Goal: Task Accomplishment & Management: Complete application form

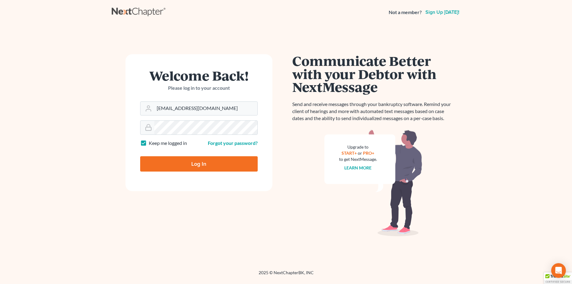
click at [211, 159] on input "Log In" at bounding box center [199, 163] width 118 height 15
type input "Thinking..."
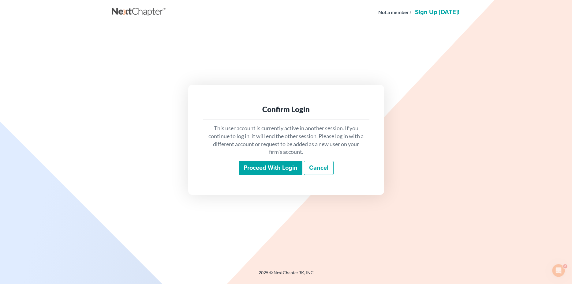
click at [272, 164] on input "Proceed with login" at bounding box center [271, 168] width 64 height 14
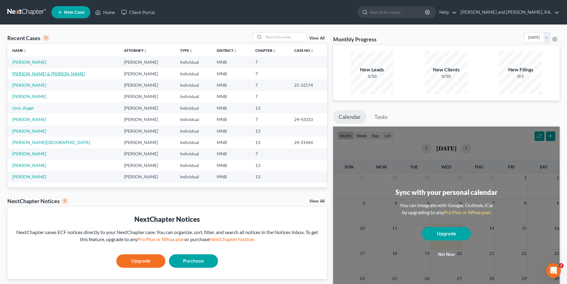
click at [20, 76] on link "[PERSON_NAME] & [PERSON_NAME]" at bounding box center [48, 73] width 73 height 5
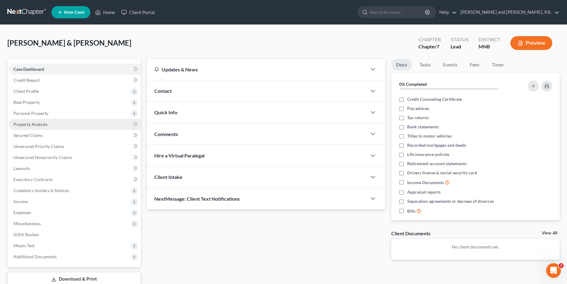
click at [29, 123] on span "Property Analysis" at bounding box center [30, 124] width 34 height 5
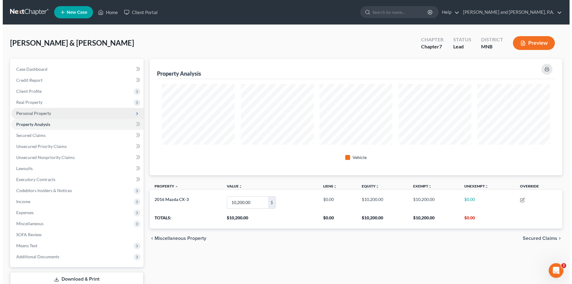
scroll to position [116, 413]
click at [32, 114] on span "Personal Property" at bounding box center [30, 112] width 35 height 5
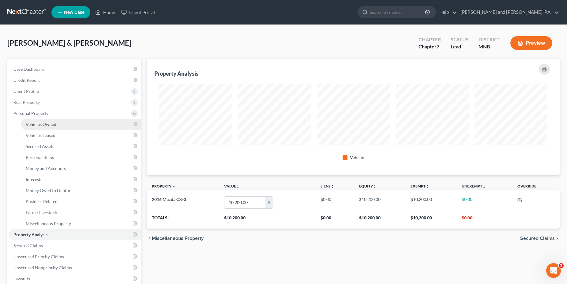
click at [35, 125] on span "Vehicles Owned" at bounding box center [41, 124] width 31 height 5
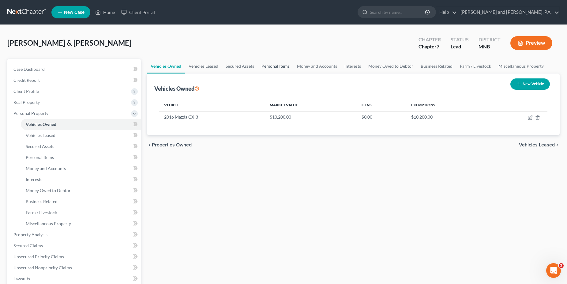
click at [274, 66] on link "Personal Items" at bounding box center [276, 66] width 36 height 15
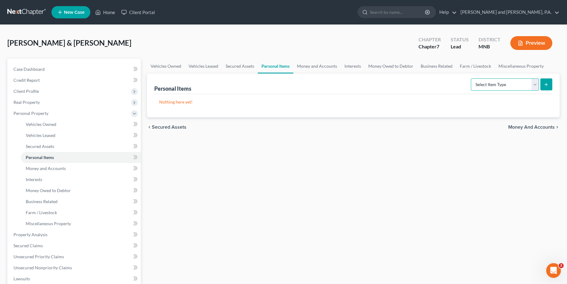
click at [471, 78] on select "Select Item Type Clothing Collectibles Of Value Electronics Firearms Household …" at bounding box center [505, 84] width 68 height 12
select select "clothing"
click option "Clothing" at bounding box center [0, 0] width 0 height 0
click at [546, 84] on icon "submit" at bounding box center [546, 84] width 5 height 5
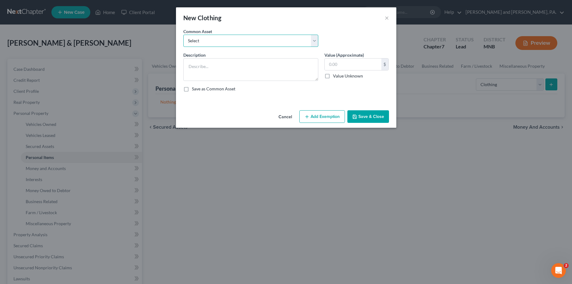
click at [183, 35] on select "Select clothing and shoes" at bounding box center [250, 41] width 135 height 12
select select "0"
click option "clothing and shoes" at bounding box center [0, 0] width 0 height 0
type textarea "clothing and shoes"
drag, startPoint x: 352, startPoint y: 62, endPoint x: 383, endPoint y: 62, distance: 30.3
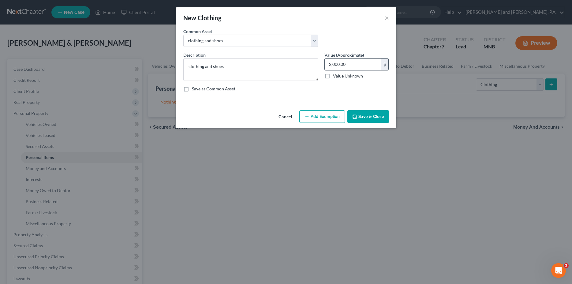
click at [381, 62] on input "2,000.00" at bounding box center [353, 64] width 57 height 12
type input "550.00"
click at [310, 115] on button "Add Exemption" at bounding box center [322, 116] width 46 height 13
select select "2"
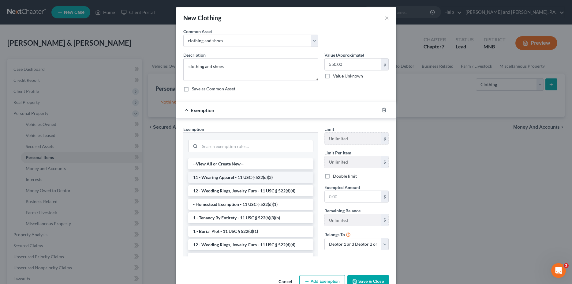
click at [285, 179] on li "11 - Wearing Apparel - 11 USC § 522(d)(3)" at bounding box center [250, 177] width 125 height 11
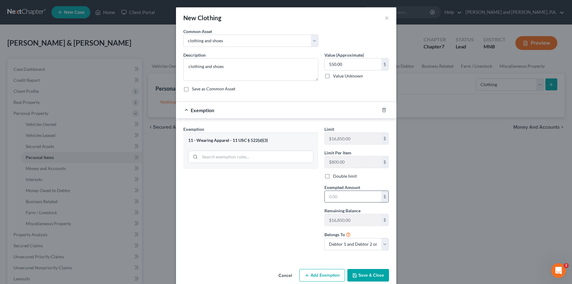
click at [342, 197] on input "text" at bounding box center [353, 197] width 57 height 12
type input "550.00"
click at [363, 275] on button "Save & Close" at bounding box center [368, 275] width 42 height 13
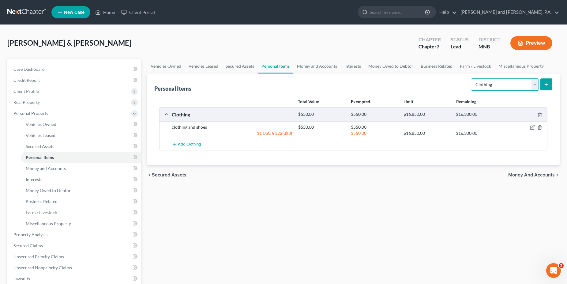
click at [471, 78] on select "Select Item Type Clothing Collectibles Of Value Electronics Firearms Household …" at bounding box center [505, 84] width 68 height 12
select select "electronics"
click option "Electronics" at bounding box center [0, 0] width 0 height 0
click at [547, 83] on icon "submit" at bounding box center [546, 84] width 5 height 5
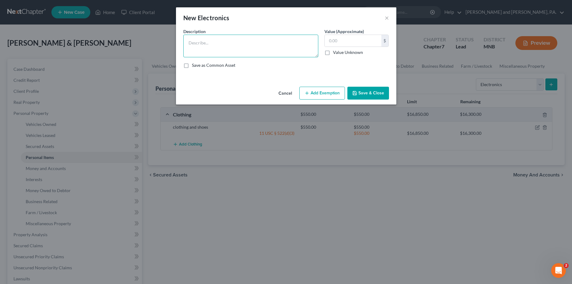
click at [215, 44] on textarea at bounding box center [250, 46] width 135 height 23
click at [219, 42] on textarea "1 laptop, 1 desc" at bounding box center [250, 46] width 135 height 23
type textarea "1 laptop, 1 desktop, 2 printers, 2 flip phones, DVD and TV"
click at [349, 35] on input "text" at bounding box center [353, 41] width 57 height 12
type input "350.00"
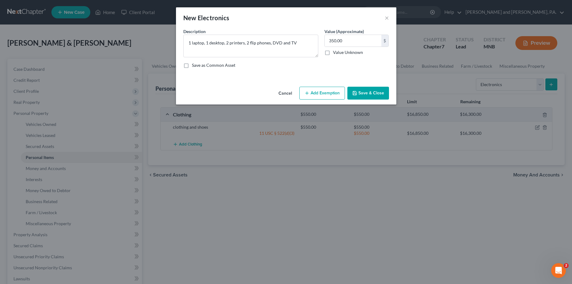
click at [327, 97] on button "Add Exemption" at bounding box center [322, 93] width 46 height 13
select select "2"
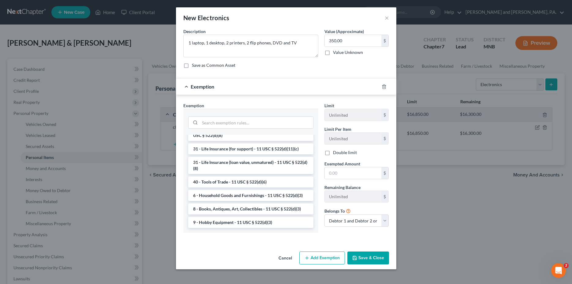
scroll to position [504, 0]
click at [221, 195] on li "6 - Household Goods and Furnishings - 11 USC § 522(d)(3)" at bounding box center [250, 195] width 125 height 11
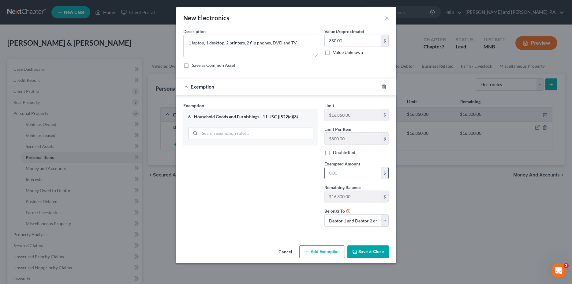
click at [342, 174] on input "text" at bounding box center [353, 173] width 57 height 12
type input "350.00"
click at [371, 249] on button "Save & Close" at bounding box center [368, 251] width 42 height 13
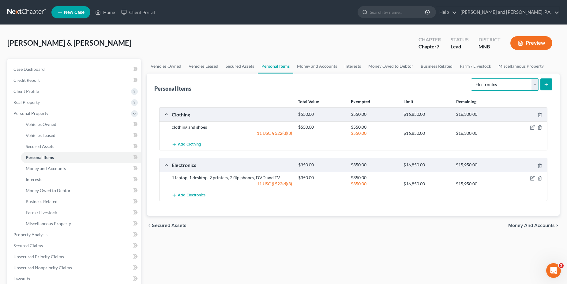
click at [471, 78] on select "Select Item Type Clothing Collectibles Of Value Electronics Firearms Household …" at bounding box center [505, 84] width 68 height 12
select select "household_goods"
click option "Household Goods" at bounding box center [0, 0] width 0 height 0
click at [547, 83] on icon "submit" at bounding box center [546, 84] width 5 height 5
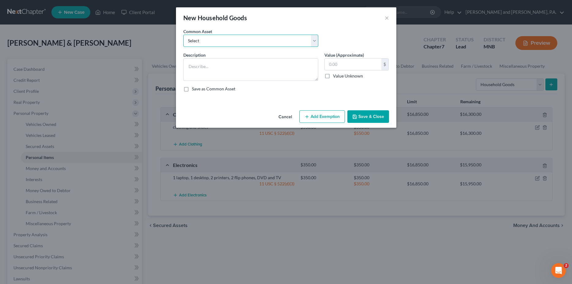
click at [183, 35] on select "Select household goods and furnishings" at bounding box center [250, 41] width 135 height 12
select select "0"
click option "household goods and furnishings" at bounding box center [0, 0] width 0 height 0
type textarea "household goods and furnishings"
drag, startPoint x: 353, startPoint y: 66, endPoint x: 370, endPoint y: 61, distance: 18.0
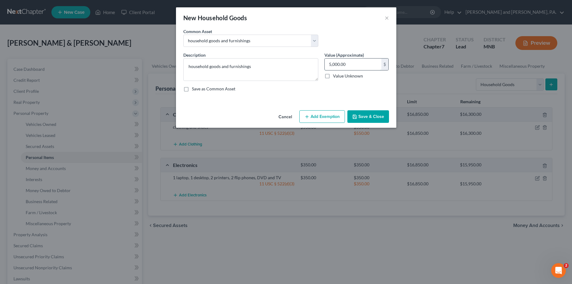
click at [370, 61] on input "5,000.00" at bounding box center [353, 64] width 57 height 12
type input "735.00"
click at [328, 118] on button "Add Exemption" at bounding box center [322, 116] width 46 height 13
select select "2"
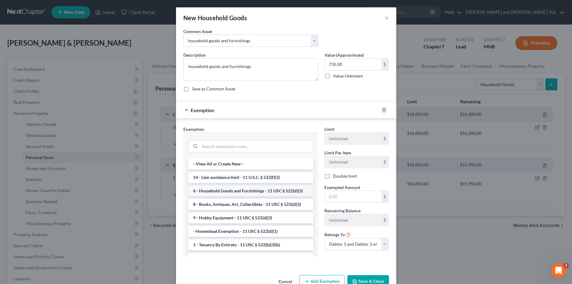
click at [243, 196] on li "6 - Household Goods and Furnishings - 11 USC § 522(d)(3)" at bounding box center [250, 190] width 125 height 11
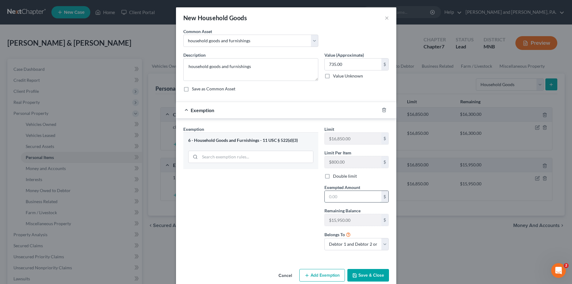
click at [339, 201] on input "text" at bounding box center [353, 197] width 57 height 12
type input "735.00"
click at [367, 277] on button "Save & Close" at bounding box center [368, 275] width 42 height 13
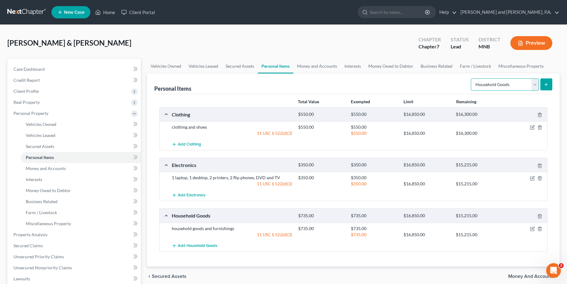
click at [471, 78] on select "Select Item Type Clothing Collectibles Of Value Electronics Firearms Household …" at bounding box center [505, 84] width 68 height 12
select select "jewelry"
click option "Jewelry" at bounding box center [0, 0] width 0 height 0
click at [546, 85] on icon "submit" at bounding box center [546, 84] width 5 height 5
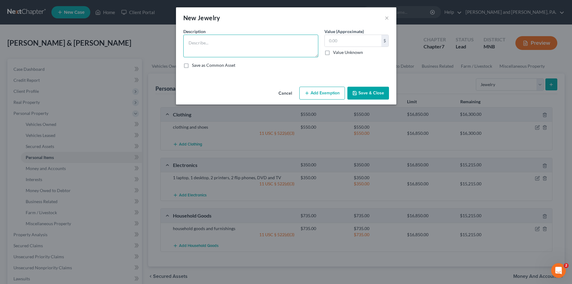
click at [200, 47] on textarea at bounding box center [250, 46] width 135 height 23
type textarea "gold jewelry"
type input "200.00"
click at [192, 52] on textarea "gold jewelry" at bounding box center [250, 46] width 135 height 23
click at [216, 46] on textarea "gold jewelry" at bounding box center [250, 46] width 135 height 23
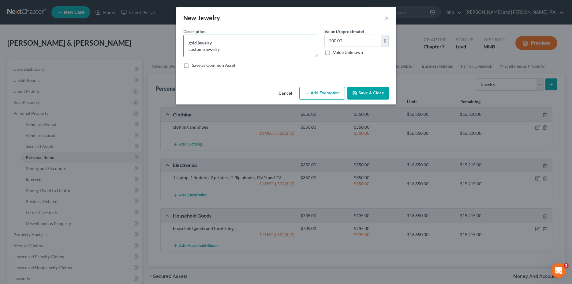
type textarea "gold jewelry costume jewelry"
click at [321, 93] on button "Add Exemption" at bounding box center [322, 93] width 46 height 13
select select "2"
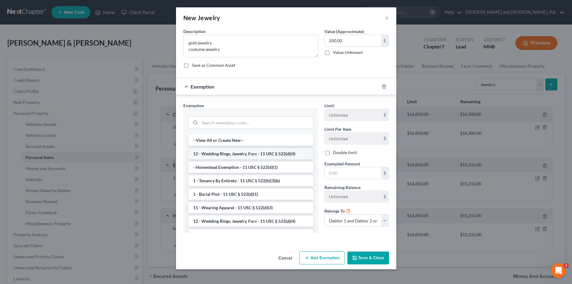
click at [251, 153] on li "12 - Wedding Rings, Jewelry, Furs - 11 USC § 522(d)(4)" at bounding box center [250, 153] width 125 height 11
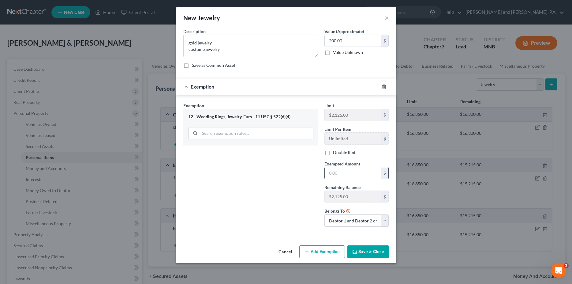
click at [333, 173] on input "text" at bounding box center [353, 173] width 57 height 12
type input "200.00"
click at [363, 249] on button "Save & Close" at bounding box center [368, 251] width 42 height 13
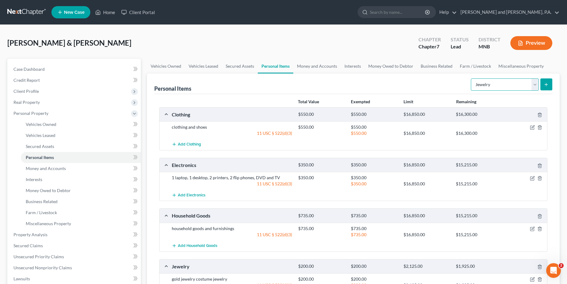
click at [471, 78] on select "Select Item Type Clothing Collectibles Of Value Electronics Firearms Household …" at bounding box center [505, 84] width 68 height 12
select select "sports_and_hobby_equipment"
click option "Sports & Hobby Equipment" at bounding box center [0, 0] width 0 height 0
click at [543, 84] on button "submit" at bounding box center [546, 84] width 12 height 12
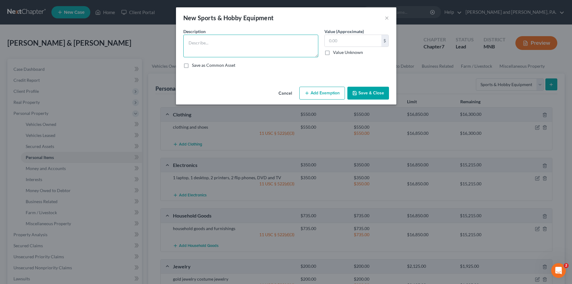
click at [214, 48] on textarea at bounding box center [250, 46] width 135 height 23
type textarea "Canon Telephoto digital camera"
type input "200.00"
click at [327, 94] on button "Add Exemption" at bounding box center [322, 93] width 46 height 13
select select "2"
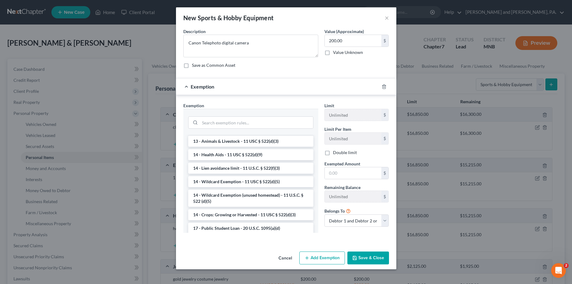
scroll to position [109, 0]
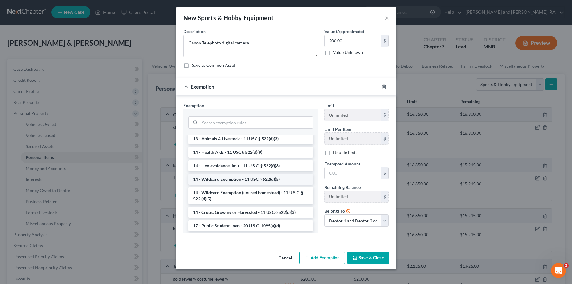
click at [235, 179] on li "14 - Wildcard Exemption - 11 USC § 522(d)(5)" at bounding box center [250, 179] width 125 height 11
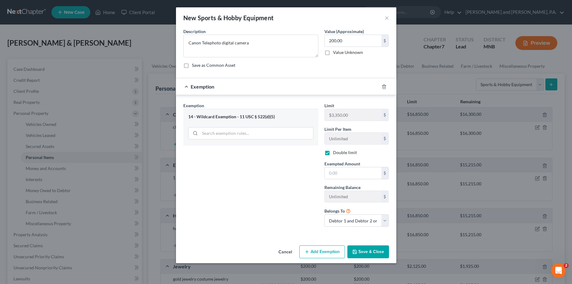
checkbox input "true"
click at [333, 171] on input "text" at bounding box center [353, 173] width 57 height 12
type input "200.00"
click at [366, 253] on button "Save & Close" at bounding box center [368, 251] width 42 height 13
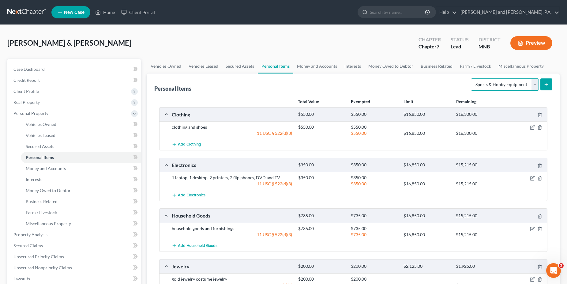
click at [471, 78] on select "Select Item Type Clothing Collectibles Of Value Electronics Firearms Household …" at bounding box center [505, 84] width 68 height 12
select select "collectibles_of_value"
click option "Collectibles Of Value" at bounding box center [0, 0] width 0 height 0
click at [546, 83] on icon "submit" at bounding box center [546, 84] width 5 height 5
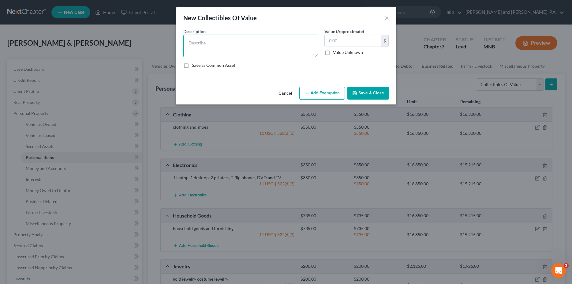
click at [218, 43] on textarea at bounding box center [250, 46] width 135 height 23
type textarea "books"
type input "8,600.00"
click at [338, 92] on button "Add Exemption" at bounding box center [322, 93] width 46 height 13
select select "2"
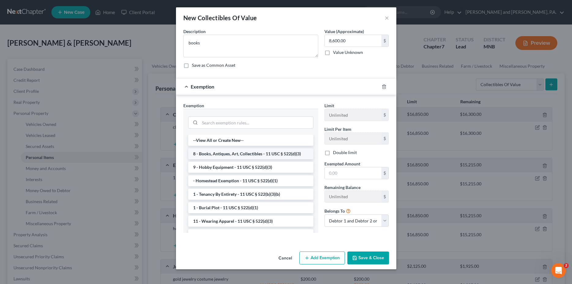
click at [249, 155] on li "8 - Books, Antiques, Art, Collectibles - 11 USC § 522(d)(3)" at bounding box center [250, 153] width 125 height 11
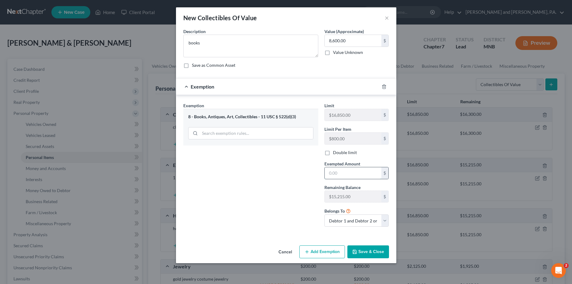
click at [341, 173] on input "text" at bounding box center [353, 173] width 57 height 12
type input "8,600.00"
click at [368, 253] on button "Save & Close" at bounding box center [368, 251] width 42 height 13
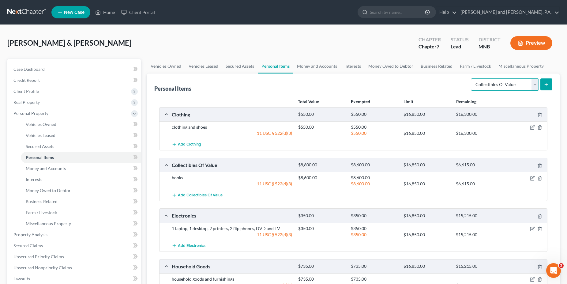
click at [471, 78] on select "Select Item Type Clothing Collectibles Of Value Electronics Firearms Household …" at bounding box center [505, 84] width 68 height 12
click option "Collectibles Of Value" at bounding box center [0, 0] width 0 height 0
click at [544, 83] on icon "submit" at bounding box center [546, 84] width 5 height 5
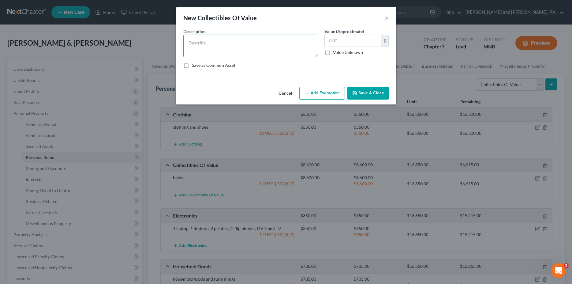
click at [200, 38] on textarea at bounding box center [250, 46] width 135 height 23
type textarea "2 paintings"
type input "20,000.00"
click at [335, 96] on button "Add Exemption" at bounding box center [322, 93] width 46 height 13
select select "2"
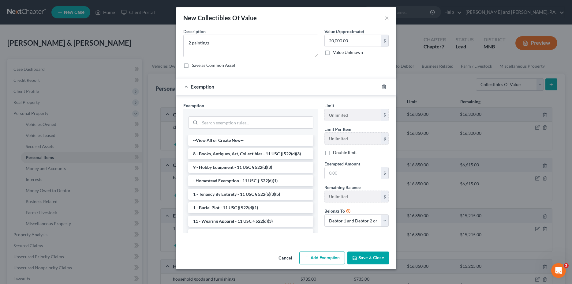
click at [267, 152] on li "8 - Books, Antiques, Art, Collectibles - 11 USC § 522(d)(3)" at bounding box center [250, 153] width 125 height 11
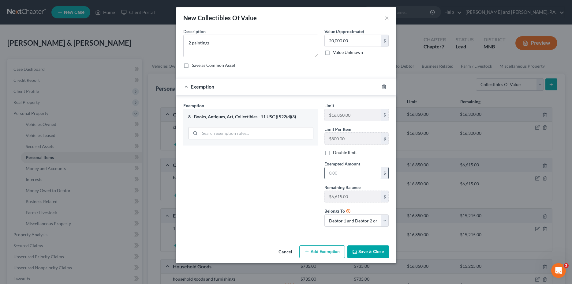
click at [339, 168] on input "text" at bounding box center [353, 173] width 57 height 12
type input "200.00"
click at [377, 252] on button "Save & Close" at bounding box center [368, 251] width 42 height 13
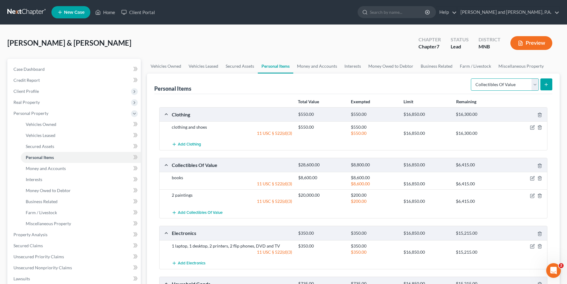
click at [471, 78] on select "Select Item Type Clothing Collectibles Of Value Electronics Firearms Household …" at bounding box center [505, 84] width 68 height 12
select select "other"
click option "Other" at bounding box center [0, 0] width 0 height 0
click at [543, 84] on button "submit" at bounding box center [546, 84] width 12 height 12
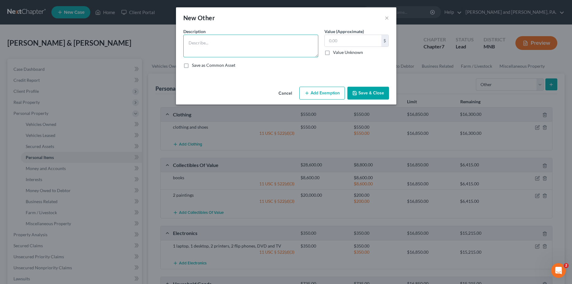
click at [212, 41] on textarea at bounding box center [250, 46] width 135 height 23
type textarea "12 piece sterling silver flatware set"
type input "500.00"
click at [335, 92] on button "Add Exemption" at bounding box center [322, 93] width 46 height 13
select select "2"
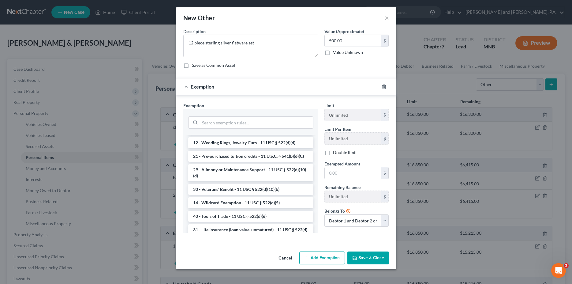
scroll to position [164, 0]
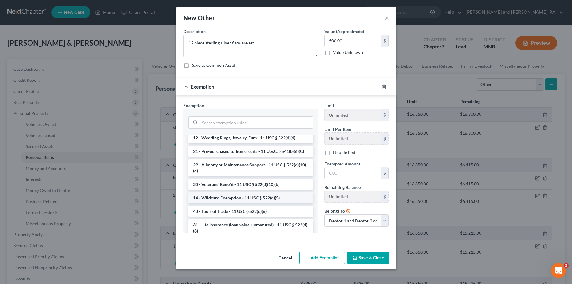
click at [226, 203] on li "14 - Wildcard Exemption - 11 USC § 522(d)(5)" at bounding box center [250, 197] width 125 height 11
checkbox input "true"
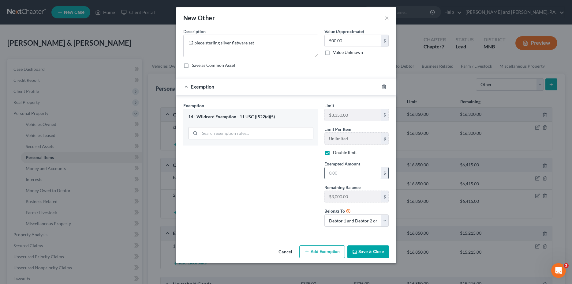
click at [341, 171] on input "text" at bounding box center [353, 173] width 57 height 12
type input "500.00"
click at [369, 251] on button "Save & Close" at bounding box center [368, 251] width 42 height 13
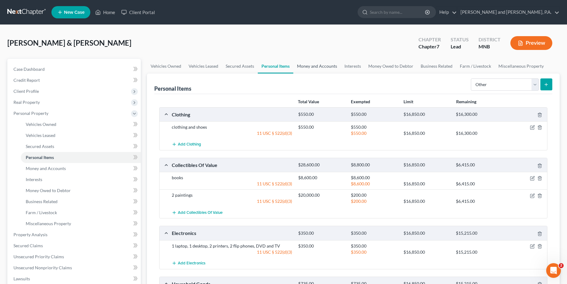
click at [317, 67] on link "Money and Accounts" at bounding box center [316, 66] width 47 height 15
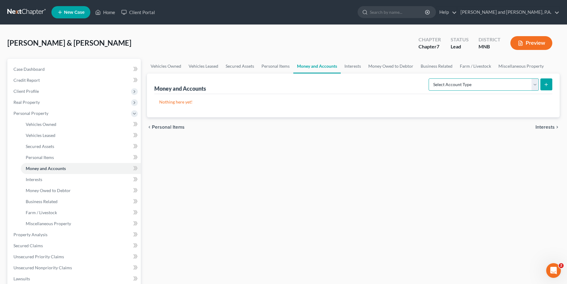
click at [429, 78] on select "Select Account Type Brokerage Cash on Hand Certificates of Deposit Checking Acc…" at bounding box center [484, 84] width 110 height 12
select select "cash_on_hand"
click option "Cash on Hand" at bounding box center [0, 0] width 0 height 0
click at [547, 85] on icon "submit" at bounding box center [546, 84] width 5 height 5
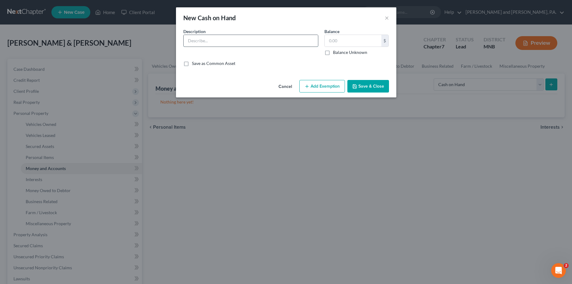
click at [226, 41] on input "text" at bounding box center [251, 41] width 134 height 12
type input "cash and coin"
type input "6"
type input "50.00"
click at [313, 89] on button "Add Exemption" at bounding box center [322, 86] width 46 height 13
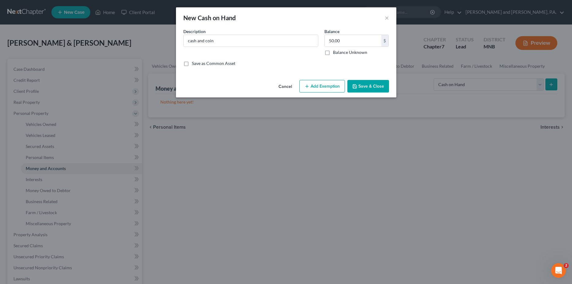
select select "2"
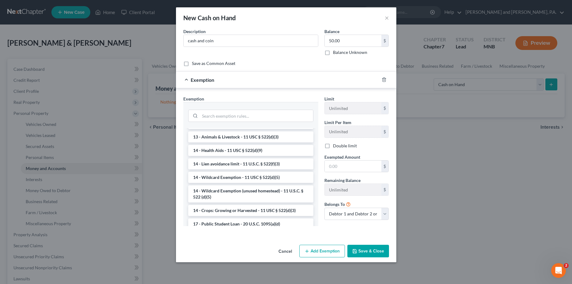
scroll to position [78, 0]
click at [236, 175] on li "14 - Wildcard Exemption - 11 USC § 522(d)(5)" at bounding box center [250, 176] width 125 height 11
checkbox input "true"
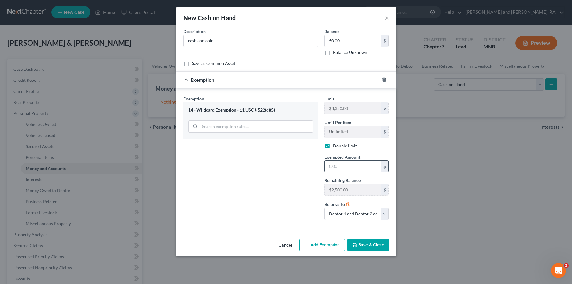
click at [340, 170] on input "text" at bounding box center [353, 166] width 57 height 12
type input "50.00"
click at [364, 245] on button "Save & Close" at bounding box center [368, 244] width 42 height 13
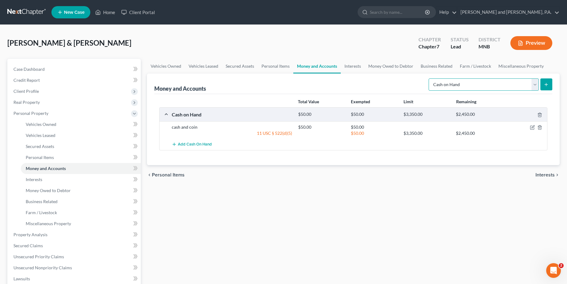
click at [429, 78] on select "Select Account Type Brokerage Cash on Hand Certificates of Deposit Checking Acc…" at bounding box center [484, 84] width 110 height 12
select select "checking"
click option "Checking Account" at bounding box center [0, 0] width 0 height 0
click at [545, 84] on line "submit" at bounding box center [546, 84] width 3 height 0
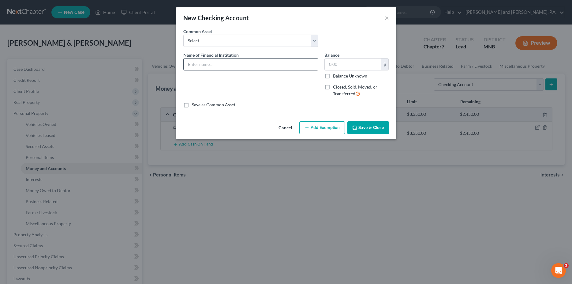
click at [226, 63] on input "text" at bounding box center [251, 64] width 134 height 12
type input "Associated Bank"
type input "50.00"
click at [312, 127] on button "Add Exemption" at bounding box center [322, 127] width 46 height 13
select select "2"
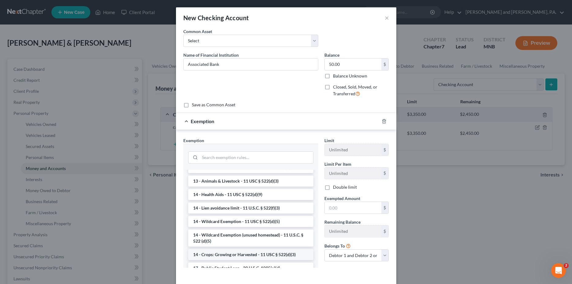
scroll to position [94, 0]
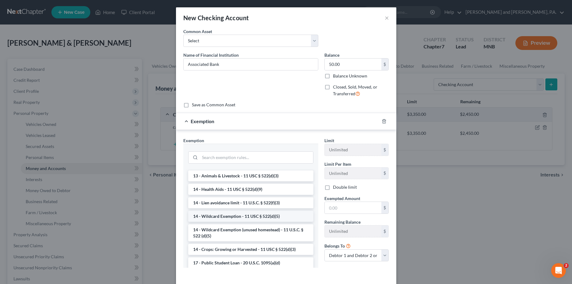
click at [219, 220] on li "14 - Wildcard Exemption - 11 USC § 522(d)(5)" at bounding box center [250, 216] width 125 height 11
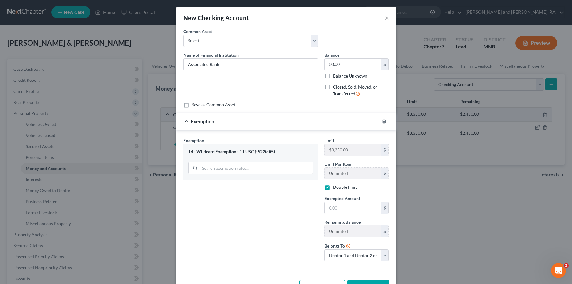
checkbox input "true"
click at [340, 209] on input "text" at bounding box center [353, 208] width 57 height 12
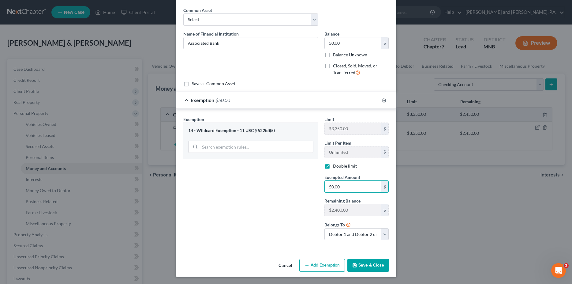
type input "50.00"
click at [358, 264] on button "Save & Close" at bounding box center [368, 265] width 42 height 13
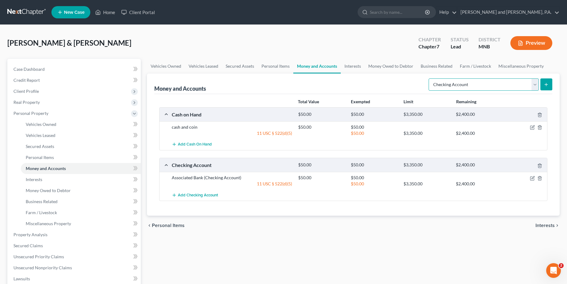
click at [429, 78] on select "Select Account Type Brokerage Cash on Hand Certificates of Deposit Checking Acc…" at bounding box center [484, 84] width 110 height 12
select select "savings"
click option "Savings Account" at bounding box center [0, 0] width 0 height 0
click at [545, 84] on icon "submit" at bounding box center [546, 84] width 5 height 5
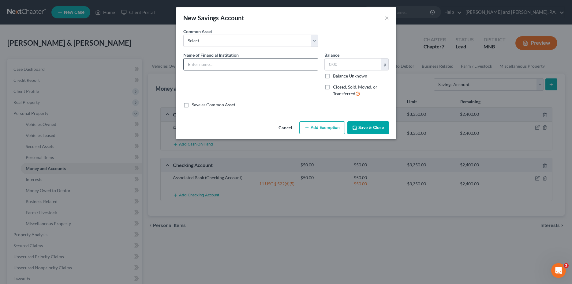
click at [199, 63] on input "text" at bounding box center [251, 64] width 134 height 12
type input "Associated Bank"
type input "50.00"
click at [312, 129] on button "Add Exemption" at bounding box center [322, 127] width 46 height 13
select select "2"
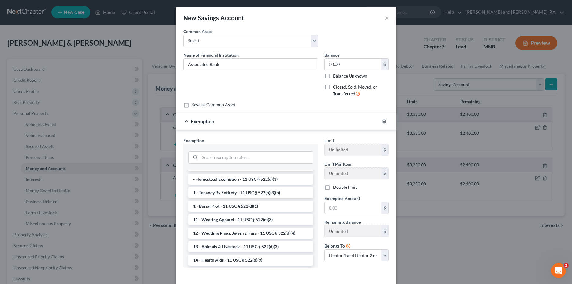
scroll to position [109, 0]
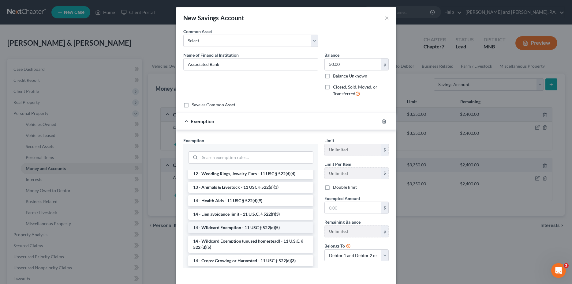
click at [220, 233] on li "14 - Wildcard Exemption - 11 USC § 522(d)(5)" at bounding box center [250, 227] width 125 height 11
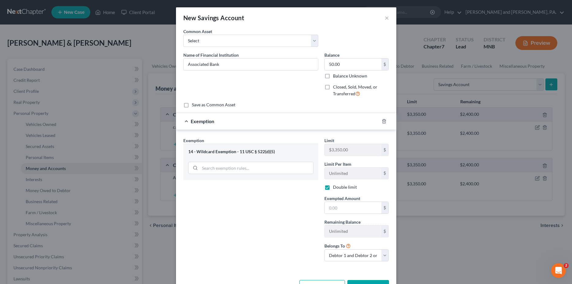
checkbox input "true"
click at [325, 207] on input "text" at bounding box center [353, 208] width 57 height 12
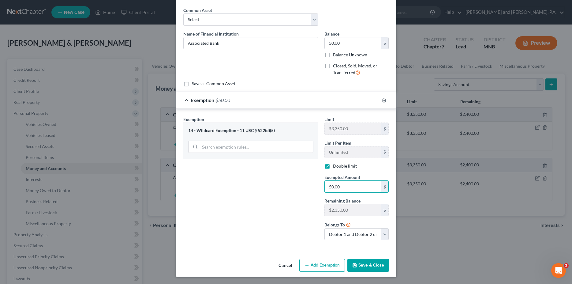
type input "50.00"
click at [368, 267] on button "Save & Close" at bounding box center [368, 265] width 42 height 13
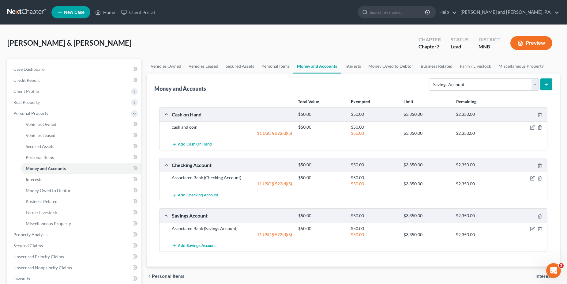
click at [545, 85] on icon "submit" at bounding box center [546, 84] width 5 height 5
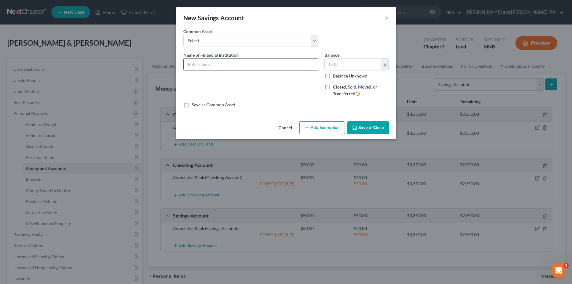
click at [197, 65] on input "text" at bounding box center [251, 64] width 134 height 12
type input "My Credit Union"
type input "50.00"
click at [314, 128] on button "Add Exemption" at bounding box center [322, 127] width 46 height 13
select select "2"
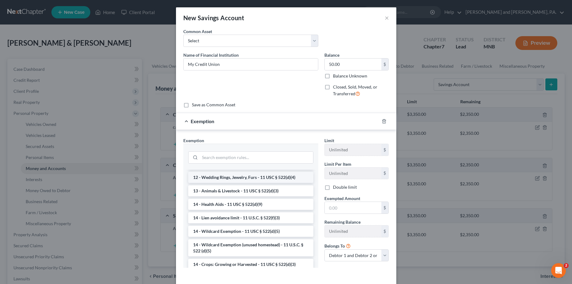
scroll to position [117, 0]
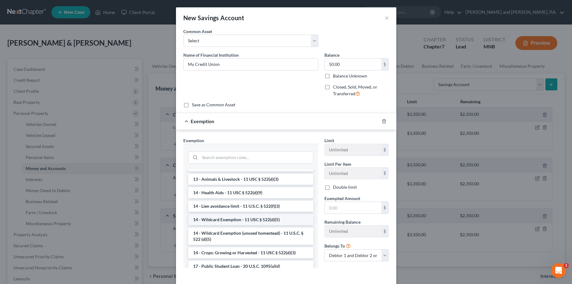
click at [220, 225] on li "14 - Wildcard Exemption - 11 USC § 522(d)(5)" at bounding box center [250, 219] width 125 height 11
checkbox input "true"
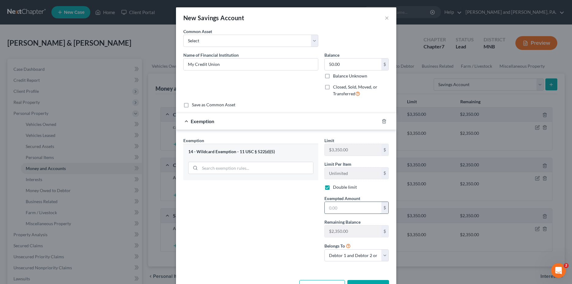
click at [350, 210] on input "text" at bounding box center [353, 208] width 57 height 12
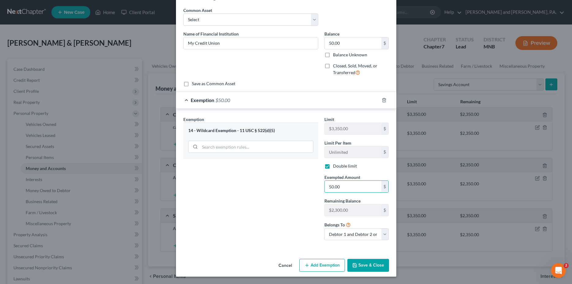
type input "50.00"
click at [355, 263] on button "Save & Close" at bounding box center [368, 265] width 42 height 13
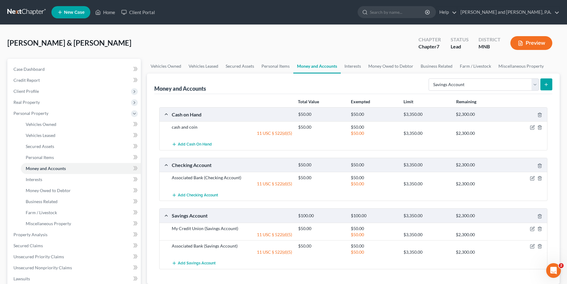
click at [546, 84] on icon "submit" at bounding box center [546, 84] width 5 height 5
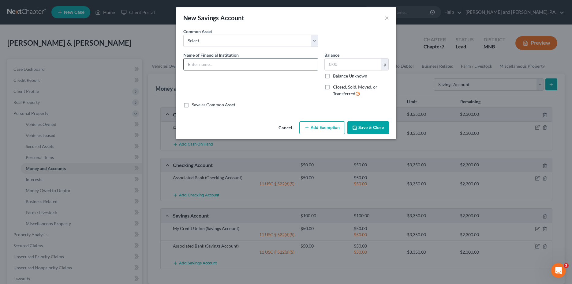
click at [200, 63] on input "text" at bounding box center [251, 64] width 134 height 12
type input "Educator's Credit Union"
click at [343, 65] on input "text" at bounding box center [353, 64] width 57 height 12
type input "50.00"
click at [326, 130] on button "Add Exemption" at bounding box center [322, 127] width 46 height 13
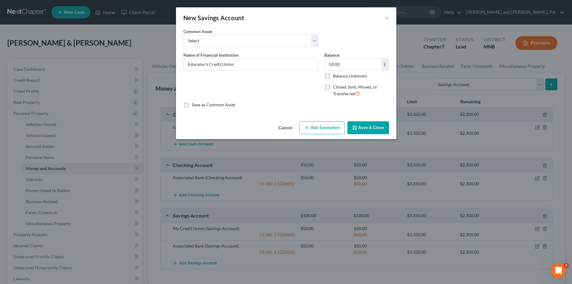
select select "2"
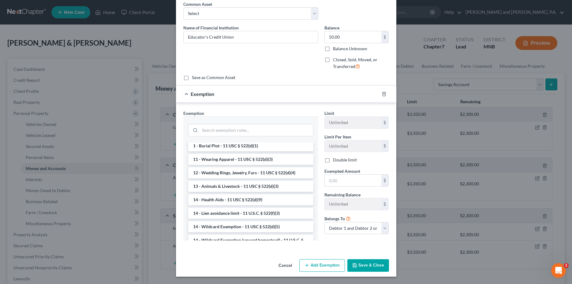
scroll to position [94, 0]
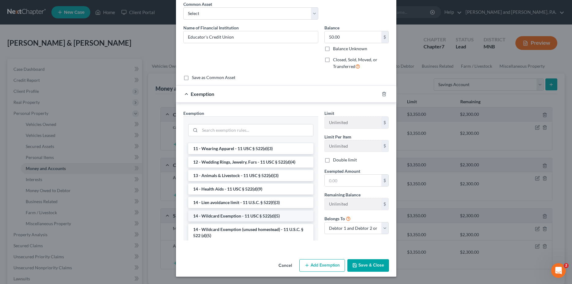
click at [223, 221] on li "14 - Wildcard Exemption - 11 USC § 522(d)(5)" at bounding box center [250, 215] width 125 height 11
checkbox input "true"
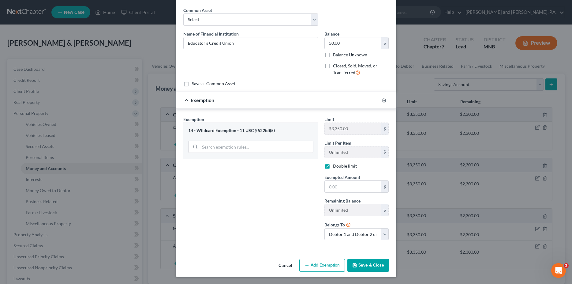
scroll to position [21, 0]
click at [353, 183] on input "text" at bounding box center [353, 187] width 57 height 12
type input "50.00"
click at [372, 266] on button "Save & Close" at bounding box center [368, 265] width 42 height 13
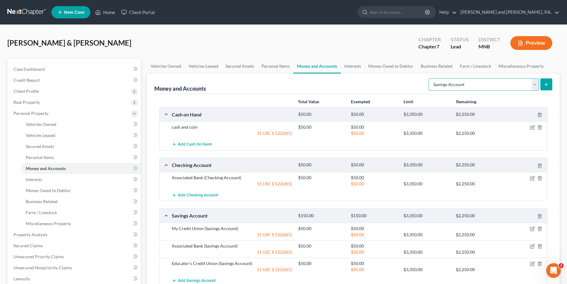
click at [429, 78] on select "Select Account Type Brokerage Cash on Hand Certificates of Deposit Checking Acc…" at bounding box center [484, 84] width 110 height 12
click at [345, 66] on link "Interests" at bounding box center [353, 66] width 24 height 15
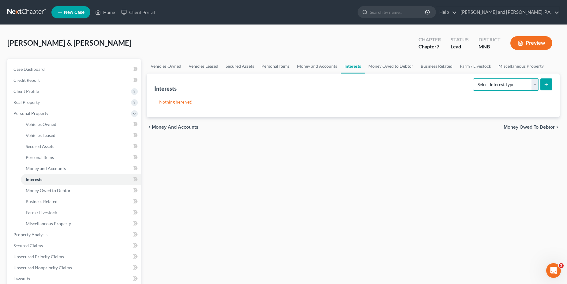
click at [473, 78] on select "Select Interest Type 401K Annuity Bond Education IRA Government Bond Government…" at bounding box center [506, 84] width 66 height 12
select select "whole_life_insurance"
click option "Whole Life Insurance" at bounding box center [0, 0] width 0 height 0
click at [545, 84] on line "submit" at bounding box center [546, 84] width 3 height 0
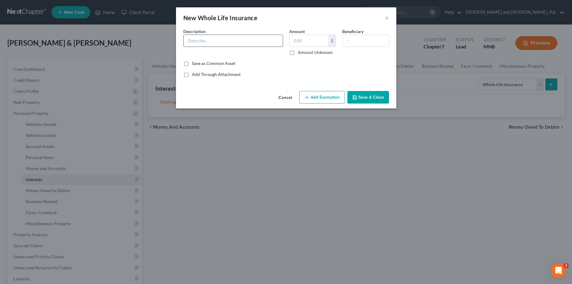
click at [217, 44] on input "text" at bounding box center [233, 41] width 99 height 12
type input "AAA whole life policy Richard"
type input "9,000"
click at [310, 97] on button "Add Exemption" at bounding box center [322, 97] width 46 height 13
select select "2"
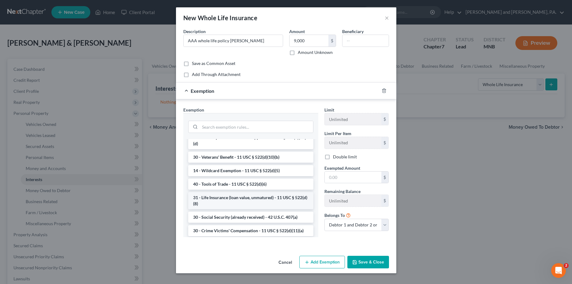
scroll to position [203, 0]
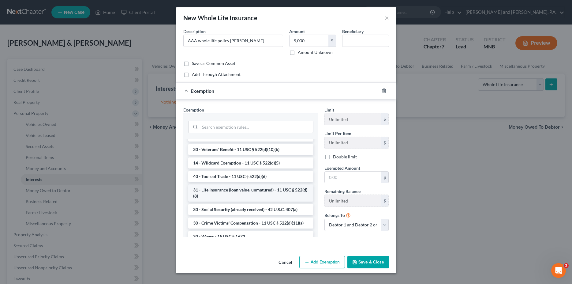
click at [263, 201] on li "31 - Life Insurance (loan value, unmatured) - 11 USC § 522(d)(8)" at bounding box center [250, 192] width 125 height 17
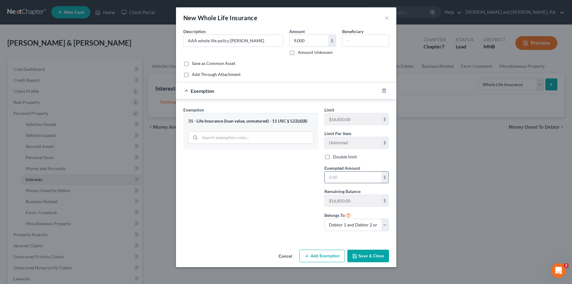
click at [340, 177] on input "text" at bounding box center [353, 177] width 57 height 12
type input "9,000.00"
click at [367, 258] on button "Save & Close" at bounding box center [368, 255] width 42 height 13
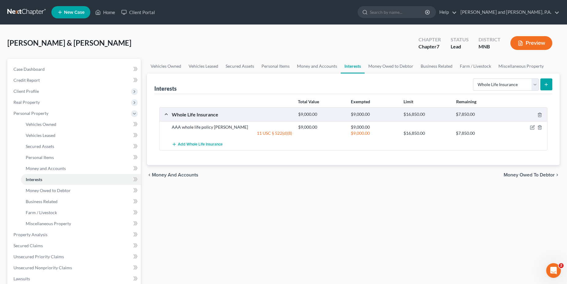
click at [545, 83] on icon "submit" at bounding box center [546, 84] width 5 height 5
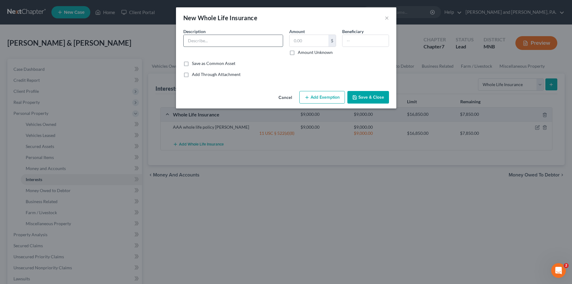
click at [195, 42] on input "text" at bounding box center [233, 41] width 99 height 12
type input "AAA Whole Life Ins.- Mary"
click at [306, 40] on input "text" at bounding box center [309, 41] width 39 height 12
type input "5,000"
click at [329, 100] on button "Add Exemption" at bounding box center [322, 97] width 46 height 13
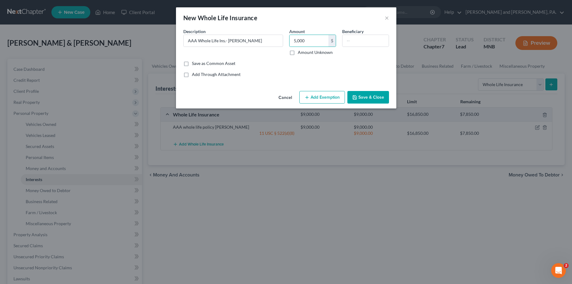
select select "2"
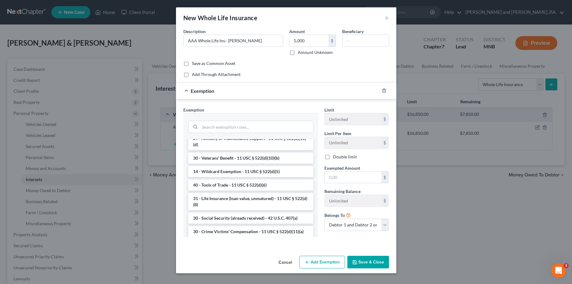
scroll to position [195, 0]
click at [254, 209] on li "31 - Life Insurance (loan value, unmatured) - 11 USC § 522(d)(8)" at bounding box center [250, 200] width 125 height 17
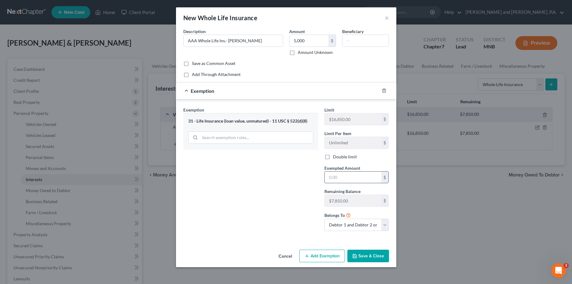
click at [348, 178] on input "text" at bounding box center [353, 177] width 57 height 12
type input "5,000"
click at [369, 258] on button "Save & Close" at bounding box center [368, 255] width 42 height 13
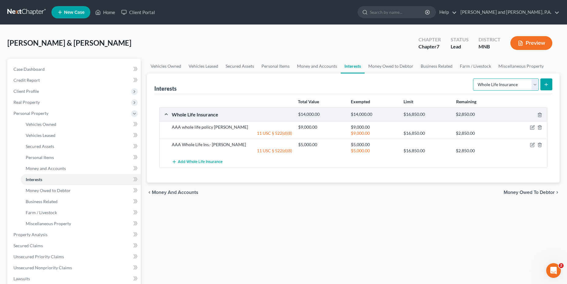
click at [473, 78] on select "Select Interest Type 401K Annuity Bond Education IRA Government Bond Government…" at bounding box center [506, 84] width 66 height 12
select select "ira"
click option "IRA" at bounding box center [0, 0] width 0 height 0
click at [549, 85] on button "submit" at bounding box center [546, 84] width 12 height 12
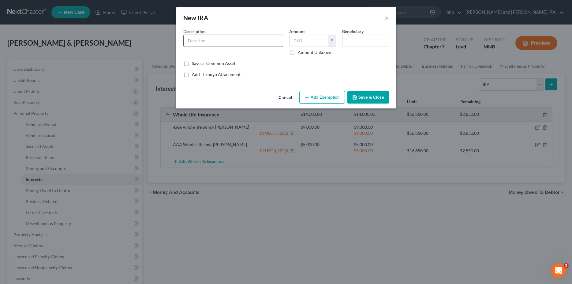
click at [207, 38] on input "text" at bounding box center [233, 41] width 99 height 12
type input "Charles Schwab acct. ending 8607"
type input "23,824.26"
click at [322, 89] on div "Cancel Add Exemption Save & Close" at bounding box center [286, 98] width 220 height 20
click at [323, 99] on button "Add Exemption" at bounding box center [322, 97] width 46 height 13
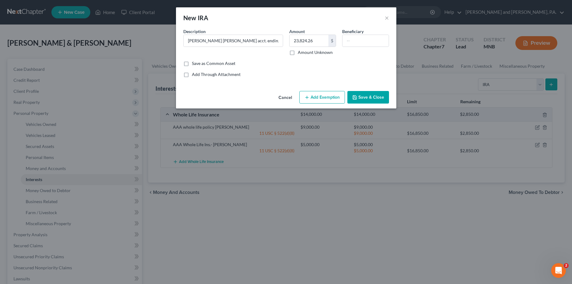
select select "2"
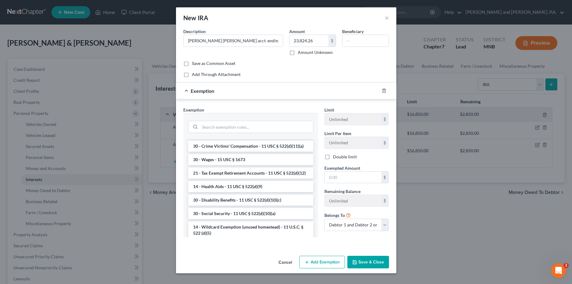
scroll to position [281, 0]
click at [229, 178] on li "21 - Tax Exempt Retirement Accounts - 11 USC § 522(d)(12)" at bounding box center [250, 172] width 125 height 11
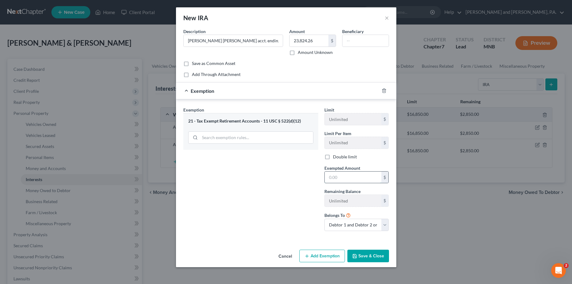
click at [349, 174] on input "text" at bounding box center [353, 177] width 57 height 12
type input "23,824.26"
click at [376, 261] on button "Save & Close" at bounding box center [368, 255] width 42 height 13
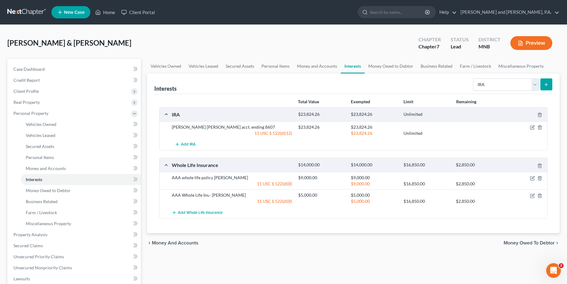
click at [544, 83] on icon "submit" at bounding box center [546, 84] width 5 height 5
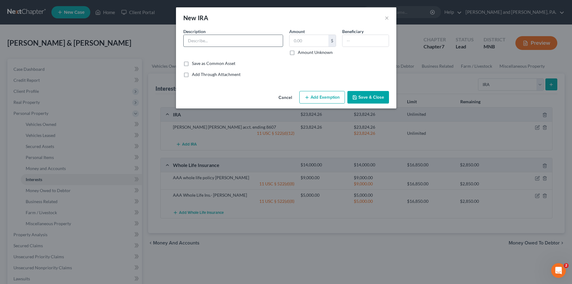
click at [192, 39] on input "text" at bounding box center [233, 41] width 99 height 12
type input "Vanguard acct. ending 2154"
click at [313, 39] on input "text" at bounding box center [309, 41] width 39 height 12
type input "1,957.79"
click at [327, 96] on button "Add Exemption" at bounding box center [322, 97] width 46 height 13
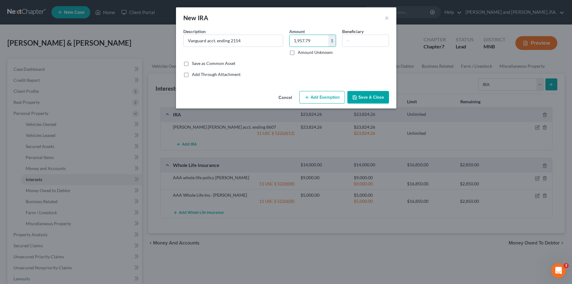
select select "2"
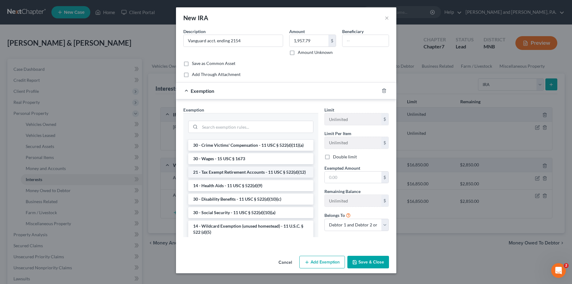
click at [238, 178] on li "21 - Tax Exempt Retirement Accounts - 11 USC § 522(d)(12)" at bounding box center [250, 172] width 125 height 11
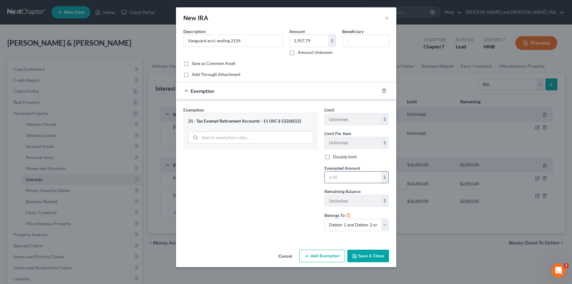
click at [336, 180] on input "text" at bounding box center [353, 177] width 57 height 12
type input "1,957.79"
click at [363, 259] on button "Save & Close" at bounding box center [368, 255] width 42 height 13
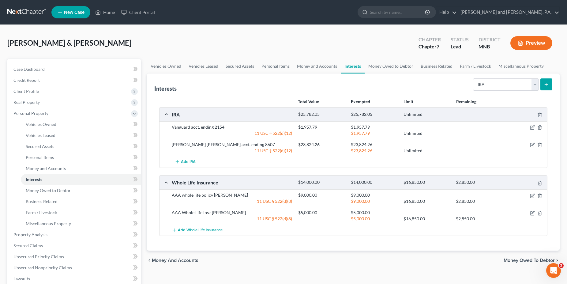
click at [547, 83] on icon "submit" at bounding box center [546, 84] width 5 height 5
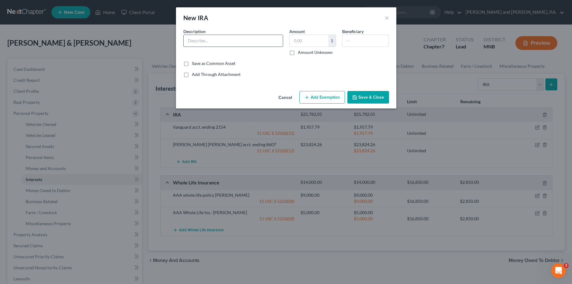
click at [194, 40] on input "text" at bounding box center [233, 41] width 99 height 12
type input "Vanguard acct. ending in 1290"
click at [307, 41] on input "text" at bounding box center [309, 41] width 39 height 12
type input "4,217.28"
click at [333, 96] on button "Add Exemption" at bounding box center [322, 97] width 46 height 13
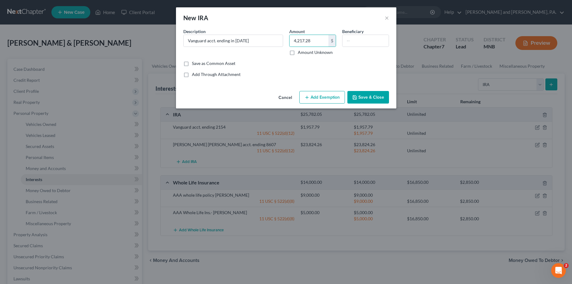
select select "2"
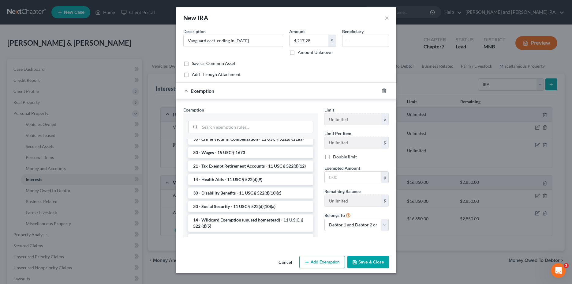
scroll to position [289, 0]
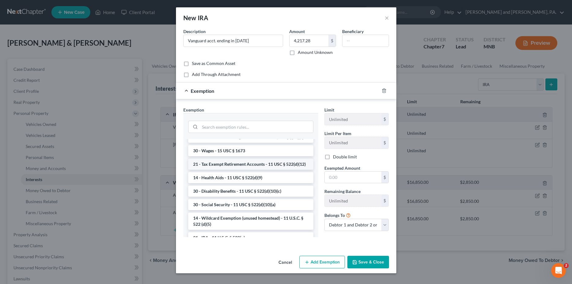
click at [224, 170] on li "21 - Tax Exempt Retirement Accounts - 11 USC § 522(d)(12)" at bounding box center [250, 164] width 125 height 11
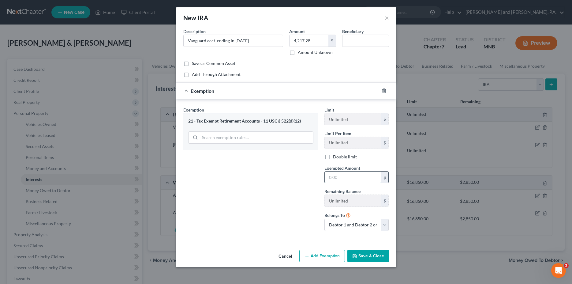
click at [338, 177] on input "text" at bounding box center [353, 177] width 57 height 12
type input "4,217.28"
click at [369, 256] on button "Save & Close" at bounding box center [368, 255] width 42 height 13
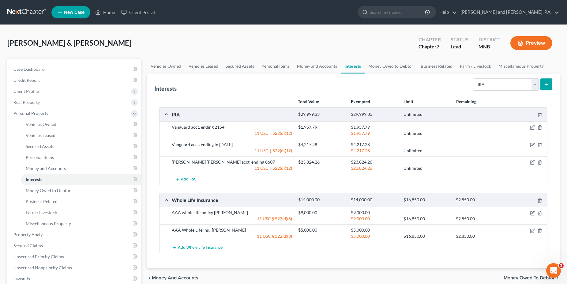
click at [369, 256] on div "Total Value Exempted Limit Remaining IRA $29,999.33 $29,999.33 Unlimited Vangua…" at bounding box center [353, 181] width 398 height 174
click at [473, 78] on select "Select Interest Type 401K Annuity Bond Education IRA Government Bond Government…" at bounding box center [506, 84] width 66 height 12
select select "term_life_insurance"
click option "Term Life Insurance" at bounding box center [0, 0] width 0 height 0
click at [546, 85] on line "submit" at bounding box center [546, 84] width 0 height 3
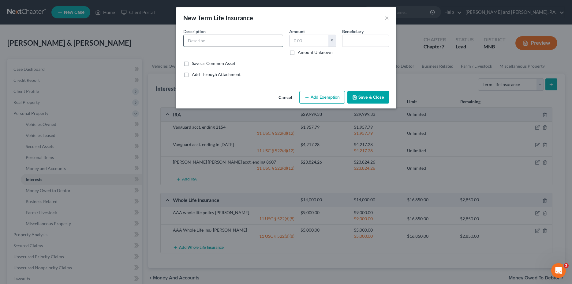
drag, startPoint x: 214, startPoint y: 41, endPoint x: 213, endPoint y: 37, distance: 3.7
click at [214, 39] on input "text" at bounding box center [233, 41] width 99 height 12
type input "e"
type input "Everlake Life Ins. policy accidental death ending in 78461.00"
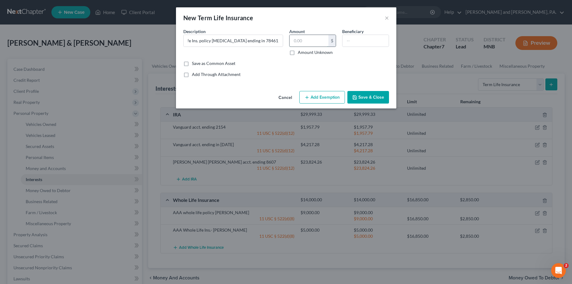
click at [302, 37] on input "text" at bounding box center [309, 41] width 39 height 12
type input "1.00"
click at [323, 95] on button "Add Exemption" at bounding box center [322, 97] width 46 height 13
select select "2"
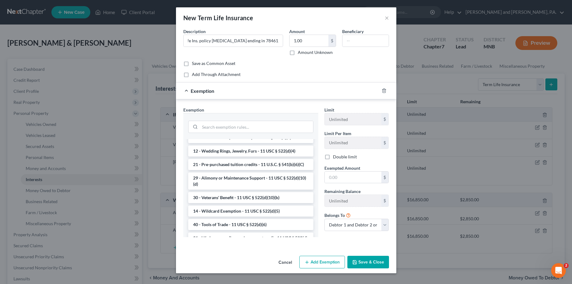
scroll to position [156, 0]
click at [259, 142] on li "31 - Life Insurance (unmatured) - 11 USC § 522(d)(7)" at bounding box center [250, 136] width 125 height 11
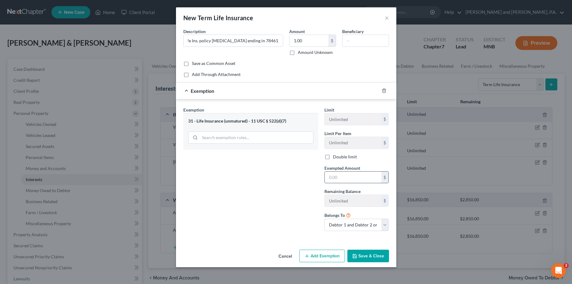
click at [331, 175] on input "text" at bounding box center [353, 177] width 57 height 12
type input "1.00"
click at [365, 257] on button "Save & Close" at bounding box center [368, 255] width 42 height 13
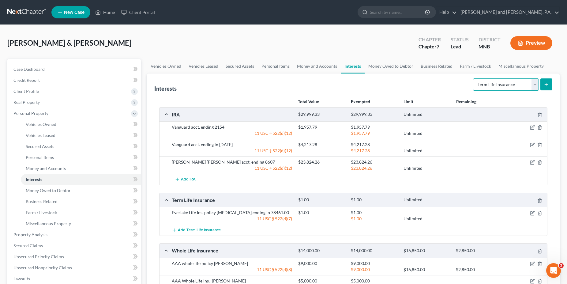
click at [473, 78] on select "Select Interest Type 401K Annuity Bond Education IRA Government Bond Government…" at bounding box center [506, 84] width 66 height 12
select select "pension_plan"
click option "Pension Plan" at bounding box center [0, 0] width 0 height 0
click at [545, 85] on icon "submit" at bounding box center [546, 84] width 5 height 5
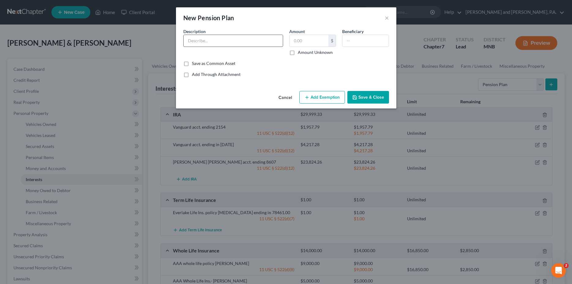
click at [241, 39] on input "text" at bounding box center [233, 41] width 99 height 12
type input "Principal Financial Group"
type input "1,900.00"
click at [324, 99] on button "Add Exemption" at bounding box center [322, 97] width 46 height 13
select select "2"
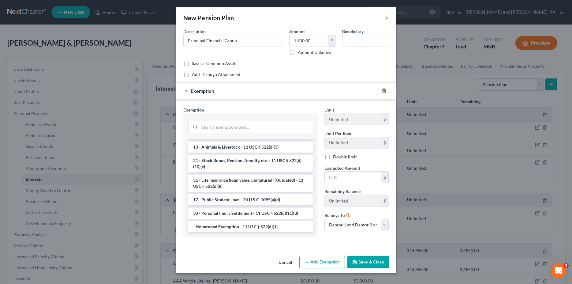
scroll to position [492, 0]
click at [260, 172] on li "21 - Stock Bonus, Pension, Annuity, etc. - 11 USC § 522(d)(10)(e)" at bounding box center [250, 163] width 125 height 17
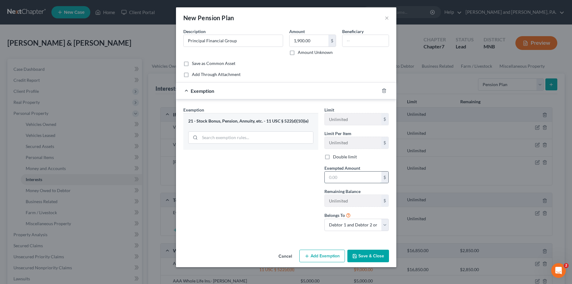
click at [341, 180] on input "text" at bounding box center [353, 177] width 57 height 12
type input "1,900.00"
click at [324, 219] on select "Debtor 1 only Debtor 2 only Debtor 1 and Debtor 2 only" at bounding box center [356, 225] width 65 height 12
select select "0"
click option "Debtor 1 only" at bounding box center [0, 0] width 0 height 0
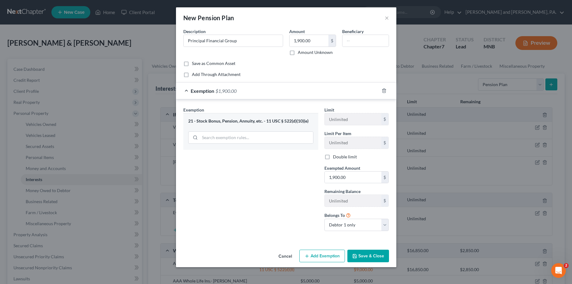
click at [357, 256] on icon "button" at bounding box center [355, 256] width 4 height 4
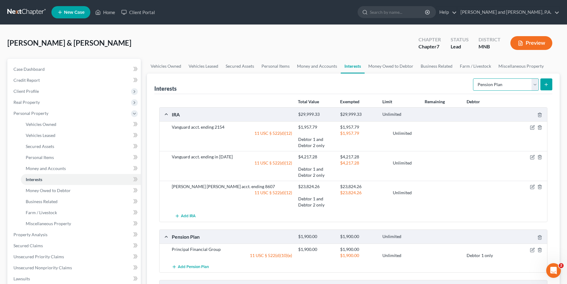
click at [473, 78] on select "Select Interest Type 401K Annuity Bond Education IRA Government Bond Government…" at bounding box center [506, 84] width 66 height 12
drag, startPoint x: 534, startPoint y: 87, endPoint x: 442, endPoint y: 91, distance: 92.2
click at [443, 91] on div "Interests Select Interest Type 401K Annuity Bond Education IRA Government Bond …" at bounding box center [353, 83] width 398 height 21
click at [56, 191] on span "Money Owed to Debtor" at bounding box center [48, 190] width 45 height 5
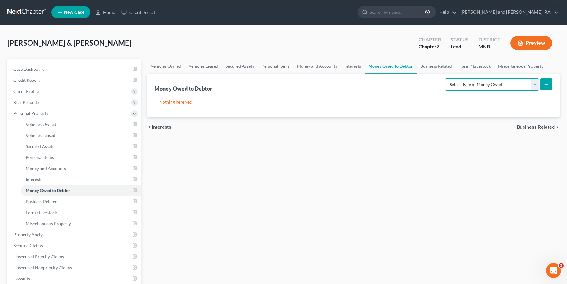
click at [445, 78] on select "Select Type of Money Owed Accounts Receivable Alimony Child Support Claims Agai…" at bounding box center [492, 84] width 94 height 12
click at [312, 66] on link "Money and Accounts" at bounding box center [316, 66] width 47 height 15
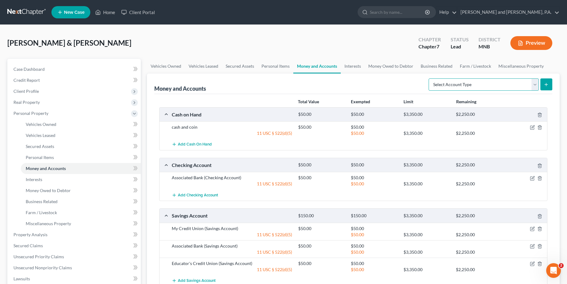
click at [429, 78] on select "Select Account Type Brokerage Cash on Hand Certificates of Deposit Checking Acc…" at bounding box center [484, 84] width 110 height 12
select select "security_deposits"
click option "Security Deposits or Prepayments" at bounding box center [0, 0] width 0 height 0
click at [547, 79] on button "submit" at bounding box center [546, 84] width 12 height 12
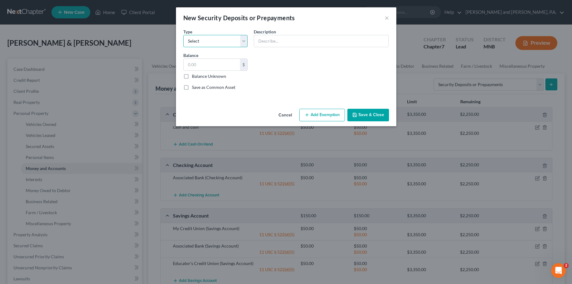
click at [183, 35] on select "Select Electric Gas Heating Oil Security Deposit On Rental Unit Prepaid Rent Te…" at bounding box center [215, 41] width 65 height 12
select select "3"
click option "Security Deposit On Rental Unit" at bounding box center [0, 0] width 0 height 0
click at [273, 41] on input "text" at bounding box center [321, 41] width 134 height 12
type input "Village Shores Damage deposit"
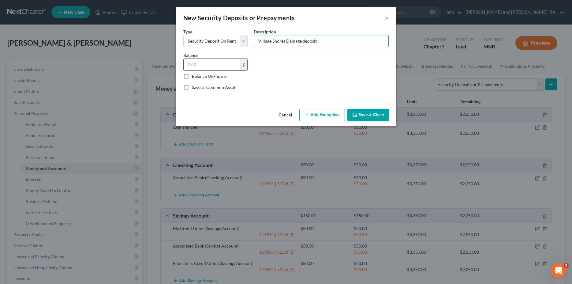
click at [203, 61] on input "text" at bounding box center [212, 65] width 57 height 12
type input "1,500.00"
click at [312, 113] on button "Add Exemption" at bounding box center [322, 115] width 46 height 13
select select "2"
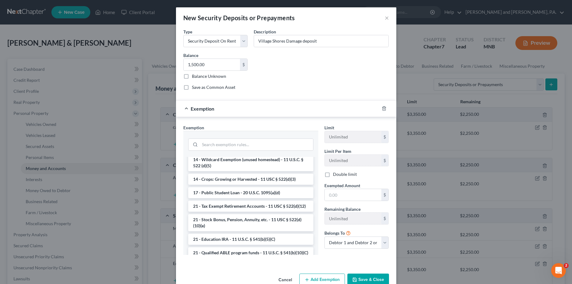
scroll to position [106, 0]
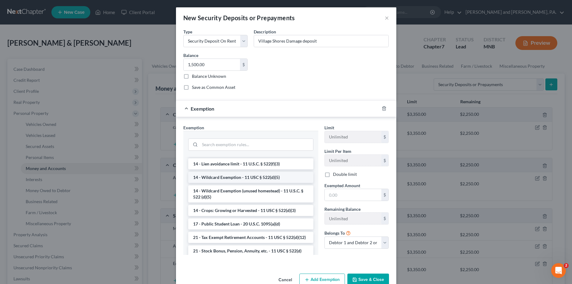
click at [245, 177] on li "14 - Wildcard Exemption - 11 USC § 522(d)(5)" at bounding box center [250, 177] width 125 height 11
checkbox input "true"
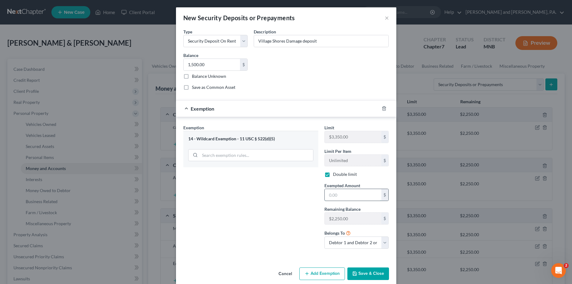
click at [337, 193] on input "text" at bounding box center [353, 195] width 57 height 12
type input "1,500.00"
click at [329, 275] on button "Add Exemption" at bounding box center [322, 273] width 46 height 13
select select "2"
click at [329, 275] on div "Exemption" at bounding box center [277, 267] width 203 height 16
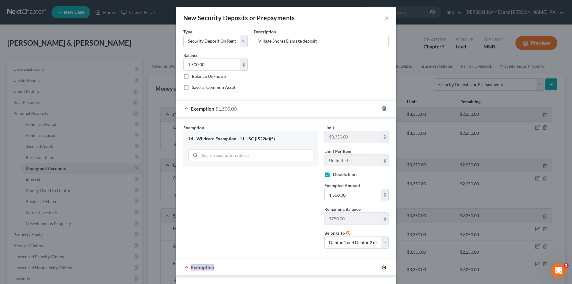
click at [383, 266] on icon "button" at bounding box center [384, 267] width 3 height 4
click at [369, 275] on button "Save & Close" at bounding box center [368, 273] width 42 height 13
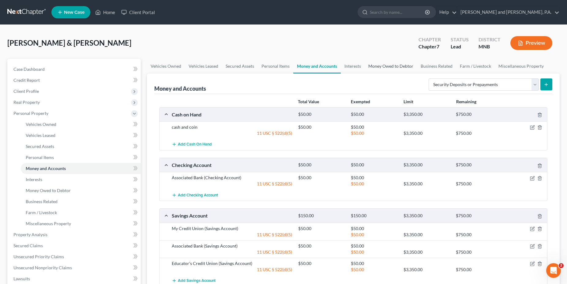
click at [382, 66] on link "Money Owed to Debtor" at bounding box center [391, 66] width 52 height 15
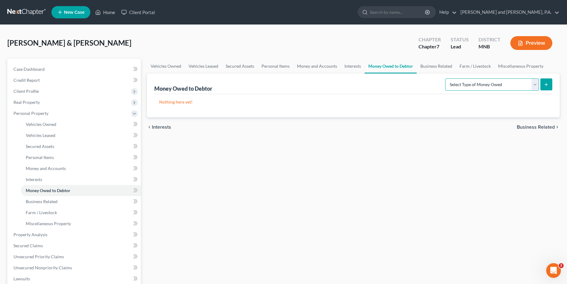
click at [445, 78] on select "Select Type of Money Owed Accounts Receivable Alimony Child Support Claims Agai…" at bounding box center [492, 84] width 94 height 12
click at [347, 64] on link "Interests" at bounding box center [353, 66] width 24 height 15
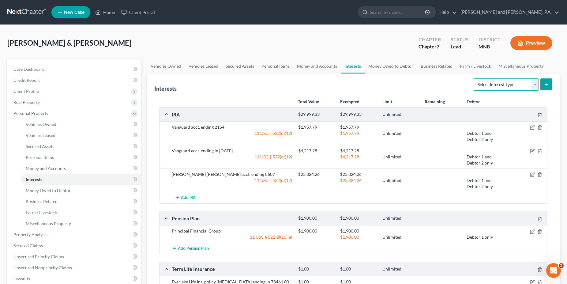
click at [473, 78] on select "Select Interest Type 401K Annuity Bond Education IRA Government Bond Government…" at bounding box center [506, 84] width 66 height 12
click at [307, 66] on link "Money and Accounts" at bounding box center [316, 66] width 47 height 15
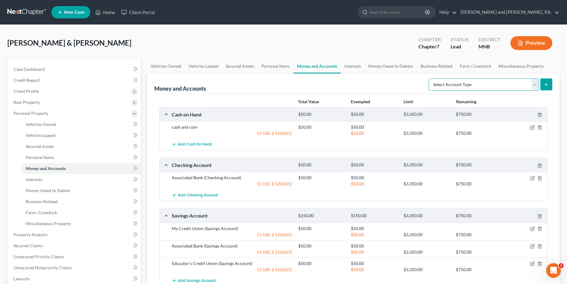
click at [429, 78] on select "Select Account Type Brokerage Cash on Hand Certificates of Deposit Checking Acc…" at bounding box center [484, 84] width 110 height 12
click at [349, 66] on link "Interests" at bounding box center [353, 66] width 24 height 15
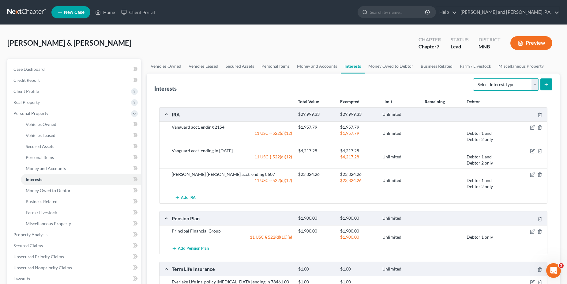
click at [473, 78] on select "Select Interest Type 401K Annuity Bond Education IRA Government Bond Government…" at bounding box center [506, 84] width 66 height 12
click at [372, 66] on link "Money Owed to Debtor" at bounding box center [391, 66] width 52 height 15
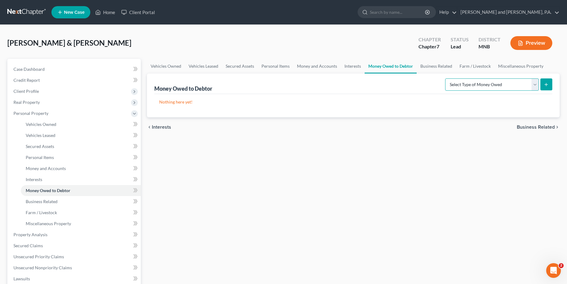
click at [445, 78] on select "Select Type of Money Owed Accounts Receivable Alimony Child Support Claims Agai…" at bounding box center [492, 84] width 94 height 12
select select "expected_tax_refund"
click option "Expected Tax Refund and Unused NOLs" at bounding box center [0, 0] width 0 height 0
click at [547, 86] on icon "submit" at bounding box center [546, 84] width 5 height 5
select select "0"
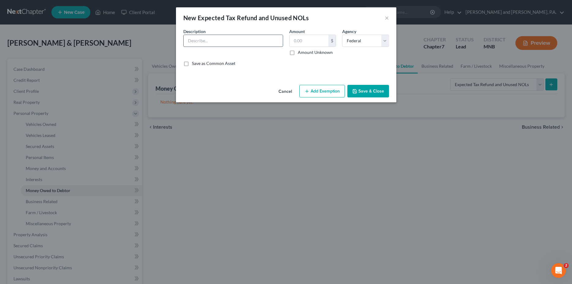
click at [190, 43] on input "text" at bounding box center [233, 41] width 99 height 12
type input "2025 tax refunds"
type input "3,500.00"
click at [334, 92] on button "Add Exemption" at bounding box center [322, 91] width 46 height 13
select select "2"
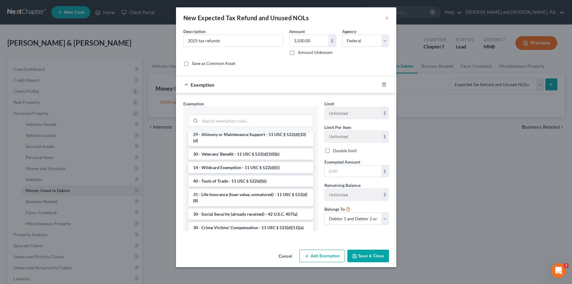
scroll to position [195, 0]
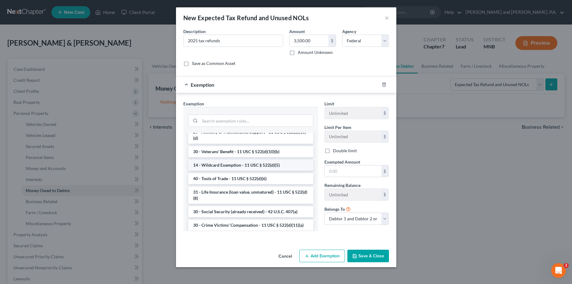
click at [232, 170] on li "14 - Wildcard Exemption - 11 USC § 522(d)(5)" at bounding box center [250, 164] width 125 height 11
checkbox input "true"
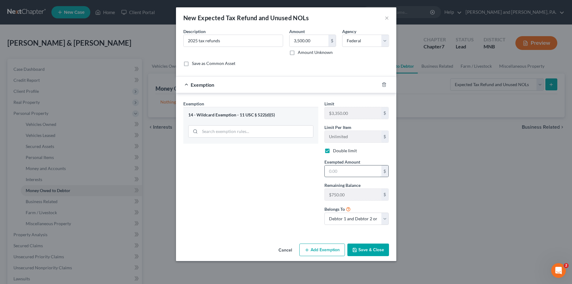
click at [341, 171] on input "text" at bounding box center [353, 171] width 57 height 12
type input "3,500.00"
click at [374, 250] on button "Save & Close" at bounding box center [368, 249] width 42 height 13
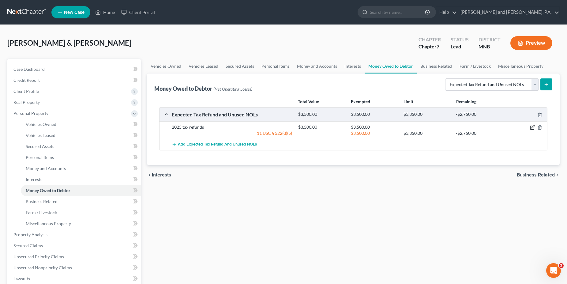
click at [532, 127] on icon "button" at bounding box center [532, 126] width 3 height 3
select select "0"
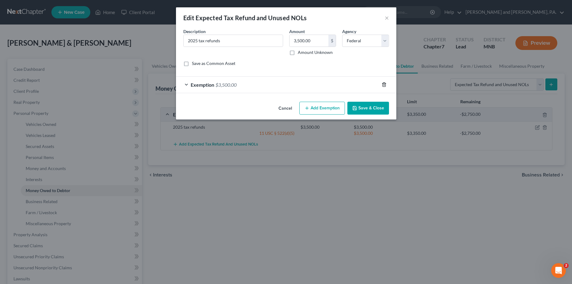
click at [384, 84] on icon "button" at bounding box center [384, 84] width 5 height 5
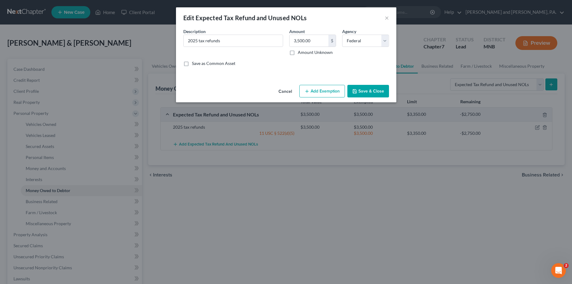
click at [330, 93] on button "Add Exemption" at bounding box center [322, 91] width 46 height 13
select select "2"
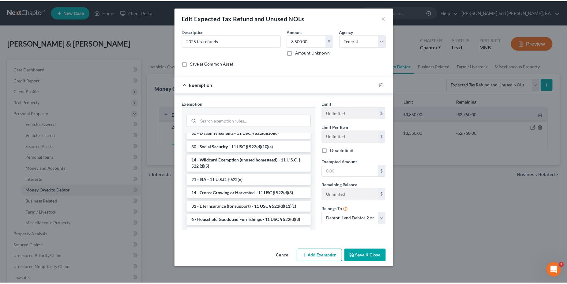
scroll to position [343, 0]
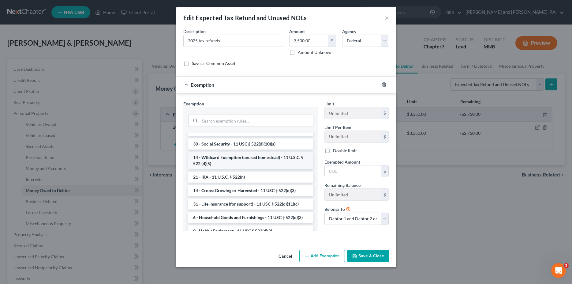
click at [255, 169] on li "14 - Wildcard Exemption (unused homestead) - 11 U.S.C. § 522 (d)(5)" at bounding box center [250, 160] width 125 height 17
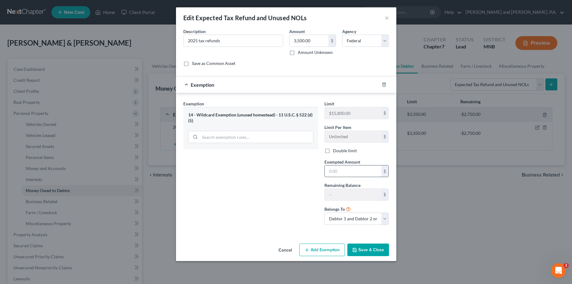
click at [344, 171] on input "text" at bounding box center [353, 171] width 57 height 12
type input "3,500"
click at [379, 251] on button "Save & Close" at bounding box center [368, 249] width 42 height 13
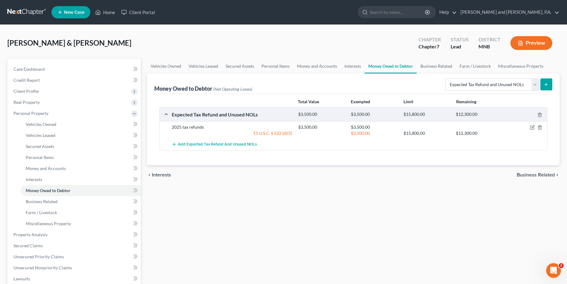
click at [528, 174] on span "Business Related" at bounding box center [536, 174] width 38 height 5
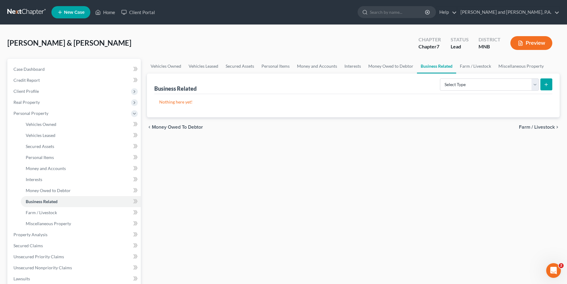
click at [528, 174] on div "Vehicles Owned Vehicles Leased Secured Assets Personal Items Money and Accounts…" at bounding box center [353, 236] width 419 height 354
click at [535, 125] on span "Farm / Livestock" at bounding box center [537, 127] width 36 height 5
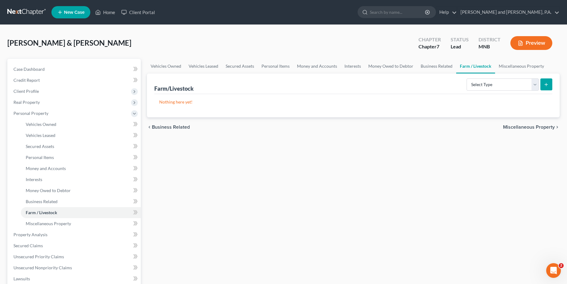
click at [535, 126] on span "Miscellaneous Property" at bounding box center [529, 127] width 52 height 5
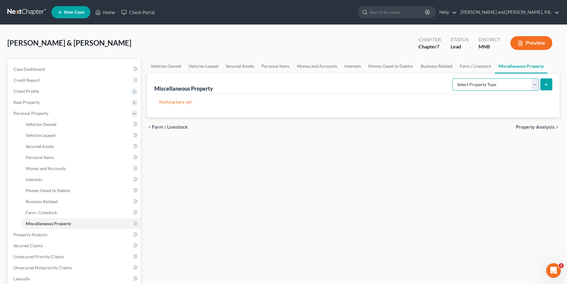
click at [452, 78] on select "Select Property Type Assigned for Creditor Benefit [DATE] Holding for Another N…" at bounding box center [495, 84] width 86 height 12
click at [454, 170] on div "Vehicles Owned Vehicles Leased Secured Assets Personal Items Money and Accounts…" at bounding box center [353, 236] width 419 height 354
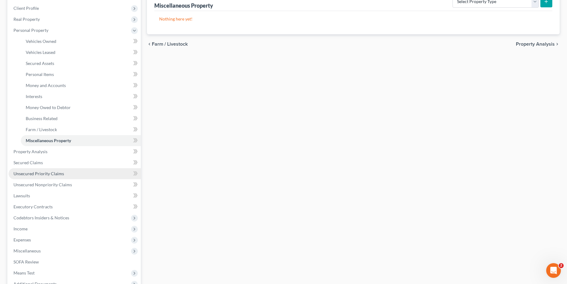
scroll to position [86, 0]
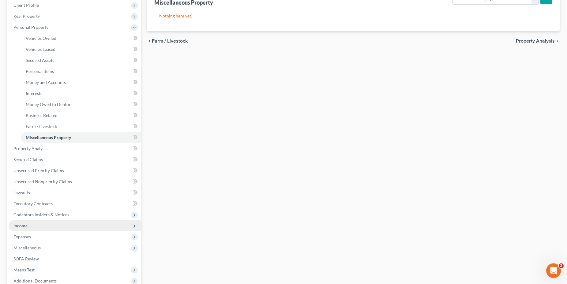
click at [21, 226] on span "Income" at bounding box center [20, 225] width 14 height 5
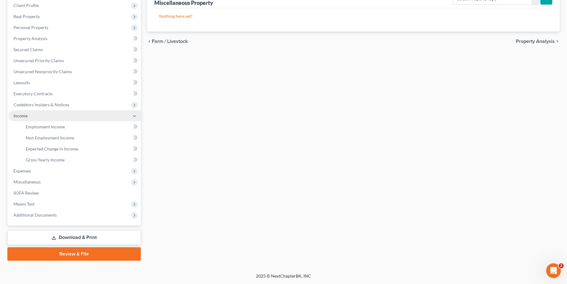
scroll to position [85, 0]
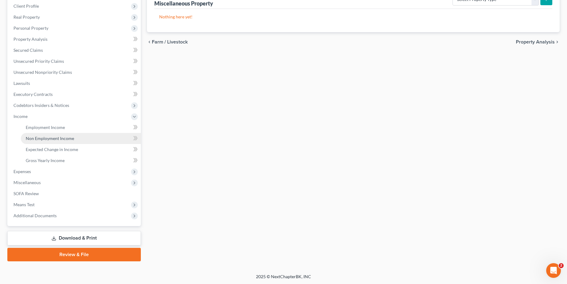
click at [43, 137] on span "Non Employment Income" at bounding box center [50, 138] width 48 height 5
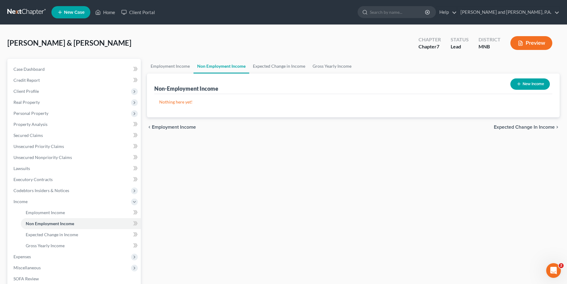
click at [529, 82] on button "New Income" at bounding box center [529, 83] width 39 height 11
select select "0"
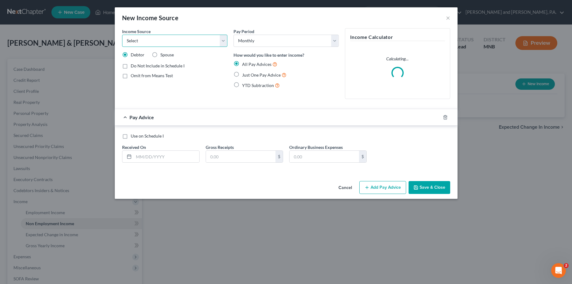
click at [122, 35] on select "Select Unemployment Disability (from employer) Pension Retirement Social Securi…" at bounding box center [174, 41] width 105 height 12
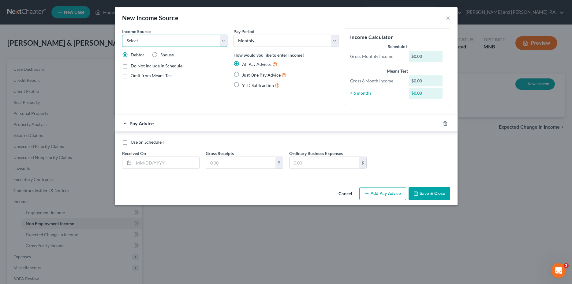
select select "4"
click option "Social Security / Social Security Disability" at bounding box center [0, 0] width 0 height 0
click at [158, 163] on input "text" at bounding box center [167, 163] width 66 height 12
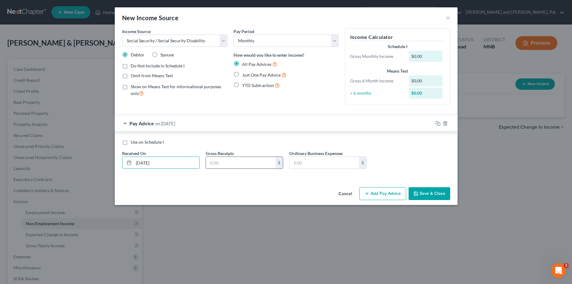
type input "08/01/2025"
click at [220, 163] on input "text" at bounding box center [240, 163] width 69 height 12
type input "2,504.80"
click at [428, 194] on button "Save & Close" at bounding box center [430, 193] width 42 height 13
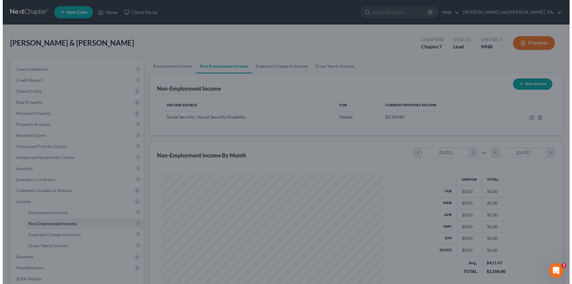
scroll to position [305981, 305858]
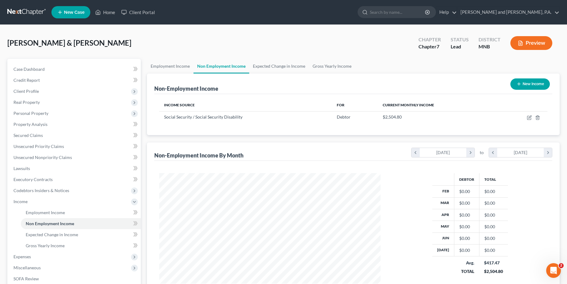
click at [541, 83] on button "New Income" at bounding box center [529, 83] width 39 height 11
select select "0"
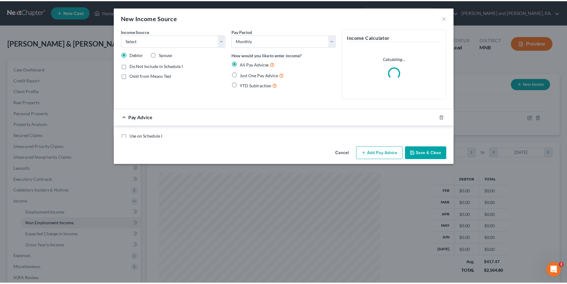
scroll to position [112, 236]
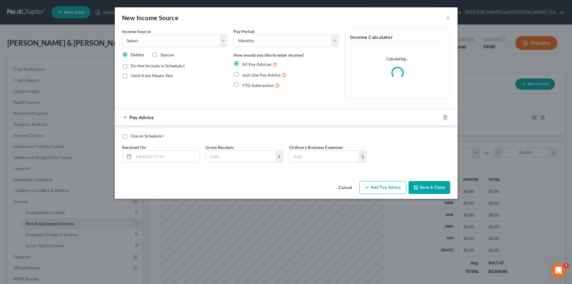
click at [160, 56] on label "Spouse" at bounding box center [166, 55] width 13 height 6
click at [163, 56] on input "Spouse" at bounding box center [165, 54] width 4 height 4
radio input "true"
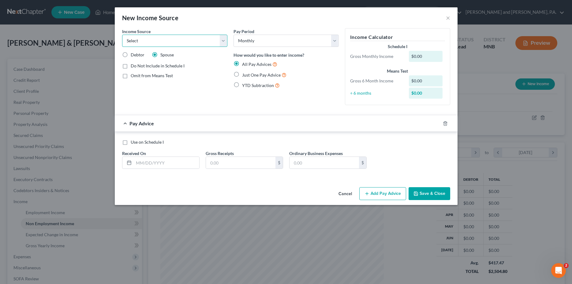
click at [122, 35] on select "Select Unemployment Disability (from employer) Pension Retirement Social Securi…" at bounding box center [174, 41] width 105 height 12
select select "4"
click option "Social Security / Social Security Disability" at bounding box center [0, 0] width 0 height 0
click at [234, 35] on select "Select Monthly Twice Monthly Every Other Week Weekly" at bounding box center [286, 41] width 105 height 12
click option "Monthly" at bounding box center [0, 0] width 0 height 0
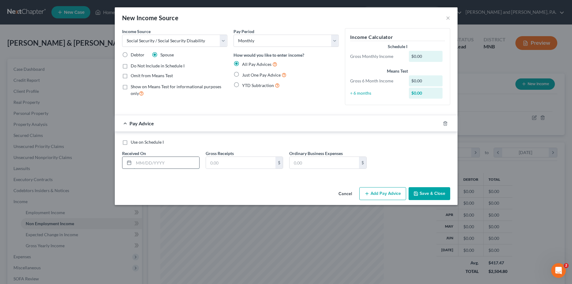
click at [171, 164] on input "text" at bounding box center [167, 163] width 66 height 12
type input "08/01/2025"
click at [217, 159] on input "text" at bounding box center [240, 163] width 69 height 12
type input "874.80"
click at [435, 192] on button "Save & Close" at bounding box center [430, 193] width 42 height 13
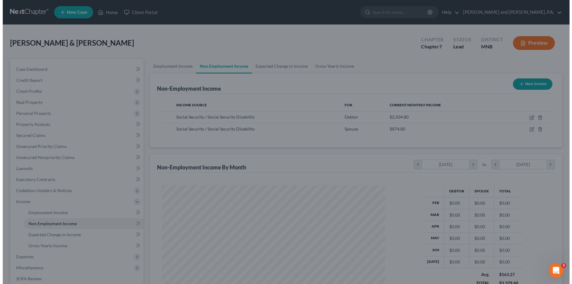
scroll to position [305981, 305858]
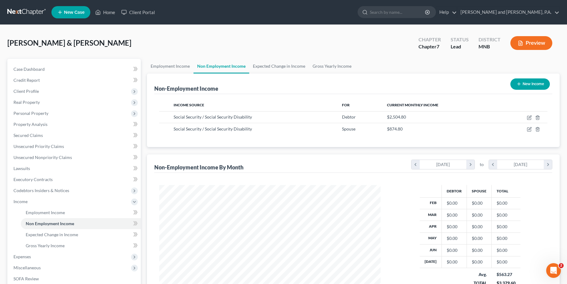
click at [534, 81] on button "New Income" at bounding box center [529, 83] width 39 height 11
select select "0"
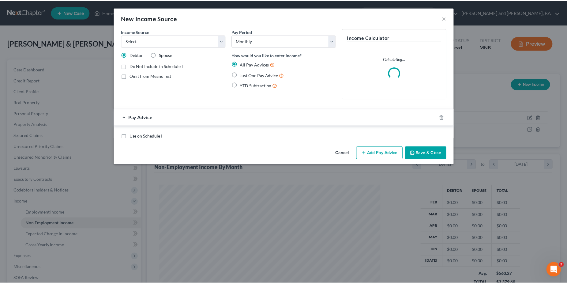
scroll to position [112, 236]
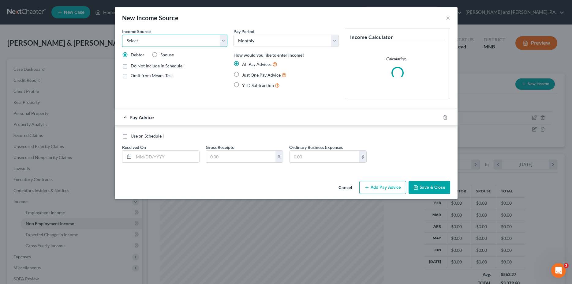
click at [122, 35] on select "Select Unemployment Disability (from employer) Pension Retirement Social Securi…" at bounding box center [174, 41] width 105 height 12
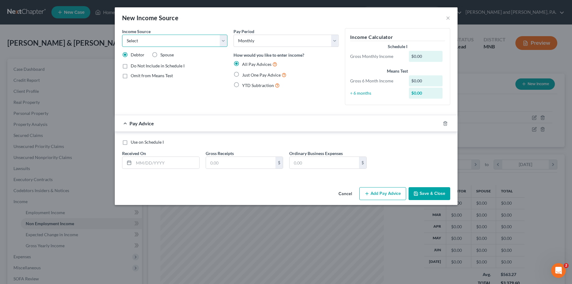
select select "2"
click option "Pension" at bounding box center [0, 0] width 0 height 0
click at [132, 163] on div at bounding box center [127, 163] width 11 height 12
click at [154, 167] on input "text" at bounding box center [167, 163] width 66 height 12
type input "08/01/2025"
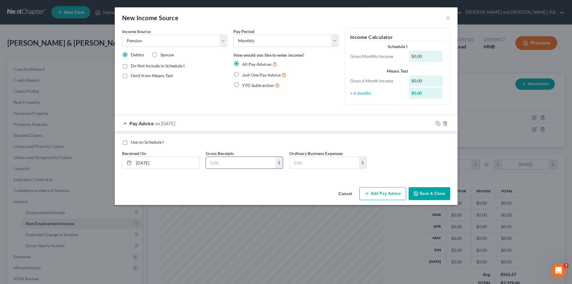
click at [225, 165] on input "text" at bounding box center [240, 163] width 69 height 12
type input "1,900.00"
click at [435, 194] on button "Save & Close" at bounding box center [430, 193] width 42 height 13
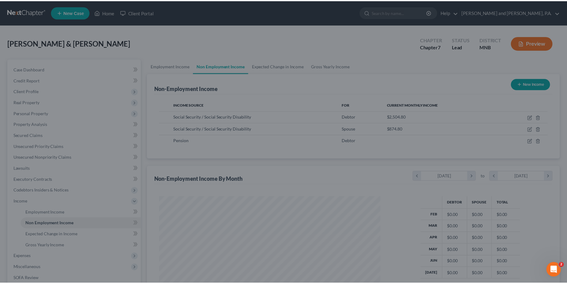
scroll to position [305981, 305858]
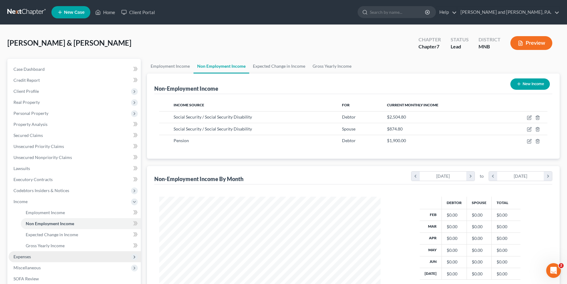
click at [29, 257] on span "Expenses" at bounding box center [21, 256] width 17 height 5
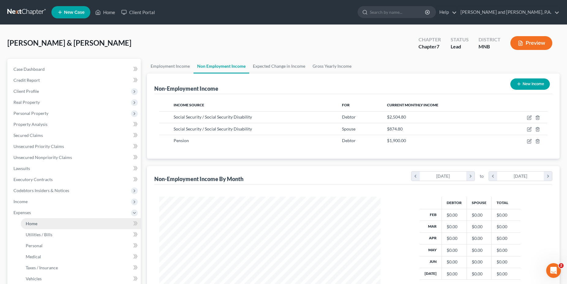
click at [39, 224] on link "Home" at bounding box center [81, 223] width 120 height 11
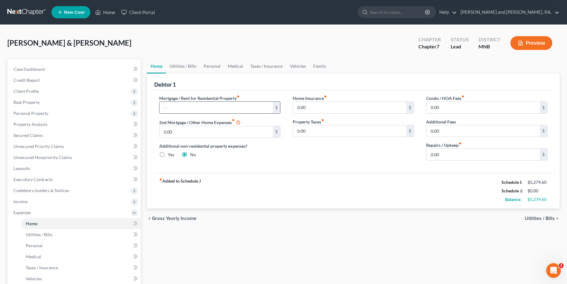
click at [188, 103] on input "text" at bounding box center [215, 108] width 113 height 12
type input "3,503"
click at [543, 217] on span "Utilities / Bills" at bounding box center [540, 218] width 30 height 5
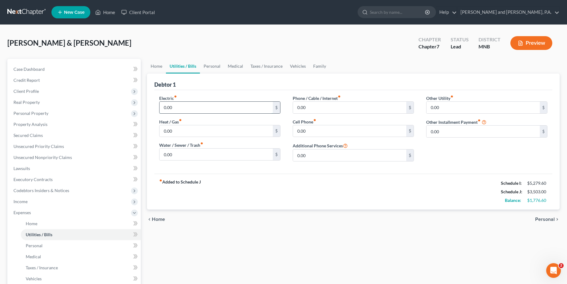
click at [199, 110] on input "0.00" at bounding box center [215, 108] width 113 height 12
type input "65.00"
click at [315, 106] on input "0.00" at bounding box center [349, 108] width 113 height 12
type input "25.00"
click at [314, 127] on input "0.00" at bounding box center [349, 131] width 113 height 12
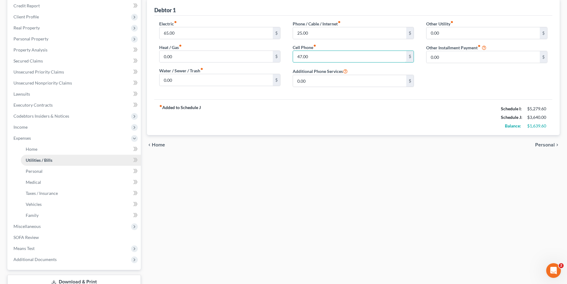
scroll to position [78, 0]
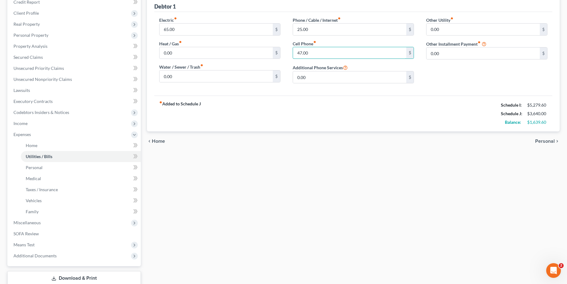
type input "47.00"
click at [540, 140] on span "Personal" at bounding box center [545, 141] width 20 height 5
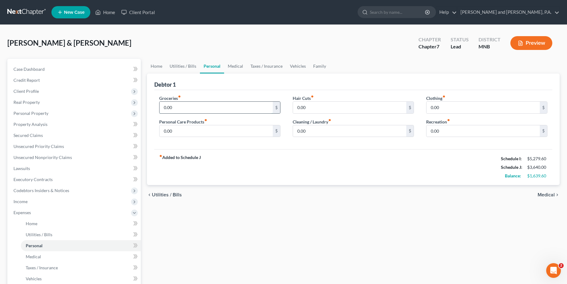
click at [181, 108] on input "0.00" at bounding box center [215, 108] width 113 height 12
type input "500.00"
click at [306, 128] on input "0.00" at bounding box center [349, 131] width 113 height 12
type input "15.00"
click at [233, 67] on link "Medical" at bounding box center [235, 66] width 23 height 15
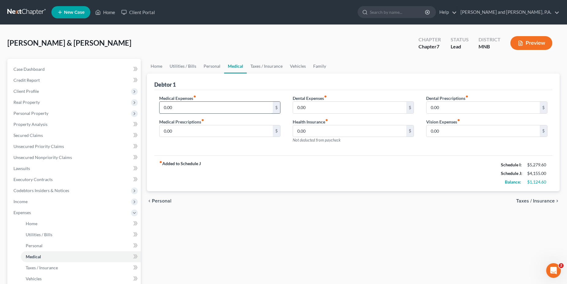
click at [180, 107] on input "0.00" at bounding box center [215, 108] width 113 height 12
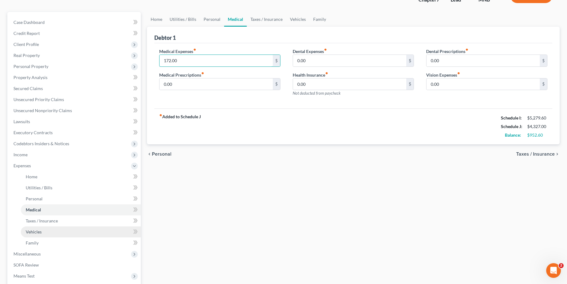
type input "172.00"
click at [33, 231] on span "Vehicles" at bounding box center [34, 231] width 16 height 5
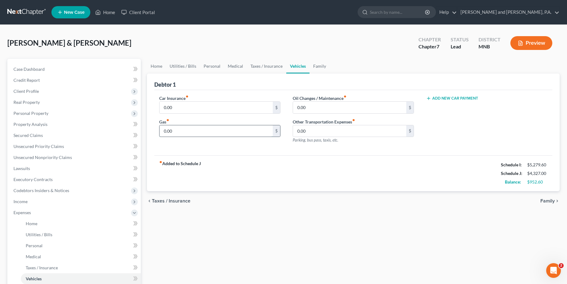
click at [192, 134] on input "0.00" at bounding box center [215, 131] width 113 height 12
type input "80.00"
click at [211, 67] on link "Personal" at bounding box center [212, 66] width 24 height 15
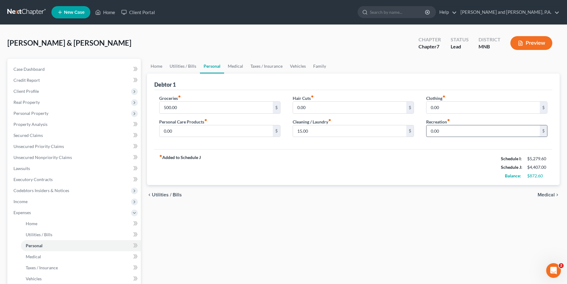
click at [466, 126] on input "0.00" at bounding box center [482, 131] width 113 height 12
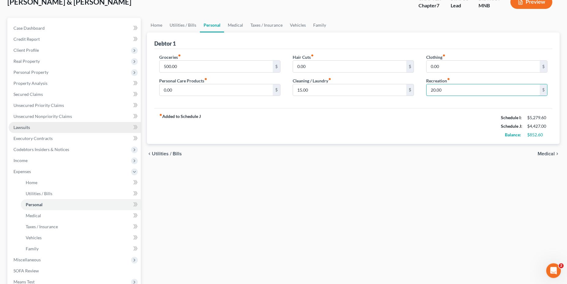
scroll to position [62, 0]
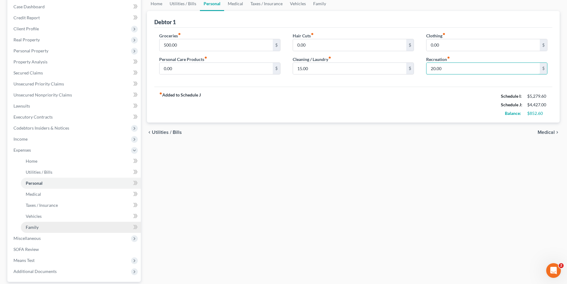
type input "20.00"
click at [54, 228] on link "Family" at bounding box center [81, 227] width 120 height 11
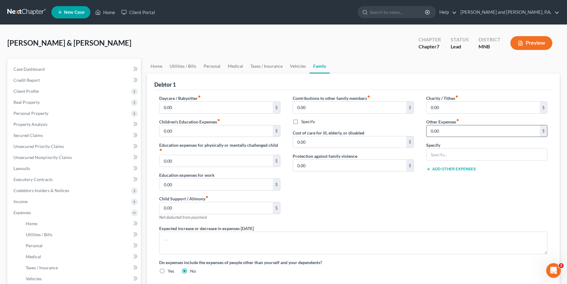
click at [451, 127] on input "0.00" at bounding box center [482, 131] width 113 height 12
type input "90.00"
click at [462, 153] on input "text" at bounding box center [486, 154] width 121 height 12
type input "subscriptions, newspapers, magazines"
click at [450, 109] on input "0.00" at bounding box center [482, 108] width 113 height 12
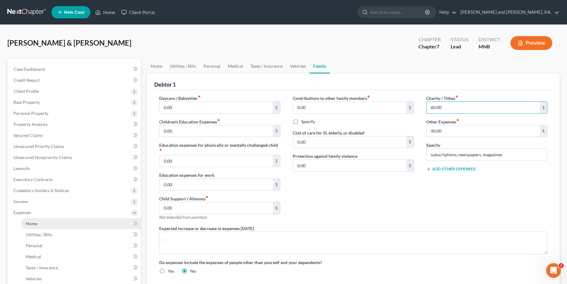
type input "60.00"
click at [31, 223] on span "Home" at bounding box center [32, 223] width 12 height 5
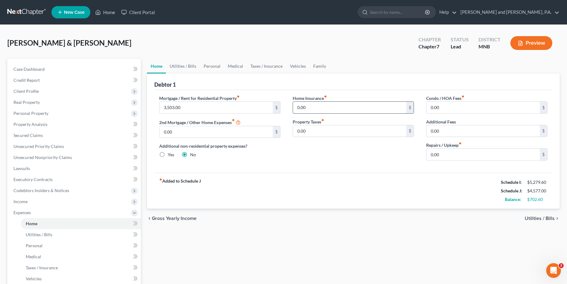
click at [311, 107] on input "0.00" at bounding box center [349, 108] width 113 height 12
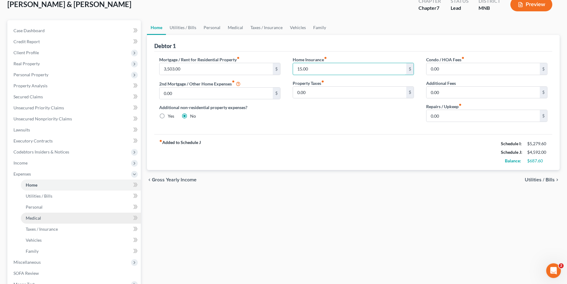
scroll to position [39, 0]
type input "15.00"
click at [39, 228] on span "Taxes / Insurance" at bounding box center [42, 228] width 32 height 5
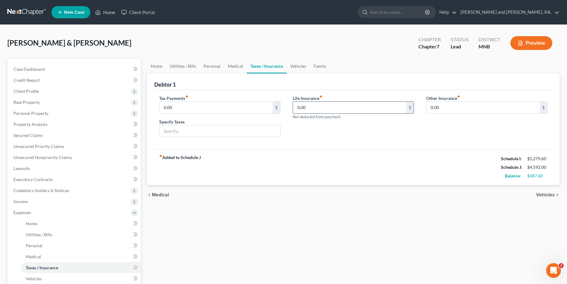
click at [310, 108] on input "0.00" at bounding box center [349, 108] width 113 height 12
type input "148.65"
click at [47, 256] on link "Medical" at bounding box center [81, 256] width 120 height 11
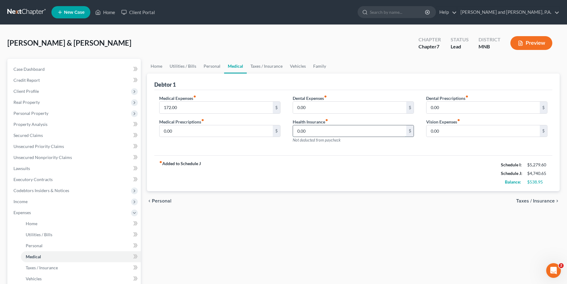
click at [312, 129] on input "0.00" at bounding box center [349, 131] width 113 height 12
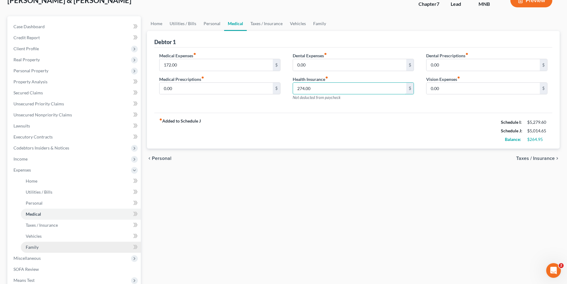
scroll to position [62, 0]
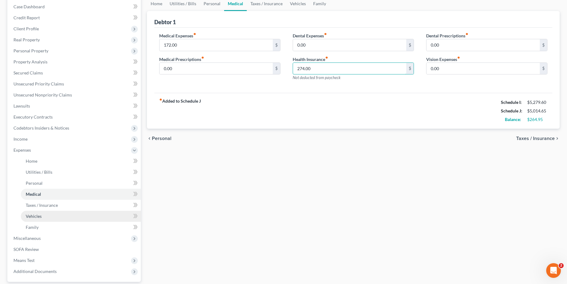
type input "274.00"
click at [48, 216] on link "Vehicles" at bounding box center [81, 216] width 120 height 11
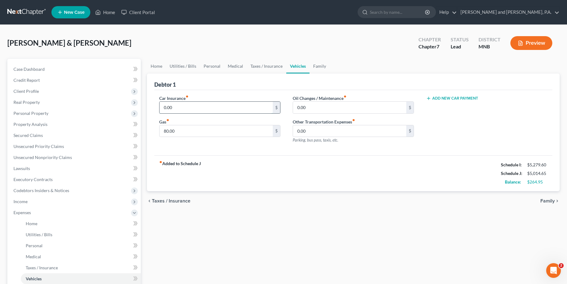
click at [179, 103] on input "0.00" at bounding box center [215, 108] width 113 height 12
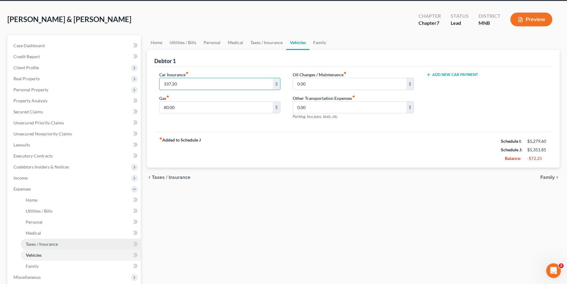
type input "337.20"
click at [48, 244] on span "Taxes / Insurance" at bounding box center [42, 243] width 32 height 5
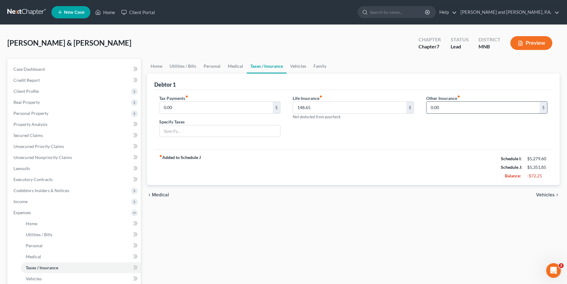
click at [438, 105] on input "0.00" at bounding box center [482, 108] width 113 height 12
type input "321.00"
click at [433, 129] on input "text" at bounding box center [486, 125] width 121 height 12
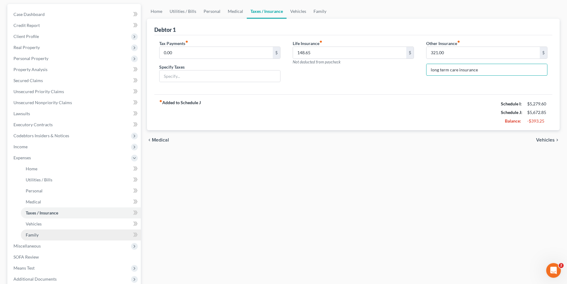
scroll to position [62, 0]
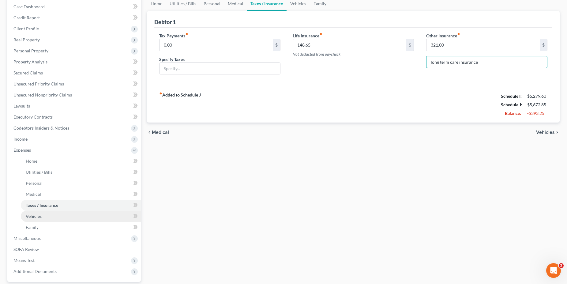
type input "long term care insurance"
click at [39, 217] on span "Vehicles" at bounding box center [34, 215] width 16 height 5
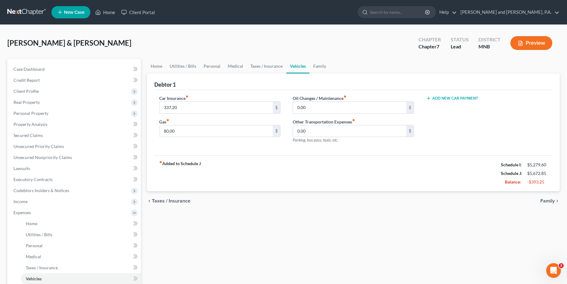
click at [448, 98] on button "Add New Car Payment" at bounding box center [452, 98] width 52 height 5
click at [440, 109] on input "text" at bounding box center [477, 108] width 103 height 12
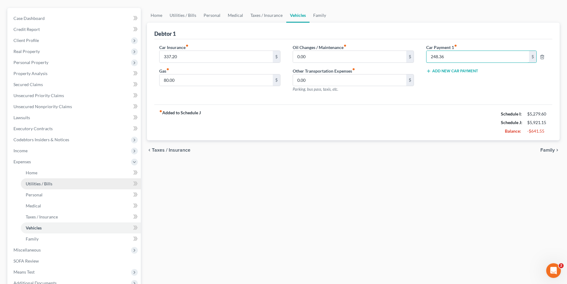
scroll to position [62, 0]
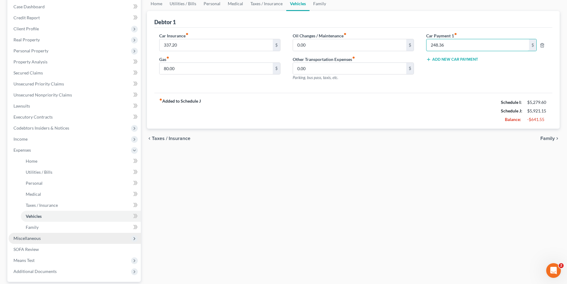
type input "248.36"
click at [40, 238] on span "Miscellaneous" at bounding box center [26, 237] width 27 height 5
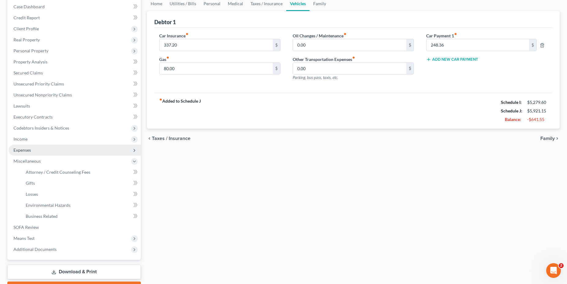
click at [28, 150] on span "Expenses" at bounding box center [21, 149] width 17 height 5
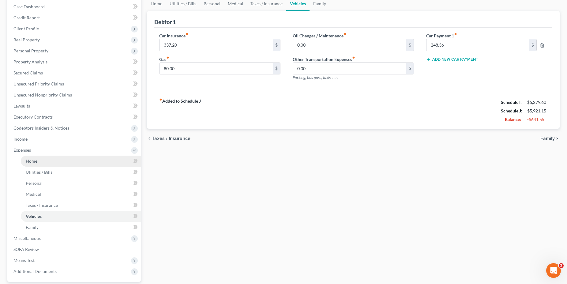
click at [35, 162] on span "Home" at bounding box center [32, 160] width 12 height 5
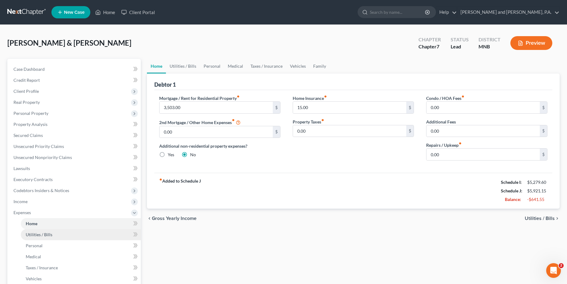
click at [49, 234] on span "Utilities / Bills" at bounding box center [39, 234] width 27 height 5
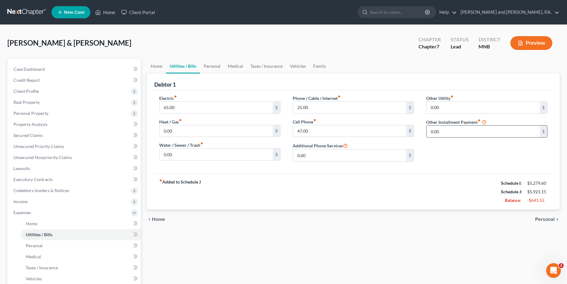
click at [451, 128] on input "0.00" at bounding box center [482, 131] width 113 height 12
click at [448, 167] on div "Electric fiber_manual_record 65.00 $ Heat / Gas fiber_manual_record 0.00 $ Wate…" at bounding box center [353, 132] width 398 height 84
click at [34, 246] on span "Personal" at bounding box center [34, 245] width 17 height 5
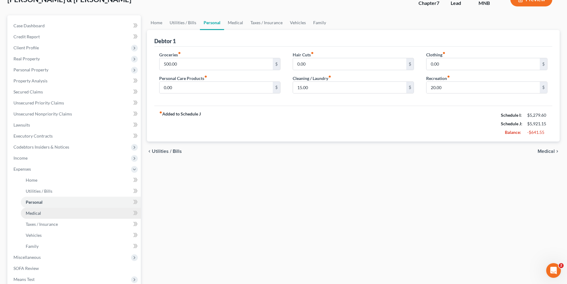
scroll to position [86, 0]
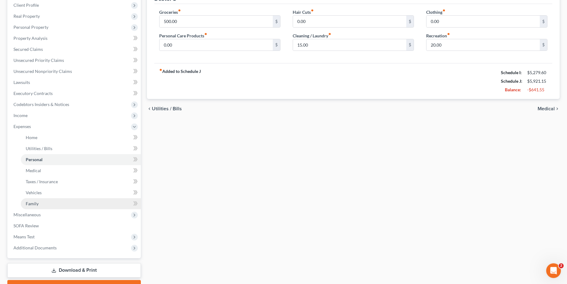
click at [31, 202] on span "Family" at bounding box center [32, 203] width 13 height 5
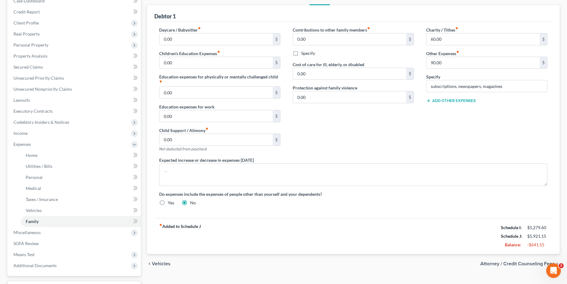
scroll to position [70, 0]
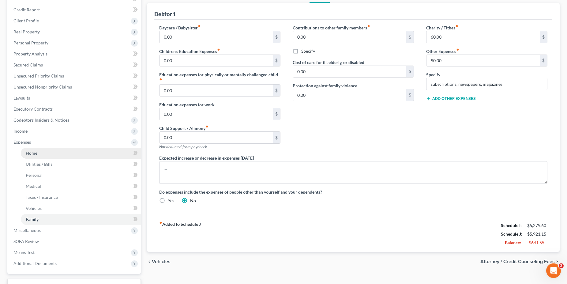
click at [33, 155] on span "Home" at bounding box center [32, 152] width 12 height 5
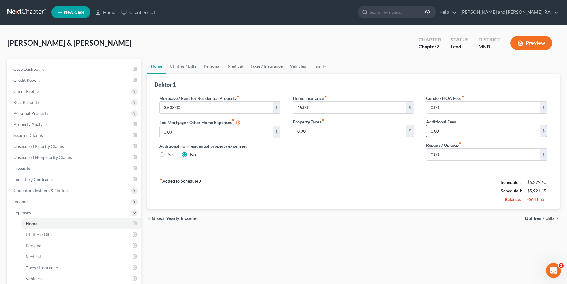
click at [441, 130] on input "0.00" at bounding box center [482, 131] width 113 height 12
type input "234.00"
click at [367, 159] on div "Home Insurance fiber_manual_record 15.00 $ Property Taxes fiber_manual_record 0…" at bounding box center [353, 130] width 133 height 70
click at [32, 246] on span "Personal" at bounding box center [34, 245] width 17 height 5
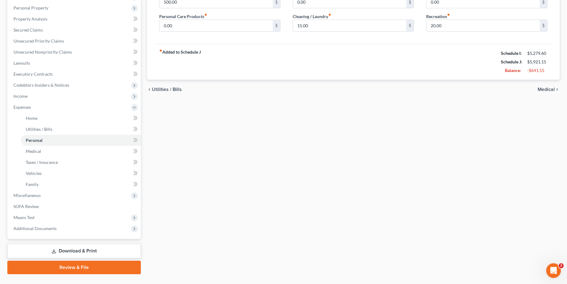
scroll to position [109, 0]
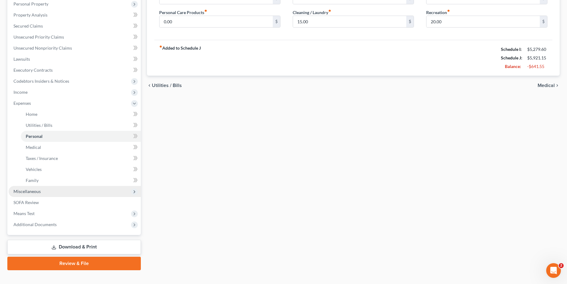
click at [38, 191] on span "Miscellaneous" at bounding box center [26, 191] width 27 height 5
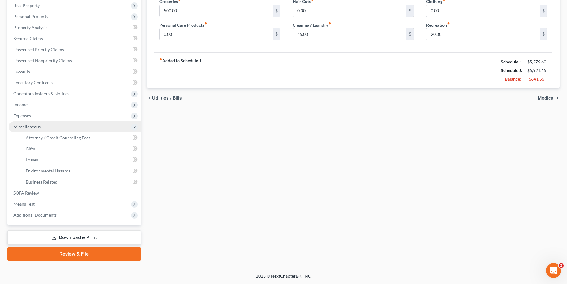
scroll to position [96, 0]
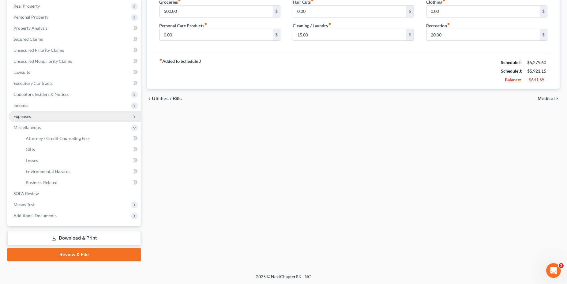
click at [28, 114] on span "Expenses" at bounding box center [21, 116] width 17 height 5
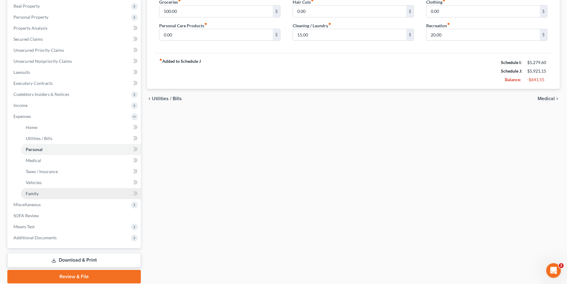
click at [32, 194] on span "Family" at bounding box center [32, 193] width 13 height 5
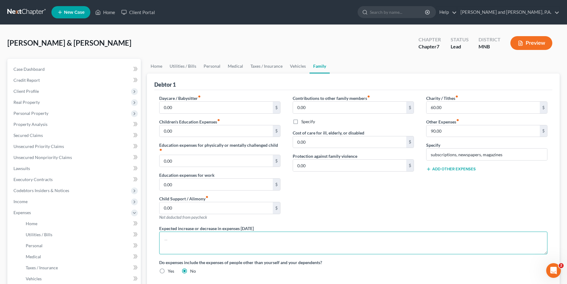
click at [184, 243] on textarea at bounding box center [353, 242] width 388 height 23
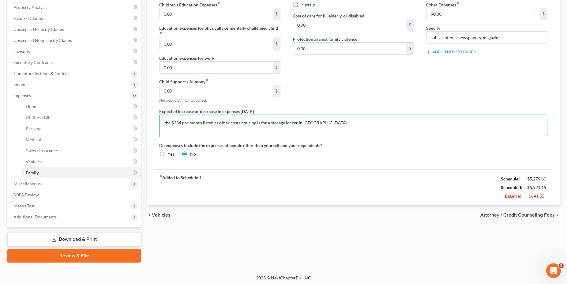
scroll to position [118, 0]
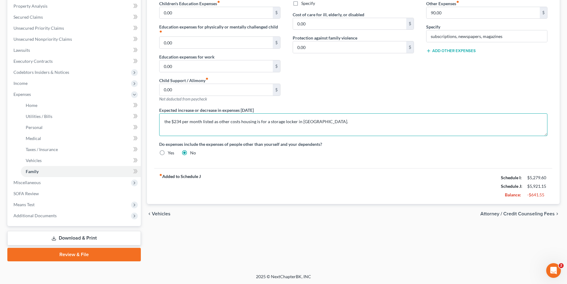
type textarea "the $234 per month listed as other costs housing is for a storage locker in Mil…"
click at [504, 213] on span "Attorney / Credit Counseling Fees" at bounding box center [517, 213] width 74 height 5
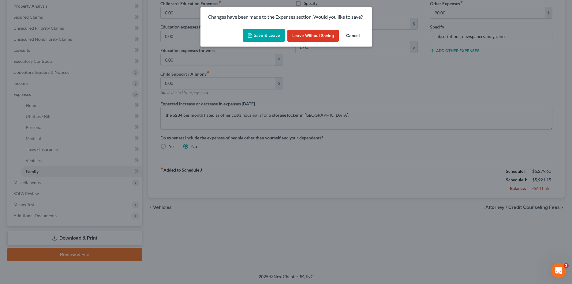
click at [275, 36] on button "Save & Leave" at bounding box center [264, 35] width 42 height 13
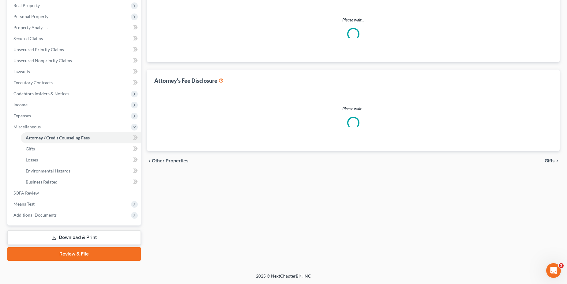
scroll to position [96, 0]
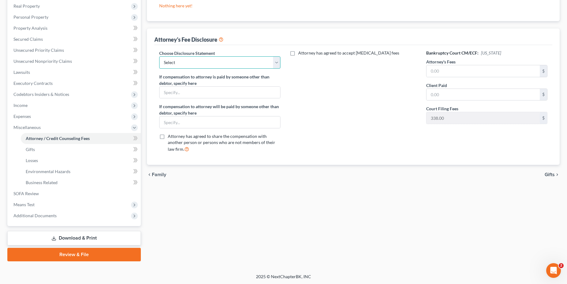
click at [159, 56] on select "Select Disclosure of Compensation of Attorney for Debtor" at bounding box center [219, 62] width 121 height 12
select select "0"
click option "Disclosure of Compensation of Attorney for Debtor" at bounding box center [0, 0] width 0 height 0
click at [442, 70] on input "text" at bounding box center [482, 71] width 113 height 12
type input "1,500.00"
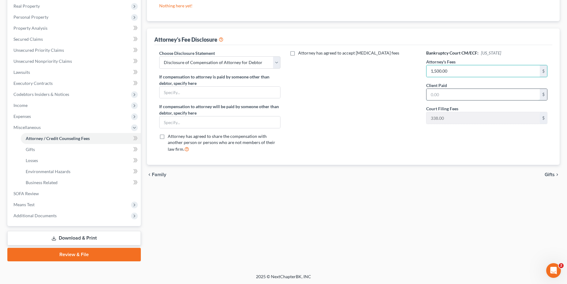
click at [452, 97] on input "text" at bounding box center [482, 95] width 113 height 12
type input "1,500.00"
click at [552, 175] on span "Gifts" at bounding box center [550, 174] width 10 height 5
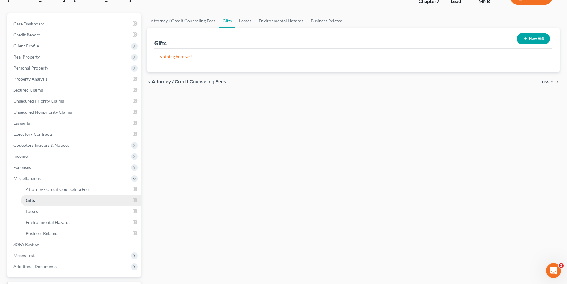
scroll to position [47, 0]
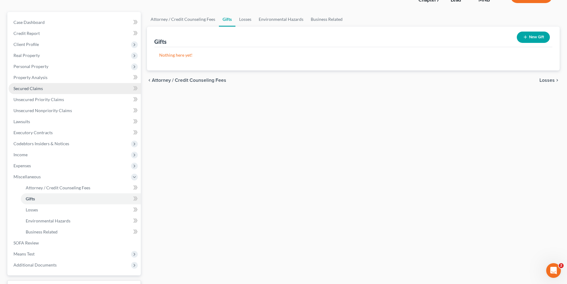
click at [33, 87] on span "Secured Claims" at bounding box center [27, 88] width 29 height 5
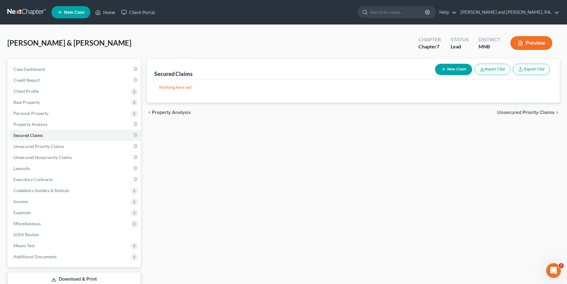
click at [461, 66] on button "New Claim" at bounding box center [453, 69] width 37 height 11
select select "0"
select select "2"
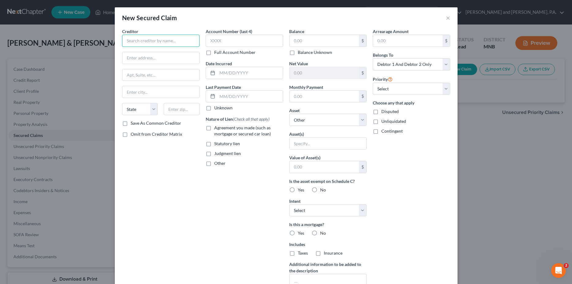
click at [142, 43] on input "text" at bounding box center [160, 41] width 77 height 12
click at [137, 51] on div "Trustone Financial" at bounding box center [159, 51] width 64 height 6
type input "Trustone Financial"
click at [142, 56] on input "text" at bounding box center [160, 58] width 77 height 12
type input "PO Box 1260"
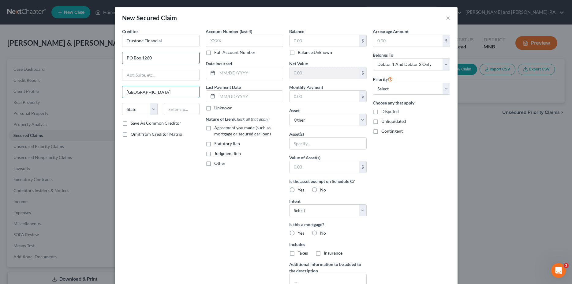
type input "[GEOGRAPHIC_DATA]"
select select "24"
type input "55440-1260"
click at [131, 123] on label "Save As Common Creditor" at bounding box center [156, 123] width 51 height 6
click at [133, 123] on input "Save As Common Creditor" at bounding box center [135, 122] width 4 height 4
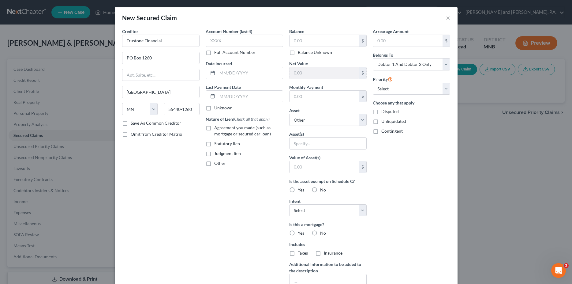
checkbox input "true"
click at [219, 38] on input "text" at bounding box center [244, 41] width 77 height 12
type input "xxx3"
click at [320, 36] on input "text" at bounding box center [324, 41] width 69 height 12
type input "8,089.39"
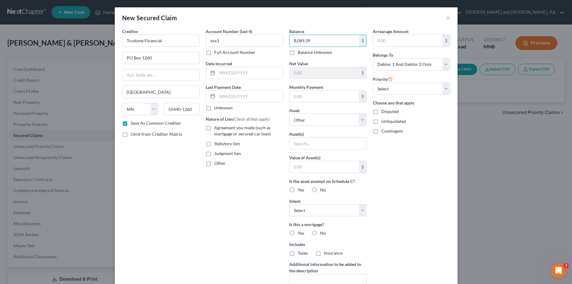
click at [214, 129] on label "Agreement you made (such as mortgage or secured car loan)" at bounding box center [248, 131] width 69 height 12
click at [217, 129] on input "Agreement you made (such as mortgage or secured car loan)" at bounding box center [219, 127] width 4 height 4
checkbox input "true"
click at [289, 114] on select "Select Other Multiple Assets 2016 Mazda CX-3 - $10200.0 Electronics - 1 laptop,…" at bounding box center [327, 120] width 77 height 12
select select "2"
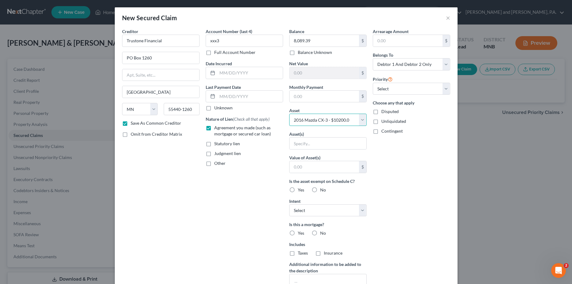
click option "2016 Mazda CX-3 - $10200.0" at bounding box center [0, 0] width 0 height 0
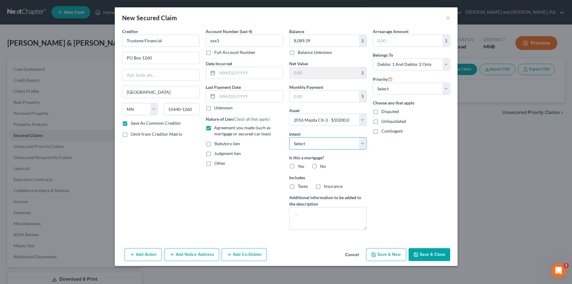
click at [289, 137] on select "Select Surrender Redeem Reaffirm Avoid Other" at bounding box center [327, 143] width 77 height 12
select select "4"
click option "Other" at bounding box center [0, 0] width 0 height 0
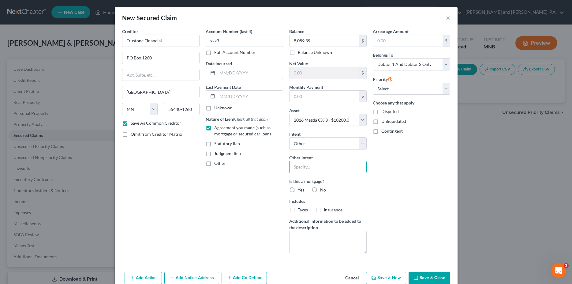
click at [305, 166] on input "text" at bounding box center [327, 167] width 77 height 12
type input "retain and pay"
click at [320, 189] on label "No" at bounding box center [323, 190] width 6 height 6
click at [323, 189] on input "No" at bounding box center [325, 189] width 4 height 4
radio input "true"
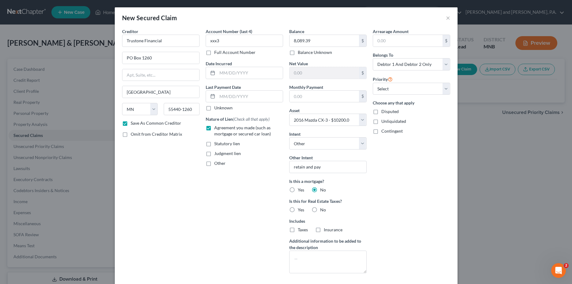
click at [320, 209] on label "No" at bounding box center [323, 210] width 6 height 6
click at [323, 209] on input "No" at bounding box center [325, 209] width 4 height 4
radio input "true"
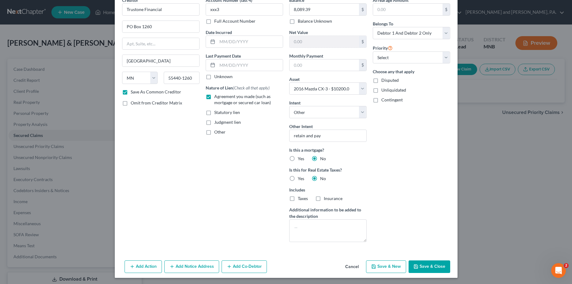
scroll to position [32, 0]
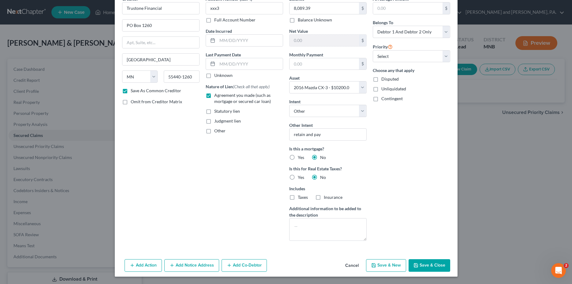
click at [429, 266] on button "Save & Close" at bounding box center [430, 265] width 42 height 13
checkbox input "false"
select select
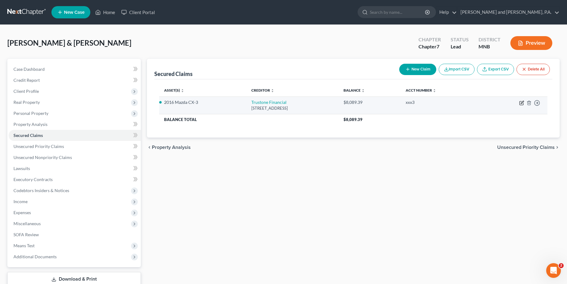
click at [521, 104] on icon "button" at bounding box center [521, 102] width 5 height 5
select select "24"
select select "4"
select select "2"
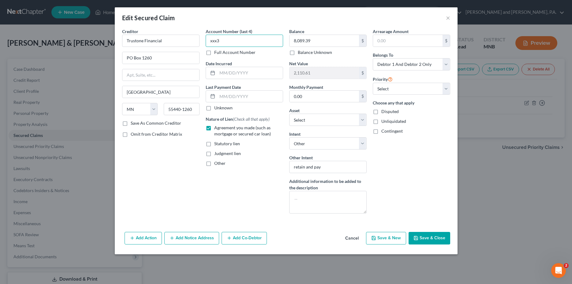
drag, startPoint x: 221, startPoint y: 40, endPoint x: 192, endPoint y: 43, distance: 29.8
click at [206, 43] on input "xxx3" at bounding box center [244, 41] width 77 height 12
type input "9255"
click at [423, 233] on button "Save & Close" at bounding box center [430, 238] width 42 height 13
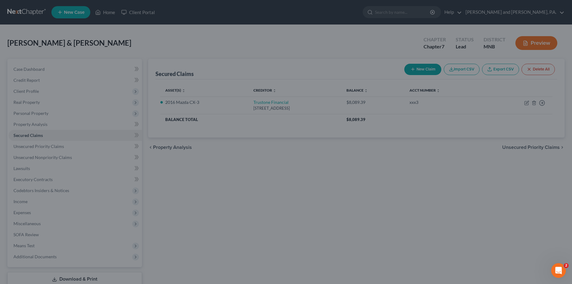
select select "2"
type input "0"
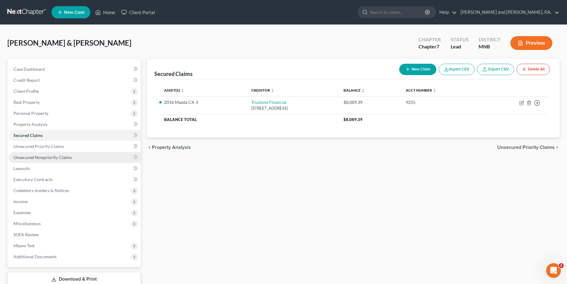
click at [39, 158] on span "Unsecured Nonpriority Claims" at bounding box center [42, 157] width 58 height 5
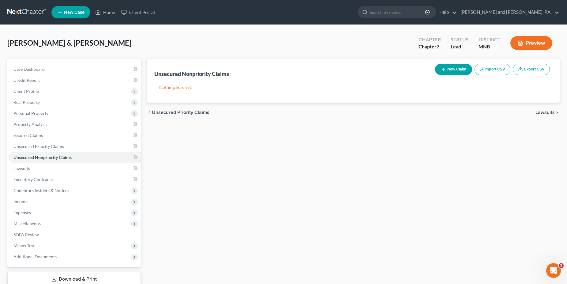
click at [463, 69] on button "New Claim" at bounding box center [453, 69] width 37 height 11
select select "2"
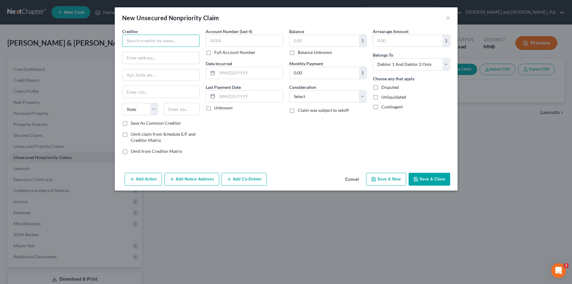
click at [167, 42] on input "text" at bounding box center [160, 41] width 77 height 12
type input "American Express"
click at [131, 122] on label "Save As Common Creditor" at bounding box center [156, 123] width 51 height 6
click at [133, 122] on input "Save As Common Creditor" at bounding box center [135, 122] width 4 height 4
checkbox input "true"
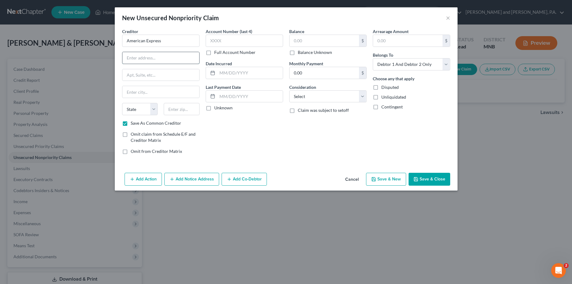
click at [135, 57] on input "text" at bounding box center [160, 58] width 77 height 12
type input "PO Box 60189"
type input "c"
type input "City of Industry"
select select "4"
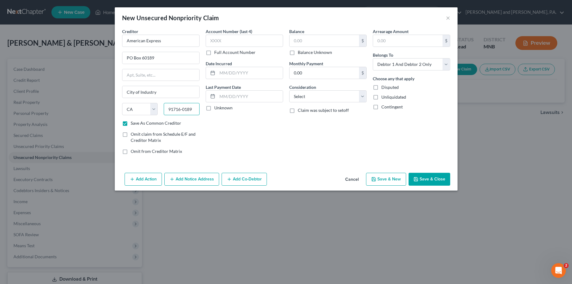
type input "91716-0189"
click at [212, 34] on label "Account Number (last 4)" at bounding box center [229, 31] width 47 height 6
click at [221, 41] on input "text" at bounding box center [244, 41] width 77 height 12
type input "3006"
click at [308, 39] on input "text" at bounding box center [324, 41] width 69 height 12
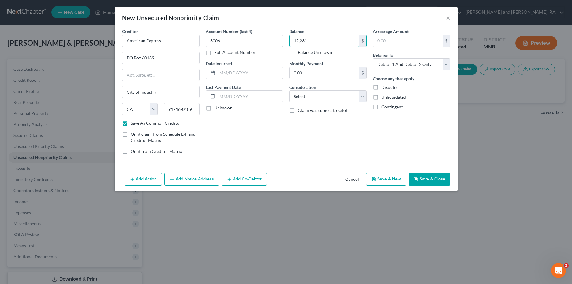
type input "12,231"
click at [380, 178] on button "Save & New" at bounding box center [386, 179] width 40 height 13
select select "2"
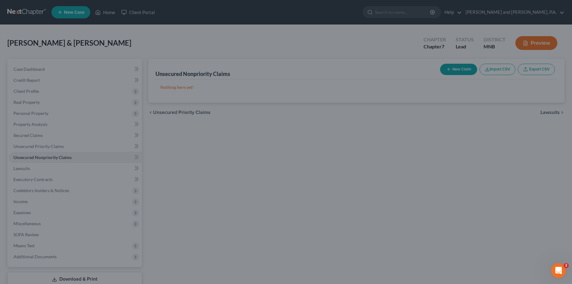
checkbox input "false"
type input "12,231.00"
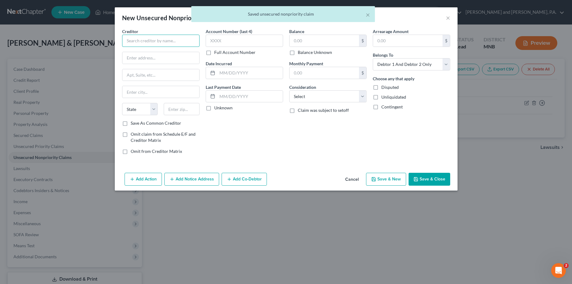
click at [161, 40] on input "text" at bounding box center [160, 41] width 77 height 12
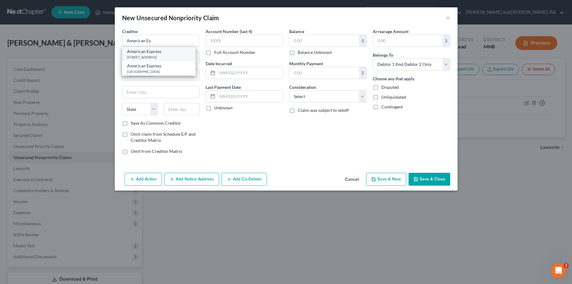
click at [165, 51] on div "American Express" at bounding box center [159, 51] width 64 height 6
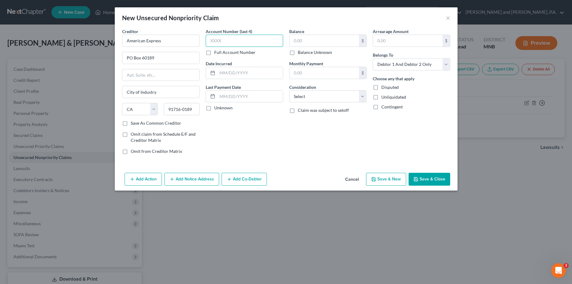
click at [223, 39] on input "text" at bounding box center [244, 41] width 77 height 12
click at [295, 41] on input "text" at bounding box center [324, 41] width 69 height 12
click at [395, 178] on button "Save & New" at bounding box center [386, 179] width 40 height 13
click at [131, 124] on label "Save As Common Creditor" at bounding box center [156, 123] width 51 height 6
click at [133, 124] on input "Save As Common Creditor" at bounding box center [135, 122] width 4 height 4
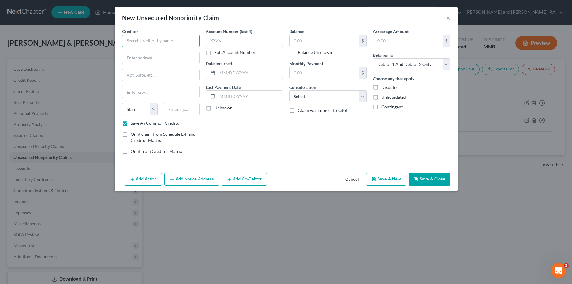
click at [144, 42] on input "text" at bounding box center [160, 41] width 77 height 12
click at [96, 181] on div "New Unsecured Nonpriority Claim × Creditor * Associaty State AL AK AR AZ CA CO …" at bounding box center [286, 142] width 572 height 284
click at [145, 40] on input "Associaty" at bounding box center [160, 41] width 77 height 12
drag, startPoint x: 158, startPoint y: 39, endPoint x: 105, endPoint y: 39, distance: 53.3
click at [122, 39] on input "Associated Bank" at bounding box center [160, 41] width 77 height 12
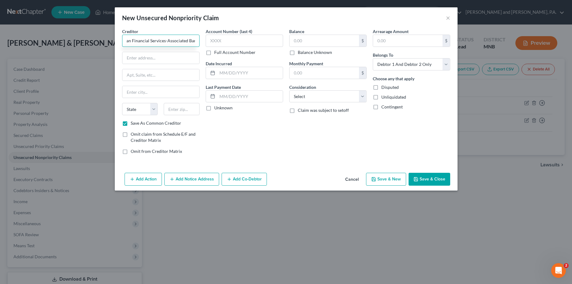
scroll to position [0, 6]
click at [220, 46] on input "text" at bounding box center [244, 41] width 77 height 12
click at [320, 39] on input "text" at bounding box center [324, 41] width 69 height 12
click at [393, 182] on button "Save & New" at bounding box center [386, 179] width 40 height 13
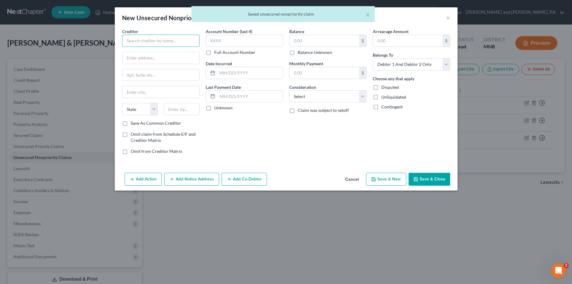
click at [140, 42] on input "text" at bounding box center [160, 41] width 77 height 12
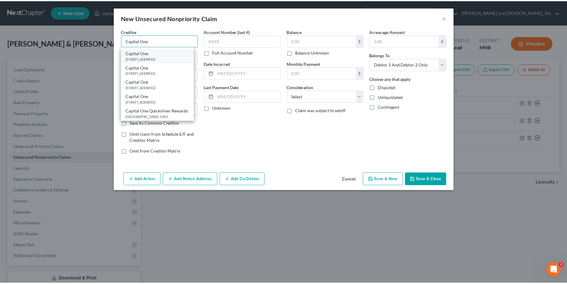
scroll to position [0, 0]
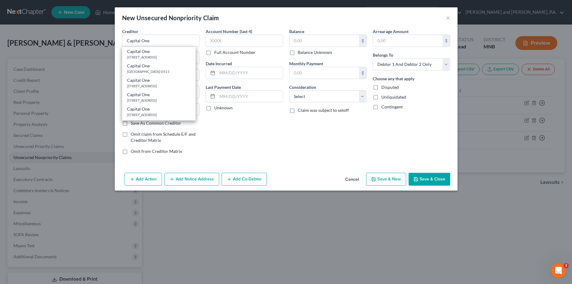
click at [116, 59] on div "Creditor * Capital One Capital One PO Box 30277, Salt Lake City, UT 84130-0277 …" at bounding box center [286, 99] width 343 height 142
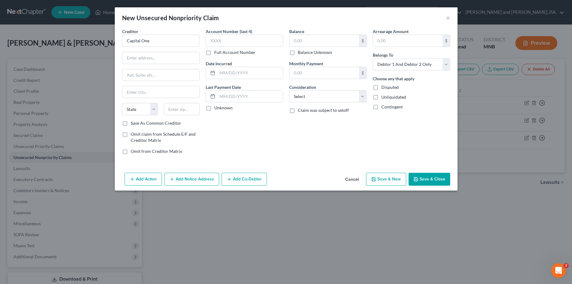
click at [131, 123] on label "Save As Common Creditor" at bounding box center [156, 123] width 51 height 6
click at [133, 123] on input "Save As Common Creditor" at bounding box center [135, 122] width 4 height 4
click at [139, 60] on input "text" at bounding box center [160, 58] width 77 height 12
click at [212, 39] on input "text" at bounding box center [244, 41] width 77 height 12
click at [311, 38] on input "text" at bounding box center [324, 41] width 69 height 12
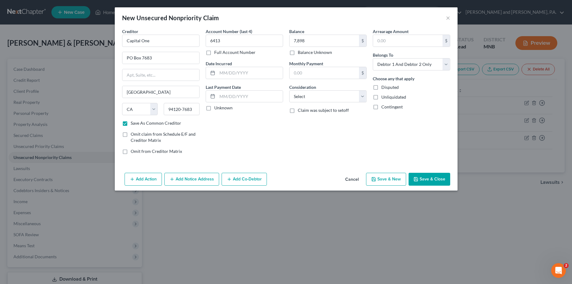
click at [386, 179] on button "Save & New" at bounding box center [386, 179] width 40 height 13
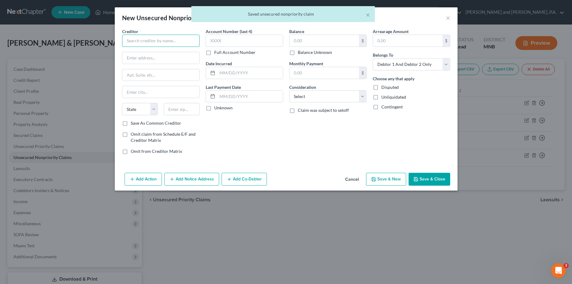
click at [141, 41] on input "text" at bounding box center [160, 41] width 77 height 12
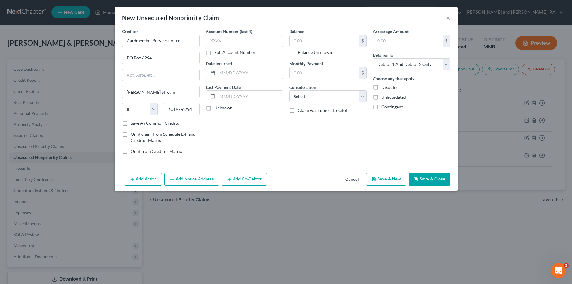
click at [131, 125] on label "Save As Common Creditor" at bounding box center [156, 123] width 51 height 6
click at [133, 124] on input "Save As Common Creditor" at bounding box center [135, 122] width 4 height 4
click at [230, 40] on input "text" at bounding box center [244, 41] width 77 height 12
click at [316, 36] on input "text" at bounding box center [324, 41] width 69 height 12
click at [390, 179] on button "Save & New" at bounding box center [386, 179] width 40 height 13
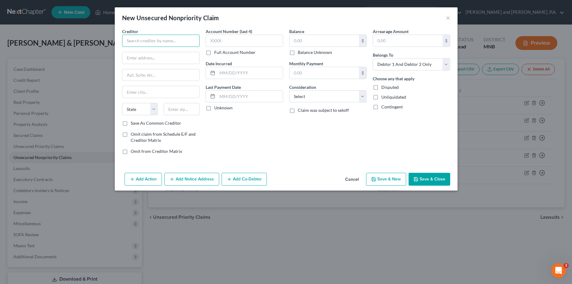
click at [158, 42] on input "text" at bounding box center [160, 41] width 77 height 12
click at [145, 60] on div "PO Box 6294, Carol Stream, IL 60197-6294" at bounding box center [159, 56] width 64 height 5
click at [181, 38] on input "Cardmember Service-united" at bounding box center [160, 41] width 77 height 12
drag, startPoint x: 181, startPoint y: 38, endPoint x: 168, endPoint y: 40, distance: 12.3
click at [168, 40] on input "Cardmember Service-united" at bounding box center [160, 41] width 77 height 12
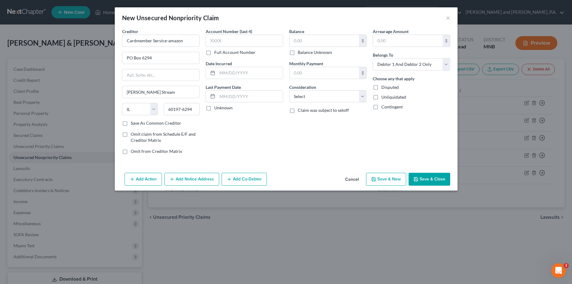
click at [131, 124] on label "Save As Common Creditor" at bounding box center [156, 123] width 51 height 6
click at [133, 124] on input "Save As Common Creditor" at bounding box center [135, 122] width 4 height 4
click at [235, 41] on input "text" at bounding box center [244, 41] width 77 height 12
click at [329, 42] on input "text" at bounding box center [324, 41] width 69 height 12
click at [396, 181] on button "Save & New" at bounding box center [386, 179] width 40 height 13
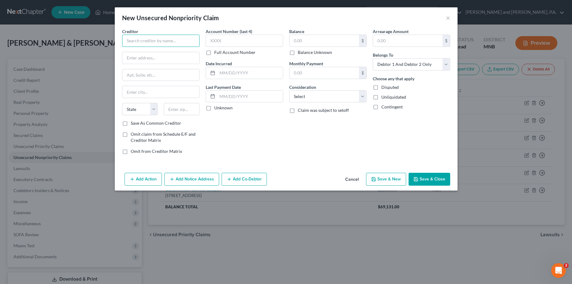
click at [149, 38] on input "text" at bounding box center [160, 41] width 77 height 12
click at [223, 42] on input "text" at bounding box center [244, 41] width 77 height 12
click at [307, 40] on input "text" at bounding box center [324, 41] width 69 height 12
click at [131, 124] on label "Save As Common Creditor" at bounding box center [156, 123] width 51 height 6
click at [133, 124] on input "Save As Common Creditor" at bounding box center [135, 122] width 4 height 4
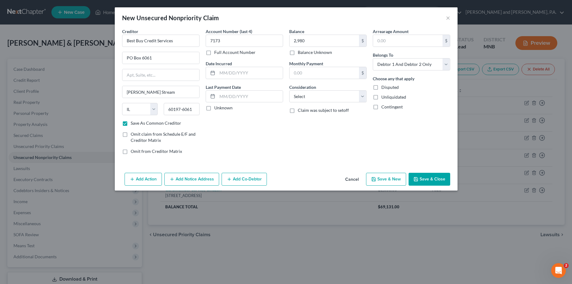
click at [428, 176] on button "Save & Close" at bounding box center [430, 179] width 42 height 13
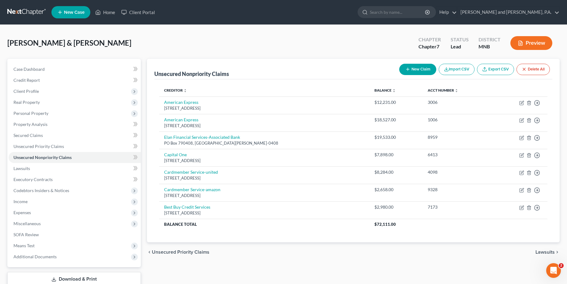
click at [423, 68] on button "New Claim" at bounding box center [417, 69] width 37 height 11
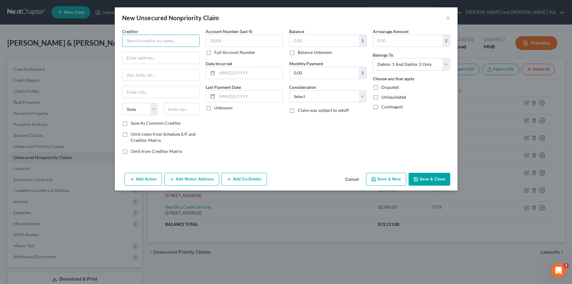
click at [144, 44] on input "text" at bounding box center [160, 41] width 77 height 12
click at [156, 40] on input "My Credit Union" at bounding box center [160, 41] width 77 height 12
click at [155, 40] on input "My Credit Union" at bounding box center [160, 41] width 77 height 12
click at [159, 40] on input "My Credit Union" at bounding box center [160, 41] width 77 height 12
click at [219, 31] on label "Account Number (last 4)" at bounding box center [229, 31] width 47 height 6
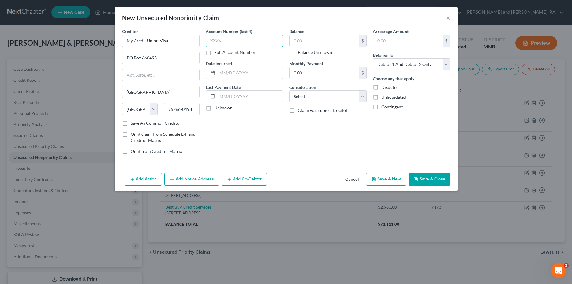
click at [219, 36] on input "text" at bounding box center [244, 41] width 77 height 12
click at [309, 38] on input "text" at bounding box center [324, 41] width 69 height 12
click at [383, 178] on button "Save & New" at bounding box center [386, 179] width 40 height 13
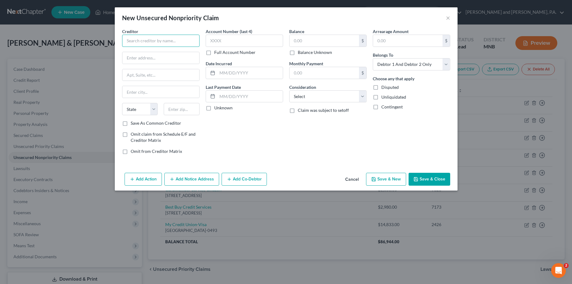
click at [129, 40] on input "text" at bounding box center [160, 41] width 77 height 12
click at [228, 46] on input "text" at bounding box center [244, 41] width 77 height 12
click at [310, 40] on input "text" at bounding box center [324, 41] width 69 height 12
click at [393, 178] on button "Save & New" at bounding box center [386, 179] width 40 height 13
click at [144, 40] on input "text" at bounding box center [160, 41] width 77 height 12
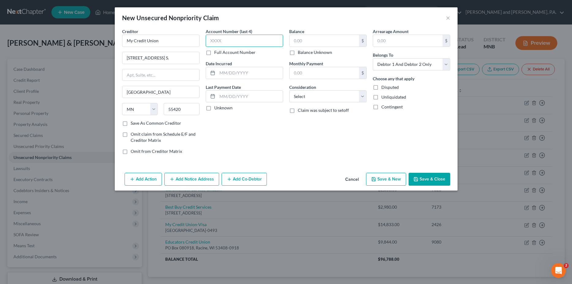
click at [227, 40] on input "text" at bounding box center [244, 41] width 77 height 12
click at [320, 45] on input "text" at bounding box center [324, 41] width 69 height 12
drag, startPoint x: 130, startPoint y: 113, endPoint x: 239, endPoint y: 136, distance: 111.0
click at [239, 136] on div "Account Number (last 4) 8379 Full Account Number Date Incurred Last Payment Dat…" at bounding box center [245, 93] width 84 height 131
click at [131, 123] on label "Save As Common Creditor" at bounding box center [156, 123] width 51 height 6
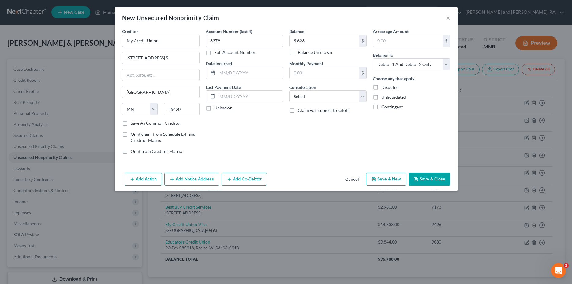
click at [133, 123] on input "Save As Common Creditor" at bounding box center [135, 122] width 4 height 4
click at [429, 181] on button "Save & Close" at bounding box center [430, 179] width 42 height 13
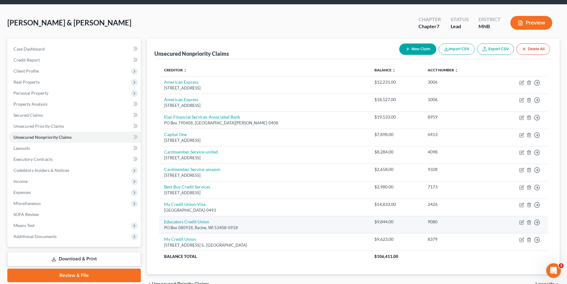
scroll to position [24, 0]
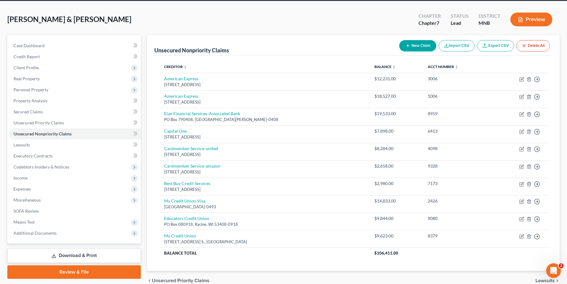
click at [416, 45] on button "New Claim" at bounding box center [417, 45] width 37 height 11
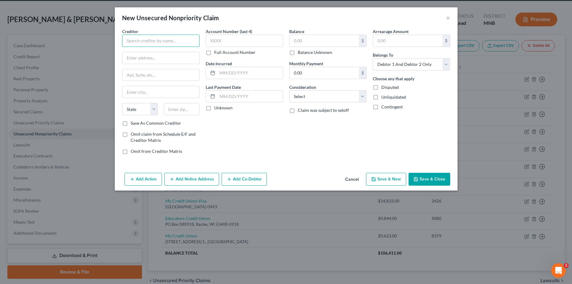
click at [153, 39] on input "text" at bounding box center [160, 41] width 77 height 12
click at [140, 57] on input "text" at bounding box center [160, 58] width 77 height 12
click at [227, 40] on input "text" at bounding box center [244, 41] width 77 height 12
click at [325, 43] on input "text" at bounding box center [324, 41] width 69 height 12
click at [422, 178] on button "Save & Close" at bounding box center [430, 179] width 42 height 13
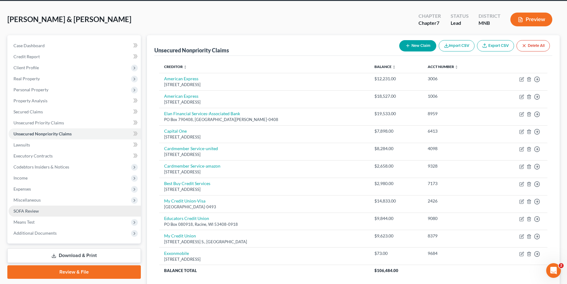
click at [29, 211] on span "SOFA Review" at bounding box center [25, 210] width 25 height 5
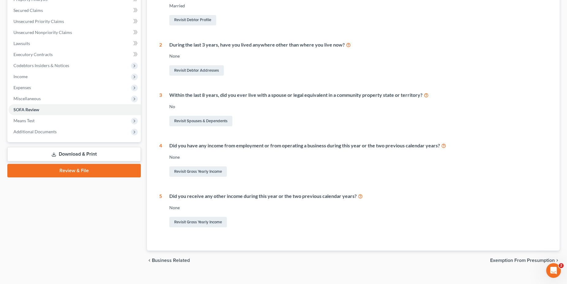
scroll to position [134, 0]
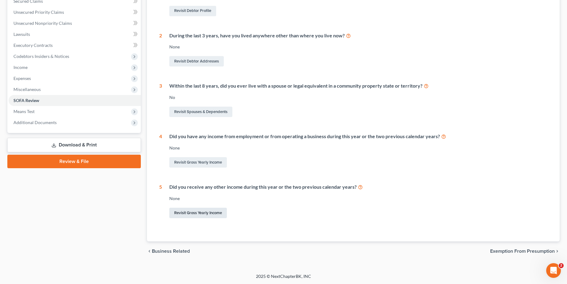
click at [196, 213] on link "Revisit Gross Yearly Income" at bounding box center [198, 213] width 58 height 10
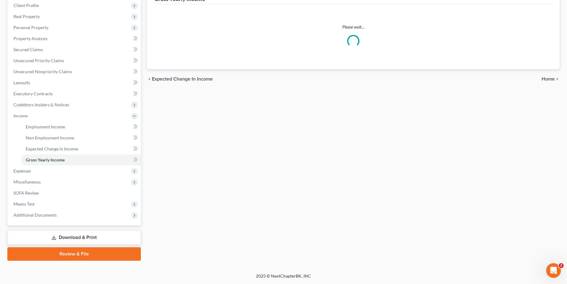
scroll to position [41, 0]
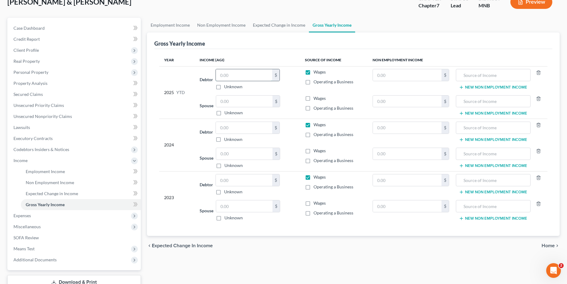
click at [230, 74] on input "text" at bounding box center [244, 75] width 56 height 12
click at [228, 105] on input "text" at bounding box center [244, 102] width 56 height 12
drag, startPoint x: 237, startPoint y: 75, endPoint x: 202, endPoint y: 73, distance: 35.6
click at [216, 73] on input "35,232" at bounding box center [244, 75] width 56 height 12
click at [200, 73] on div "Debtor 35,232.00 $ Unknown Balance Undetermined 35,232 $ Unknown" at bounding box center [247, 79] width 95 height 21
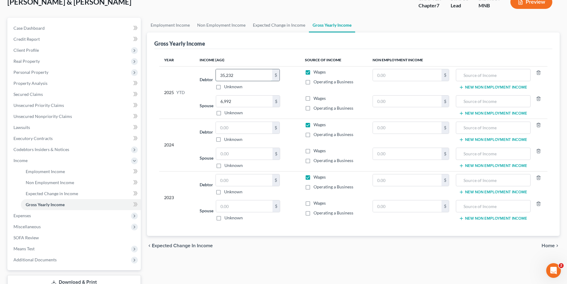
drag, startPoint x: 234, startPoint y: 74, endPoint x: 258, endPoint y: 75, distance: 23.9
click at [258, 75] on input "35,232" at bounding box center [244, 75] width 56 height 12
drag, startPoint x: 247, startPoint y: 99, endPoint x: 208, endPoint y: 101, distance: 39.2
click at [216, 101] on input "6,992" at bounding box center [244, 102] width 56 height 12
drag, startPoint x: 208, startPoint y: 101, endPoint x: 284, endPoint y: 107, distance: 75.9
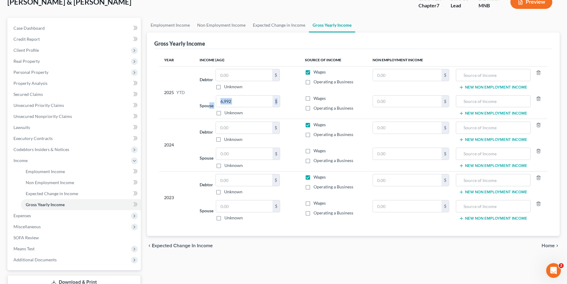
click at [284, 107] on div "Spouse 6,992.00 $ Unknown Balance Undetermined 6,992 $ Unknown" at bounding box center [247, 105] width 95 height 21
drag, startPoint x: 240, startPoint y: 101, endPoint x: 247, endPoint y: 101, distance: 6.7
click at [247, 101] on input "6,992" at bounding box center [244, 102] width 56 height 12
click at [313, 72] on label "Wages" at bounding box center [319, 72] width 12 height 6
click at [316, 72] on input "Wages" at bounding box center [318, 71] width 4 height 4
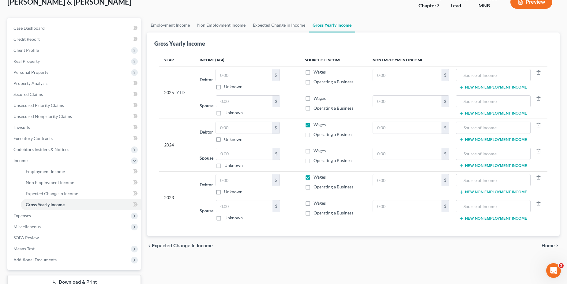
click at [313, 126] on label "Wages" at bounding box center [319, 125] width 12 height 6
click at [316, 125] on input "Wages" at bounding box center [318, 124] width 4 height 4
click at [313, 178] on label "Wages" at bounding box center [319, 177] width 12 height 6
click at [316, 178] on input "Wages" at bounding box center [318, 176] width 4 height 4
click at [411, 73] on input "text" at bounding box center [407, 75] width 69 height 12
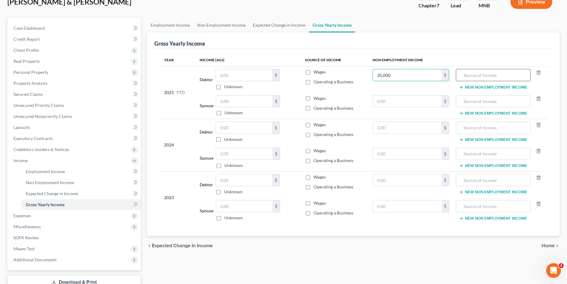
click at [478, 71] on input "text" at bounding box center [493, 75] width 68 height 12
click at [498, 97] on input "text" at bounding box center [493, 102] width 68 height 12
click at [383, 103] on input "text" at bounding box center [407, 102] width 69 height 12
click at [391, 126] on input "text" at bounding box center [407, 128] width 69 height 12
click at [478, 130] on input "text" at bounding box center [493, 128] width 68 height 12
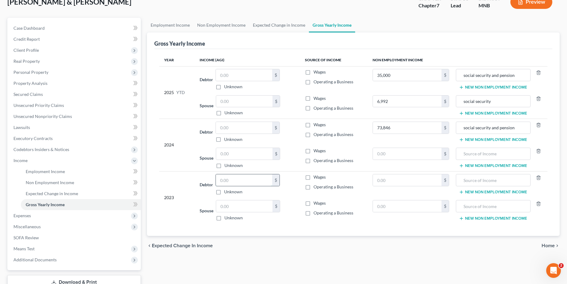
click at [225, 180] on input "text" at bounding box center [244, 180] width 56 height 12
click at [380, 179] on input "text" at bounding box center [407, 180] width 69 height 12
click at [485, 179] on input "text" at bounding box center [493, 180] width 68 height 12
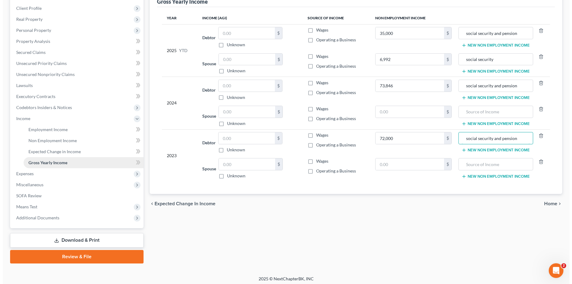
scroll to position [85, 0]
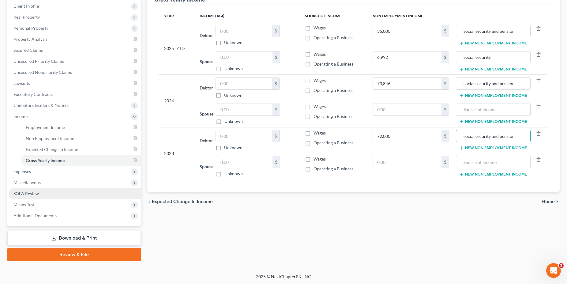
click at [44, 194] on link "SOFA Review" at bounding box center [75, 193] width 132 height 11
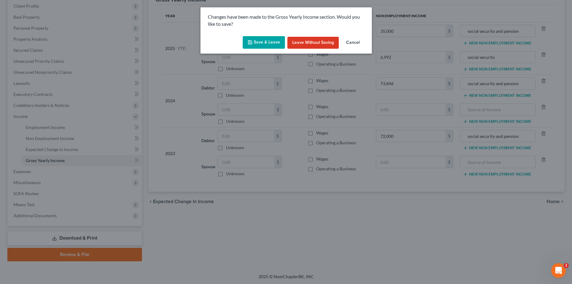
click at [265, 45] on button "Save & Leave" at bounding box center [264, 42] width 42 height 13
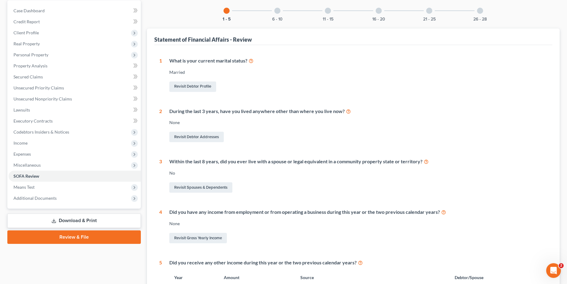
scroll to position [17, 0]
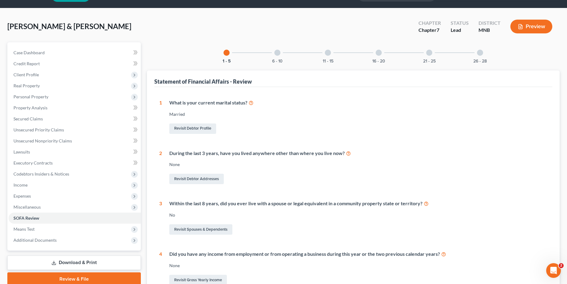
click at [278, 53] on div at bounding box center [277, 53] width 6 height 6
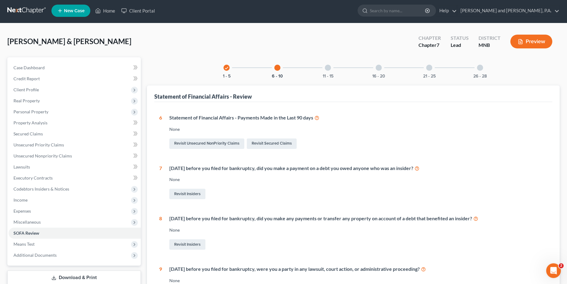
scroll to position [0, 0]
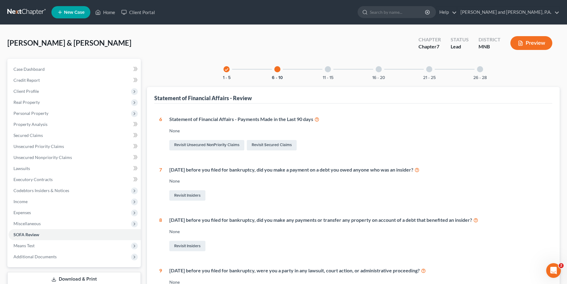
click at [328, 69] on div at bounding box center [328, 69] width 6 height 6
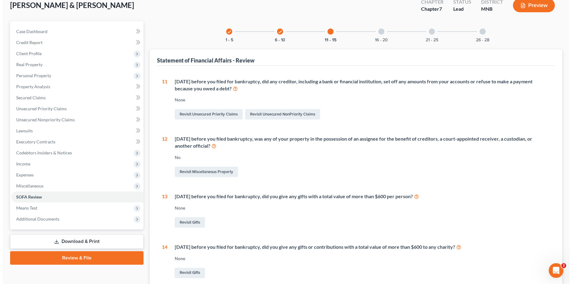
scroll to position [55, 0]
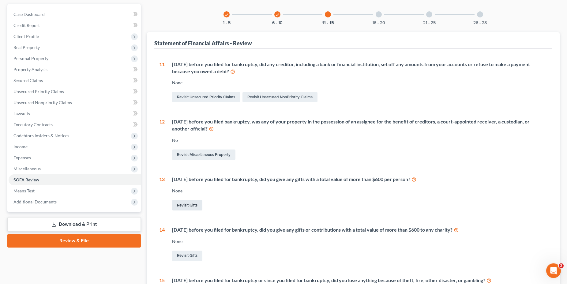
click at [183, 204] on link "Revisit Gifts" at bounding box center [187, 205] width 30 height 10
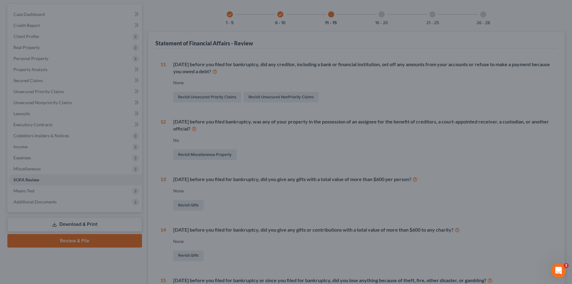
click at [189, 206] on div at bounding box center [286, 142] width 572 height 284
click at [223, 255] on div at bounding box center [286, 142] width 572 height 284
click at [380, 13] on div at bounding box center [286, 142] width 572 height 284
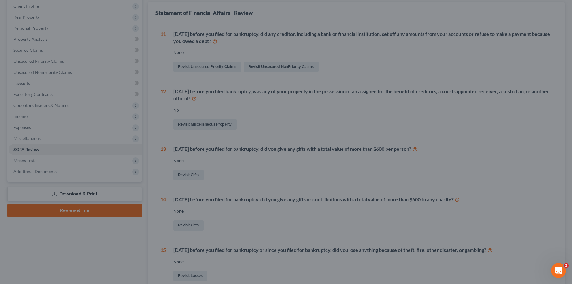
scroll to position [134, 0]
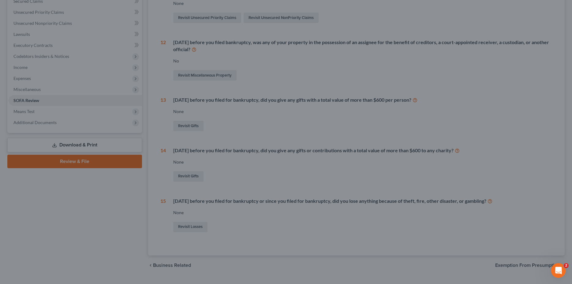
click at [70, 146] on div at bounding box center [286, 142] width 572 height 284
click at [72, 161] on div at bounding box center [286, 142] width 572 height 284
click at [77, 147] on div at bounding box center [286, 142] width 572 height 284
drag, startPoint x: 71, startPoint y: 88, endPoint x: 71, endPoint y: 83, distance: 5.2
click at [71, 85] on div at bounding box center [286, 142] width 572 height 284
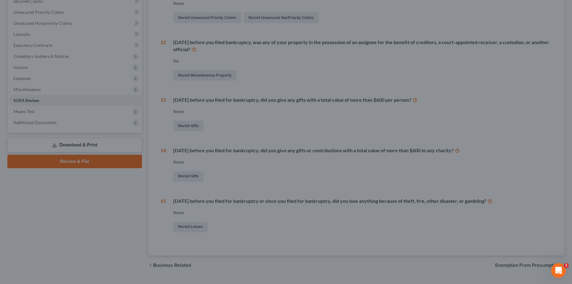
drag, startPoint x: 72, startPoint y: 80, endPoint x: 62, endPoint y: 48, distance: 32.8
click at [72, 78] on div at bounding box center [286, 142] width 572 height 284
drag, startPoint x: 62, startPoint y: 48, endPoint x: 44, endPoint y: 14, distance: 38.7
click at [46, 17] on div at bounding box center [286, 142] width 572 height 284
click at [41, 14] on div at bounding box center [286, 142] width 572 height 284
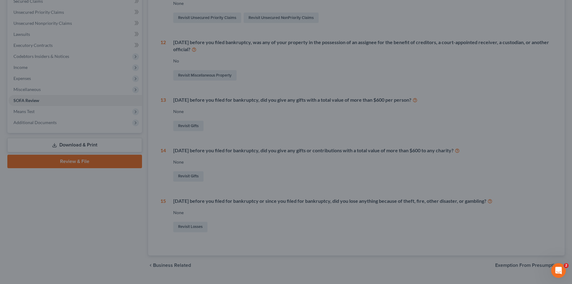
scroll to position [24, 0]
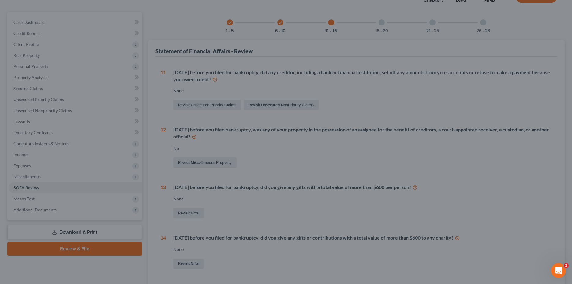
scroll to position [96, 0]
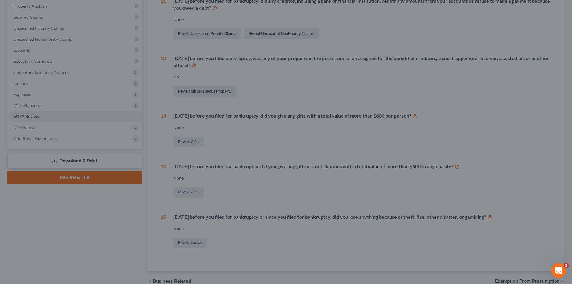
scroll to position [96, 0]
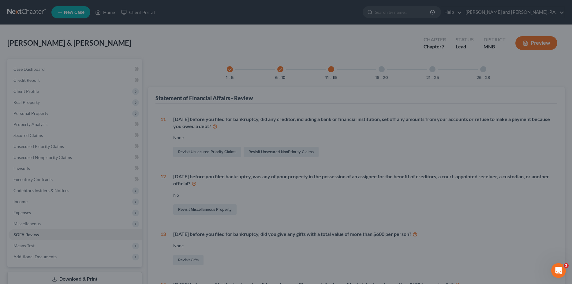
click at [228, 69] on div at bounding box center [286, 142] width 572 height 284
click at [49, 231] on div at bounding box center [286, 142] width 572 height 284
click at [545, 44] on div at bounding box center [286, 142] width 572 height 284
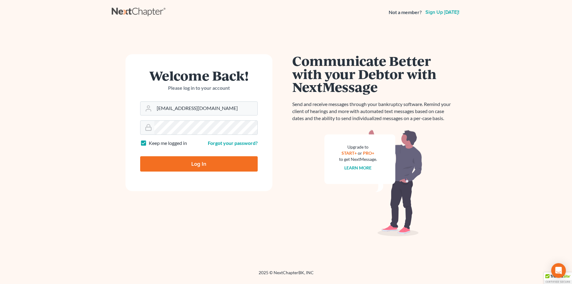
drag, startPoint x: 201, startPoint y: 167, endPoint x: 196, endPoint y: 159, distance: 8.7
click at [197, 160] on input "Log In" at bounding box center [199, 163] width 118 height 15
type input "Thinking..."
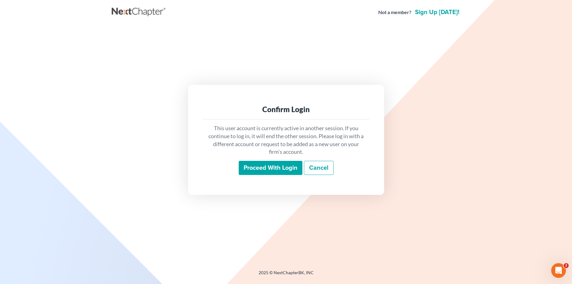
click at [270, 163] on input "Proceed with login" at bounding box center [271, 168] width 64 height 14
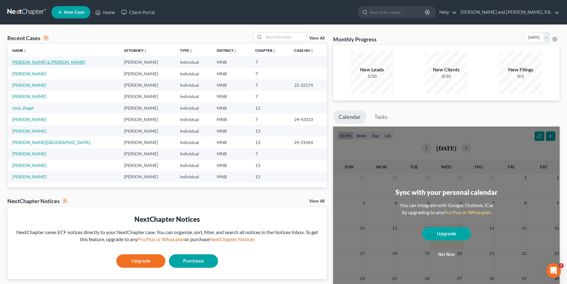
click at [29, 60] on link "[PERSON_NAME] & [PERSON_NAME]" at bounding box center [48, 61] width 73 height 5
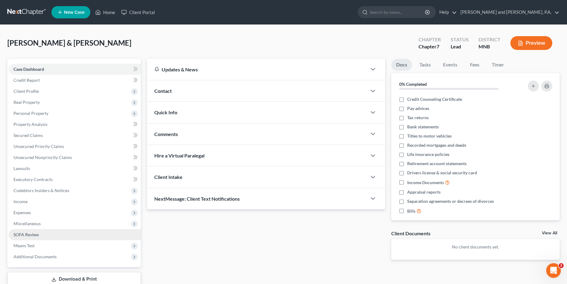
click at [29, 232] on span "SOFA Review" at bounding box center [25, 234] width 25 height 5
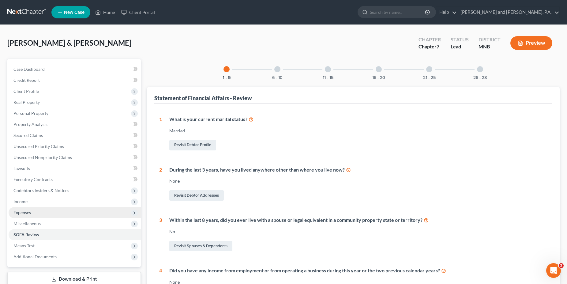
click at [30, 212] on span "Expenses" at bounding box center [21, 212] width 17 height 5
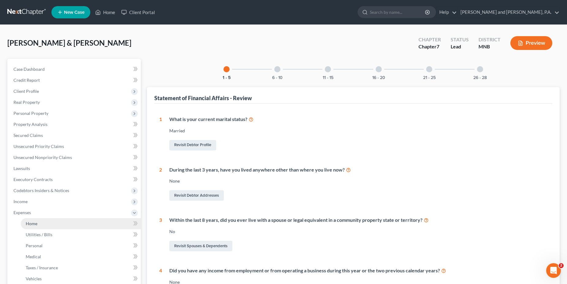
scroll to position [62, 0]
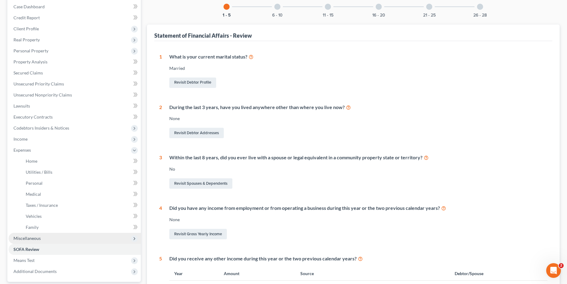
click at [39, 239] on span "Miscellaneous" at bounding box center [26, 237] width 27 height 5
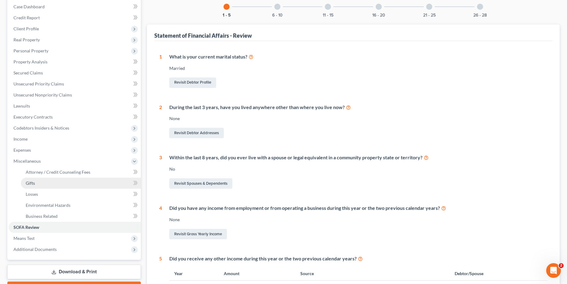
click at [32, 182] on span "Gifts" at bounding box center [30, 182] width 9 height 5
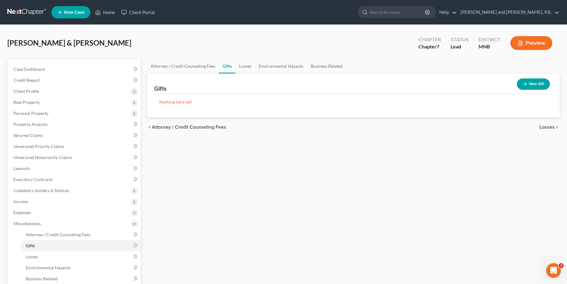
click at [541, 86] on button "New Gift" at bounding box center [533, 83] width 33 height 11
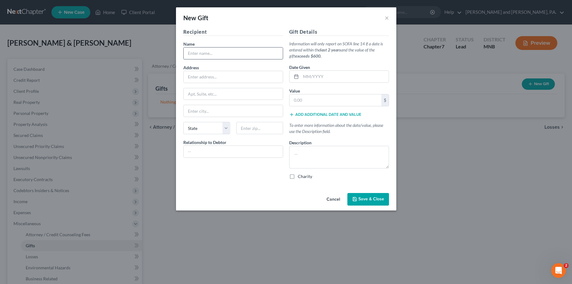
click at [212, 52] on input "text" at bounding box center [233, 53] width 99 height 12
type input "b"
type input "[PERSON_NAME]-disabled son"
click at [311, 76] on input "text" at bounding box center [345, 77] width 88 height 12
type input "2024"
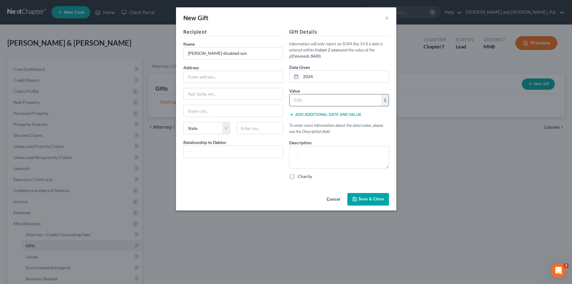
click at [309, 100] on input "text" at bounding box center [336, 100] width 92 height 12
click at [233, 157] on input "text" at bounding box center [233, 152] width 99 height 12
type input "son"
click at [310, 97] on input "text" at bounding box center [336, 100] width 92 height 12
type input "9,500.00"
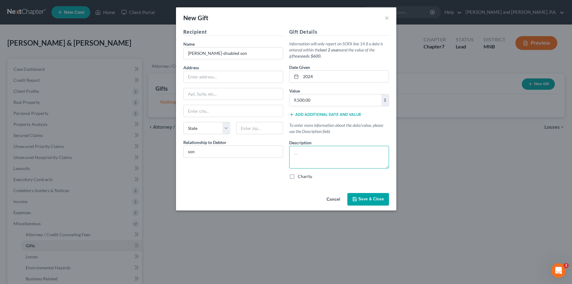
click at [309, 149] on textarea at bounding box center [339, 157] width 100 height 23
type textarea "w"
type textarea "t"
type textarea "The debtors provided sporadic ad hoc financial assistance to their [DEMOGRAPHIC…"
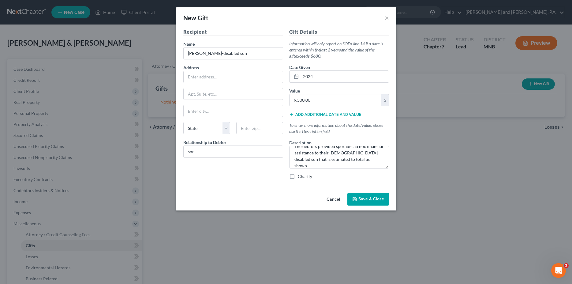
click at [368, 201] on span "Save & Close" at bounding box center [371, 199] width 26 height 5
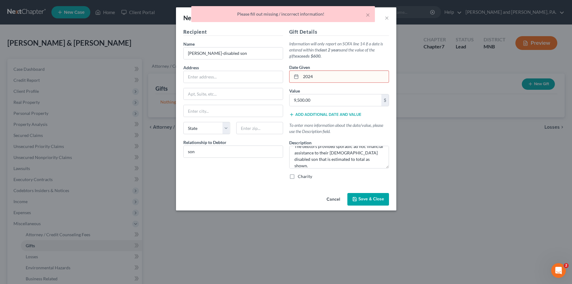
click at [467, 180] on div "New Gift × Recipient Name * [PERSON_NAME]-disabled son Address Apt, Suite, etc …" at bounding box center [286, 142] width 572 height 284
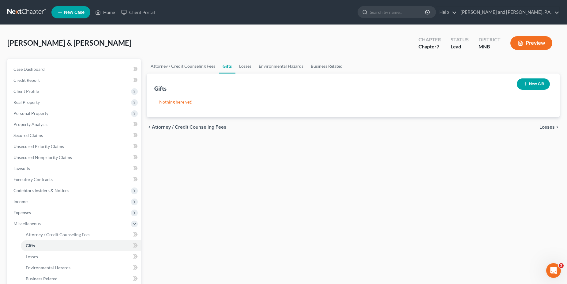
click at [530, 83] on button "New Gift" at bounding box center [533, 83] width 33 height 11
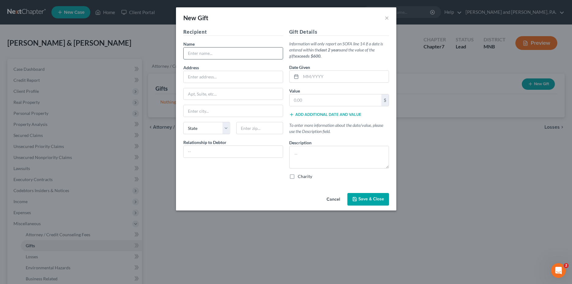
click at [190, 50] on input "text" at bounding box center [233, 53] width 99 height 12
type input "[PERSON_NAME]"
type input "son"
click at [311, 78] on input "text" at bounding box center [345, 77] width 88 height 12
type input "12/2024"
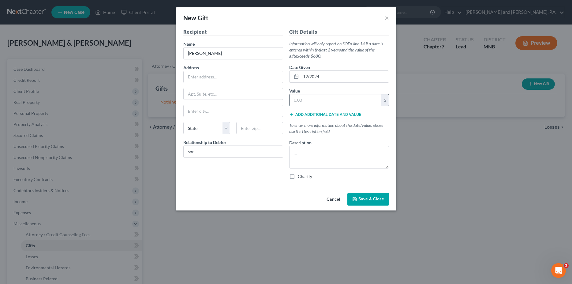
click at [300, 95] on input "text" at bounding box center [336, 100] width 92 height 12
type input "9,500"
click at [298, 153] on textarea at bounding box center [339, 157] width 100 height 23
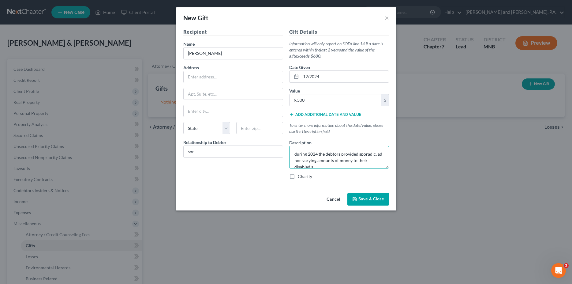
scroll to position [1, 0]
drag, startPoint x: 356, startPoint y: 159, endPoint x: 323, endPoint y: 158, distance: 33.1
click at [323, 158] on textarea "during 2024 the debtors provided sporadic, ad hoc varying amounts of money to t…" at bounding box center [339, 157] width 100 height 23
click at [332, 167] on textarea "during 2024 the debtors provided sporadic, ad hoc varying financial support to …" at bounding box center [339, 157] width 100 height 23
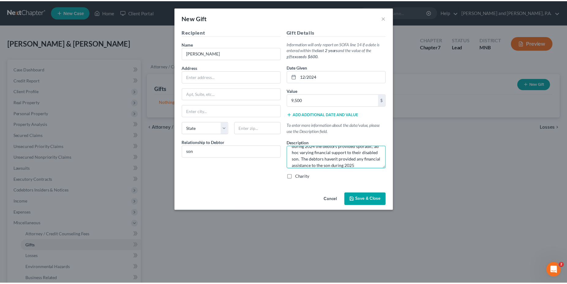
scroll to position [14, 0]
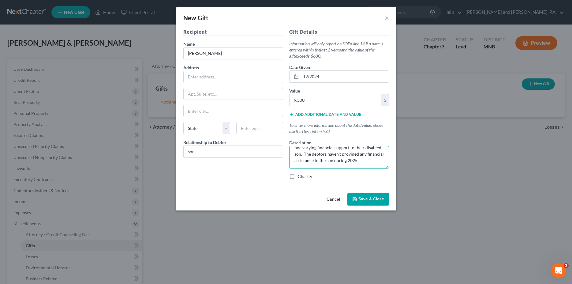
type textarea "during 2024 the debtors provided sporadic, ad hoc varying financial support to …"
click at [375, 197] on span "Save & Close" at bounding box center [371, 199] width 26 height 5
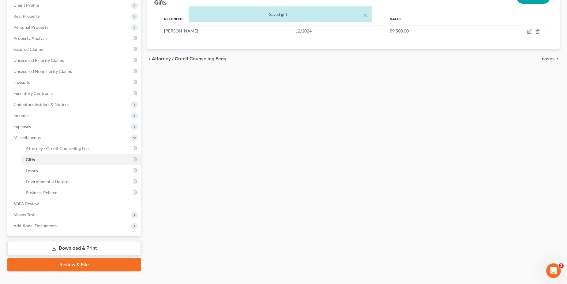
scroll to position [96, 0]
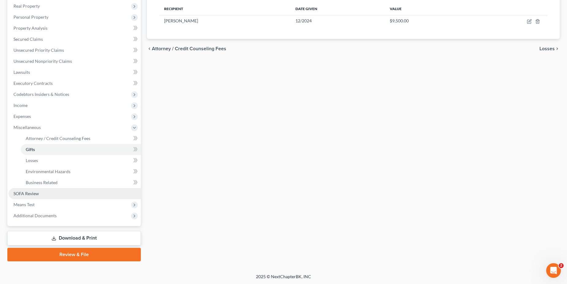
click at [34, 192] on span "SOFA Review" at bounding box center [25, 193] width 25 height 5
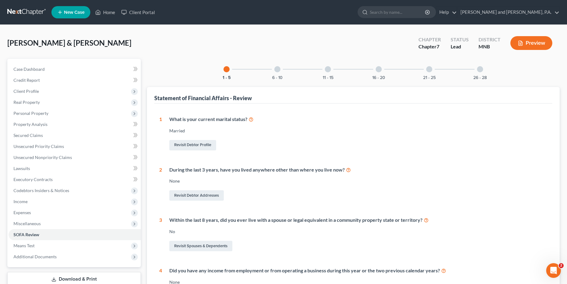
click at [279, 71] on div at bounding box center [277, 69] width 6 height 6
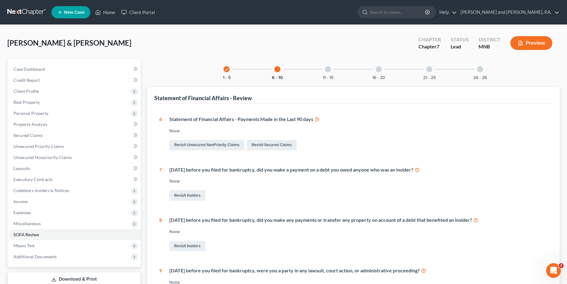
click at [328, 69] on div at bounding box center [328, 69] width 6 height 6
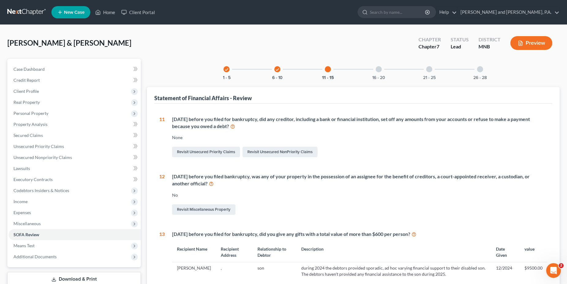
click at [379, 69] on div at bounding box center [379, 69] width 6 height 6
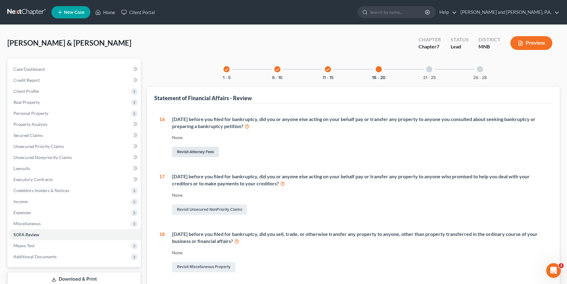
click at [199, 151] on link "Revisit Attorney Fees" at bounding box center [195, 152] width 47 height 10
select select "0"
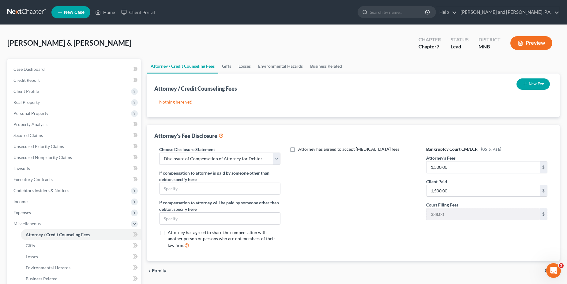
click at [534, 84] on button "New Fee" at bounding box center [532, 83] width 33 height 11
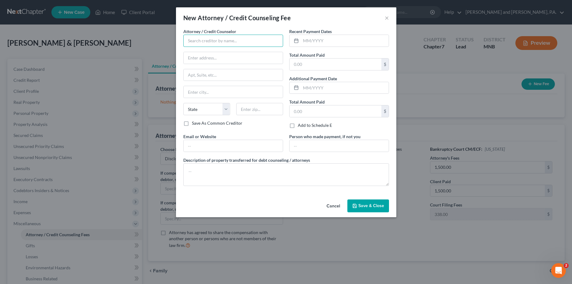
click at [230, 43] on input "text" at bounding box center [233, 41] width 100 height 12
type input "d"
type input "[PERSON_NAME]"
type input "[STREET_ADDRESS]"
type input "[GEOGRAPHIC_DATA]"
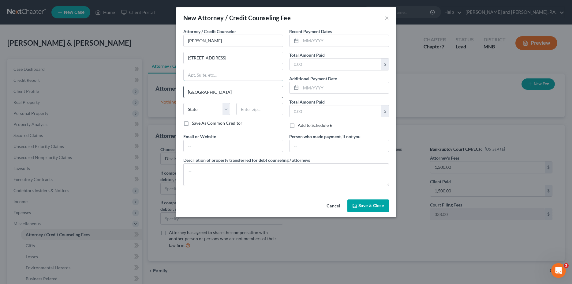
type input "[STREET_ADDRESS]"
type input "[GEOGRAPHIC_DATA]"
select select "24"
type input "55441"
type input "[GEOGRAPHIC_DATA]"
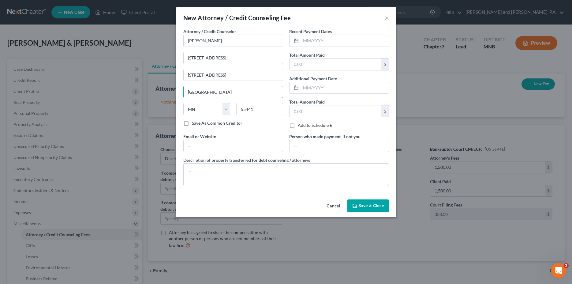
click at [192, 124] on label "Save As Common Creditor" at bounding box center [217, 123] width 51 height 6
click at [194, 124] on input "Save As Common Creditor" at bounding box center [196, 122] width 4 height 4
checkbox input "true"
click at [332, 40] on input "text" at bounding box center [345, 41] width 88 height 12
type input "[DATE]"
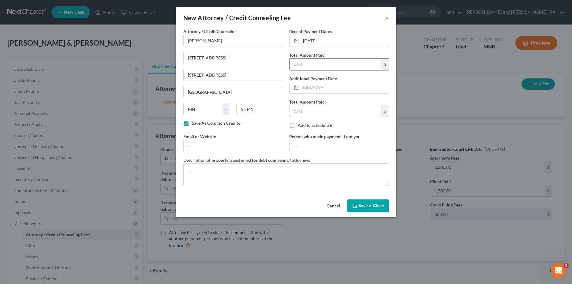
click at [305, 65] on input "text" at bounding box center [336, 64] width 92 height 12
type input "1,500.00"
click at [200, 167] on textarea at bounding box center [286, 174] width 206 height 23
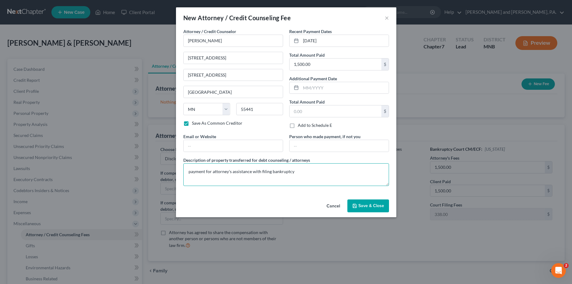
type textarea "payment for attorney's assistance with filing bankruptcy"
click at [370, 202] on button "Save & Close" at bounding box center [368, 205] width 42 height 13
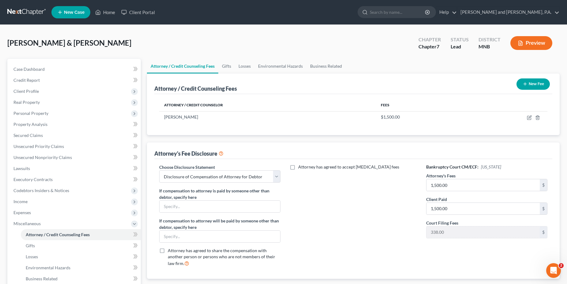
scroll to position [96, 0]
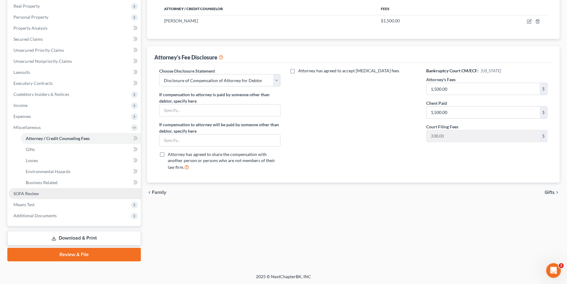
click at [36, 193] on span "SOFA Review" at bounding box center [25, 193] width 25 height 5
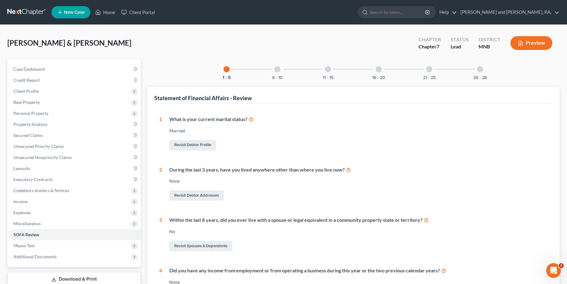
click at [378, 69] on div at bounding box center [379, 69] width 6 height 6
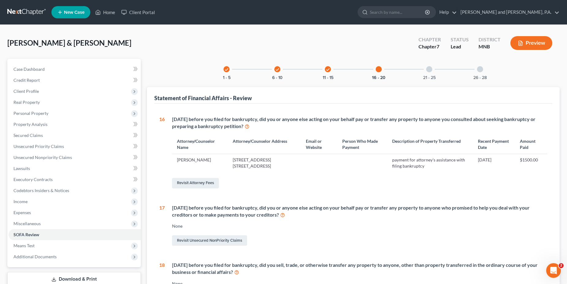
click at [429, 68] on div at bounding box center [429, 69] width 6 height 6
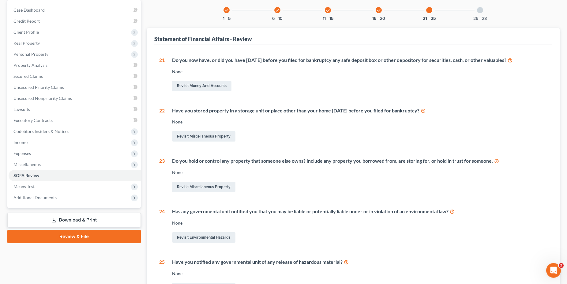
scroll to position [70, 0]
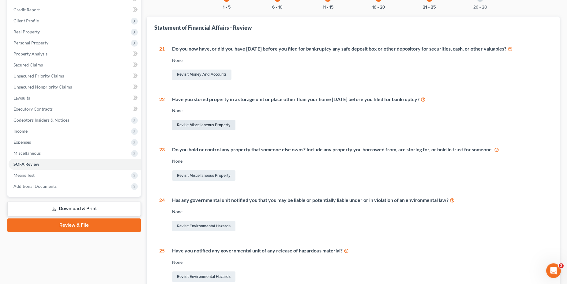
click at [203, 124] on link "Revisit Miscellaneous Property" at bounding box center [203, 125] width 63 height 10
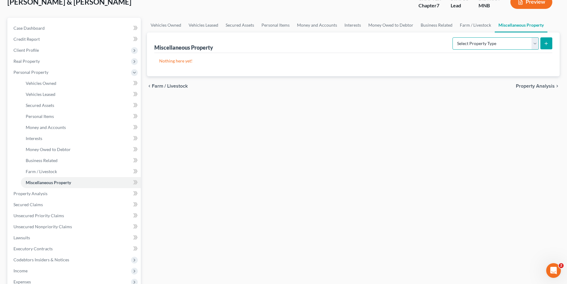
click at [452, 37] on select "Select Property Type Assigned for Creditor Benefit [DATE] Holding for Another N…" at bounding box center [495, 43] width 86 height 12
select select "stored_within_1_year"
click option "Stored [DATE]" at bounding box center [0, 0] width 0 height 0
click at [546, 42] on line "submit" at bounding box center [546, 43] width 0 height 3
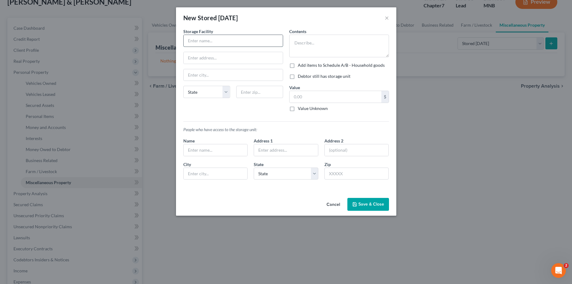
click at [211, 40] on input "text" at bounding box center [233, 41] width 99 height 12
type input "XYZ storage facility"
type input "[GEOGRAPHIC_DATA]"
select select "52"
click at [301, 36] on textarea at bounding box center [339, 46] width 100 height 23
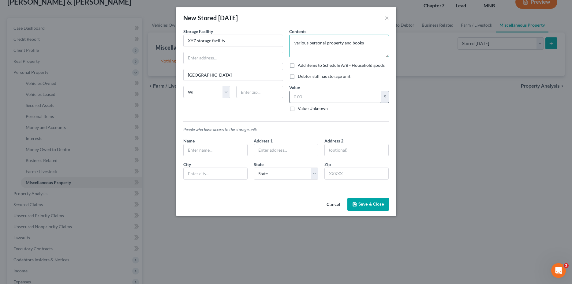
type textarea "various personal property and books"
click at [309, 96] on input "text" at bounding box center [336, 97] width 92 height 12
type input "1,000"
click at [376, 203] on button "Save & Close" at bounding box center [368, 204] width 42 height 13
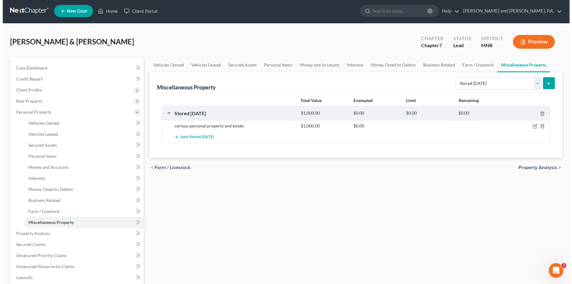
scroll to position [0, 0]
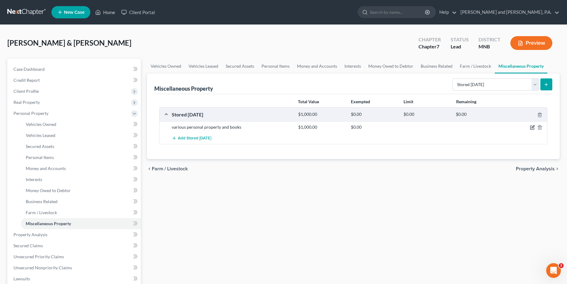
click at [533, 128] on icon "button" at bounding box center [532, 127] width 5 height 5
select select "52"
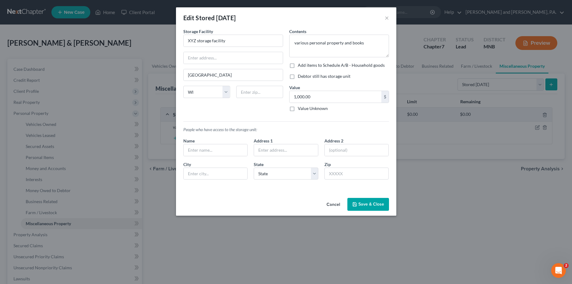
click at [367, 204] on button "Save & Close" at bounding box center [368, 204] width 42 height 13
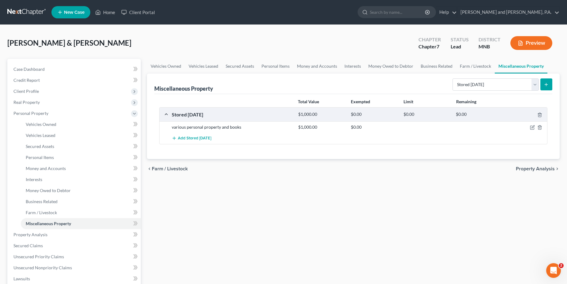
click at [208, 116] on div "Stored [DATE]" at bounding box center [232, 114] width 126 height 6
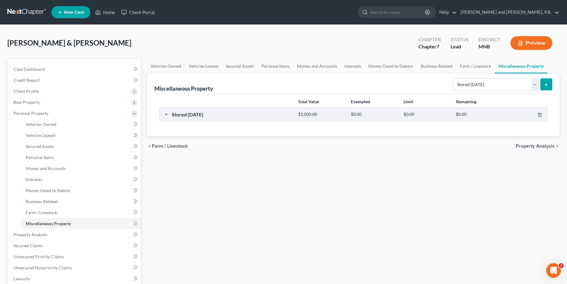
click at [206, 116] on div "Stored [DATE]" at bounding box center [232, 114] width 126 height 6
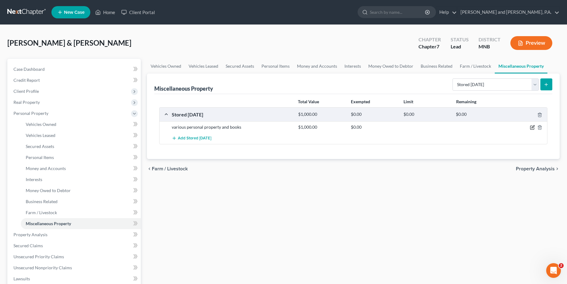
click at [533, 127] on icon "button" at bounding box center [532, 126] width 3 height 3
select select "52"
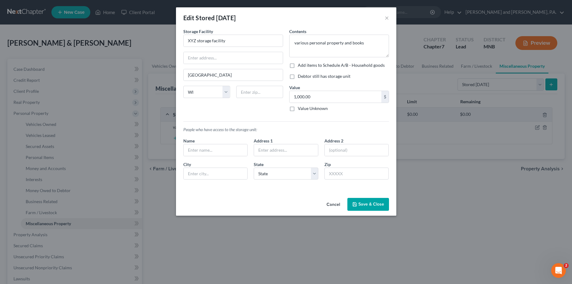
click at [366, 202] on button "Save & Close" at bounding box center [368, 204] width 42 height 13
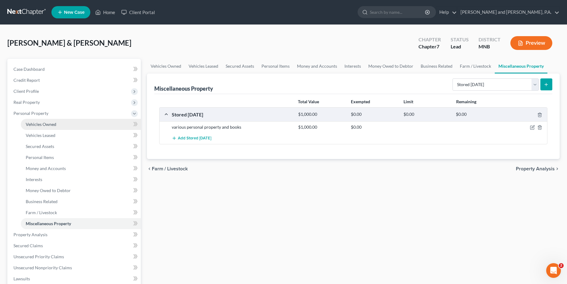
click at [31, 125] on span "Vehicles Owned" at bounding box center [41, 124] width 31 height 5
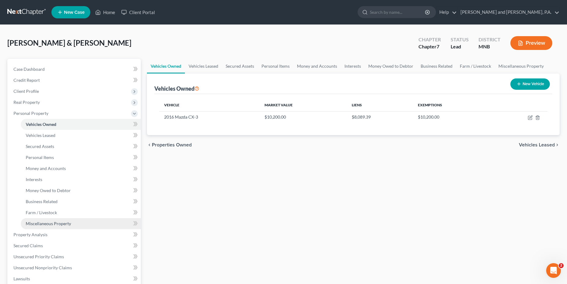
click at [36, 222] on span "Miscellaneous Property" at bounding box center [48, 223] width 45 height 5
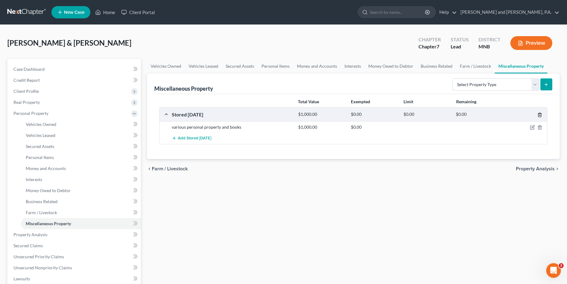
click at [541, 114] on icon "button" at bounding box center [539, 114] width 5 height 5
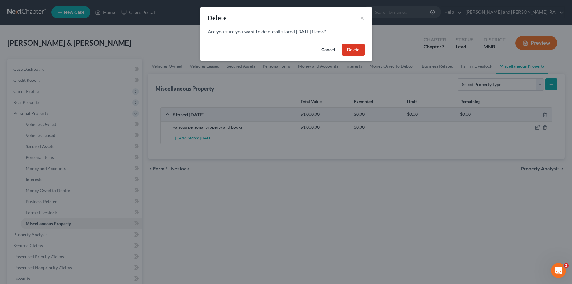
click at [347, 51] on button "Delete" at bounding box center [353, 50] width 22 height 12
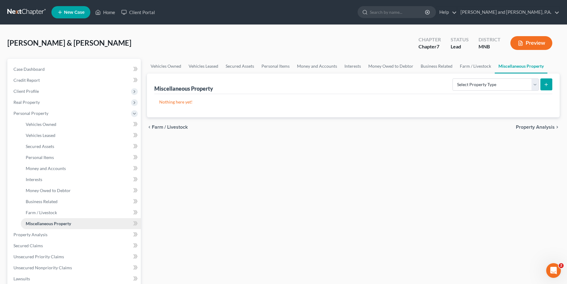
click at [59, 223] on span "Miscellaneous Property" at bounding box center [48, 223] width 45 height 5
click at [452, 78] on select "Select Property Type Assigned for Creditor Benefit [DATE] Holding for Another N…" at bounding box center [495, 84] width 86 height 12
select select "stored_within_1_year"
click option "Stored [DATE]" at bounding box center [0, 0] width 0 height 0
click at [546, 83] on icon "submit" at bounding box center [546, 84] width 5 height 5
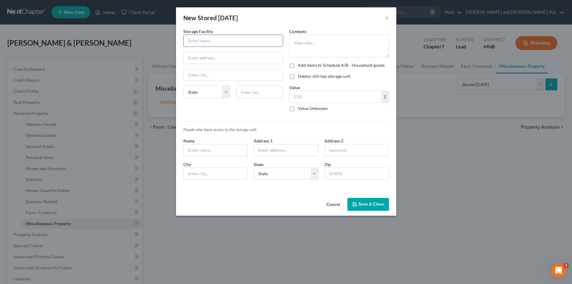
click at [199, 40] on input "text" at bounding box center [233, 41] width 99 height 12
type input "XYZ storage locker"
type input "[US_STATE]"
select select "52"
click at [305, 97] on input "text" at bounding box center [336, 97] width 92 height 12
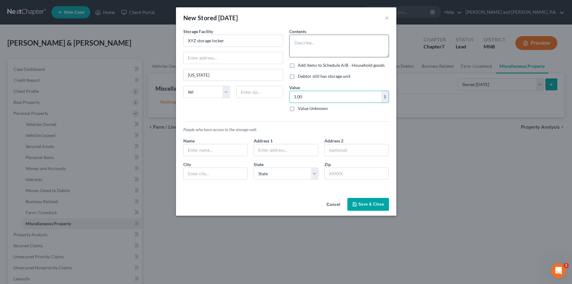
type input "1.00"
click at [304, 36] on textarea at bounding box center [339, 46] width 100 height 23
click at [364, 43] on textarea "various used personal property, furnature, and books" at bounding box center [339, 46] width 100 height 23
click at [317, 49] on textarea "various used personal property, furniture, and books" at bounding box center [339, 46] width 100 height 23
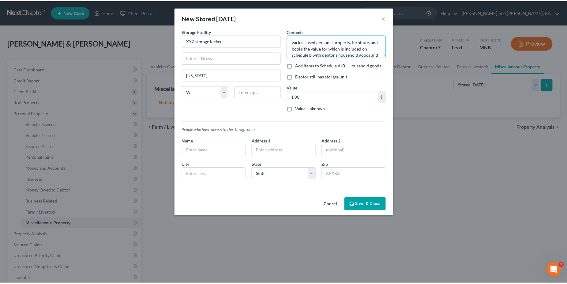
scroll to position [8, 0]
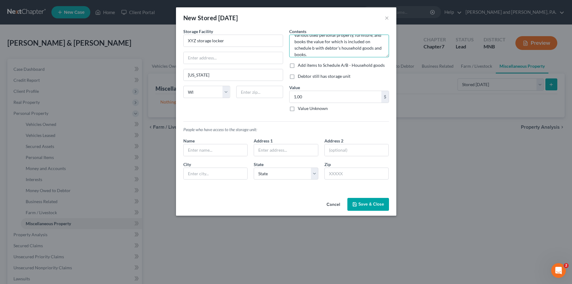
type textarea "various used personal property, furniture, and books the value for which is inc…"
click at [368, 206] on button "Save & Close" at bounding box center [368, 204] width 42 height 13
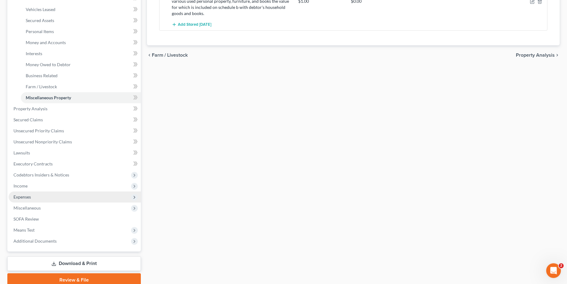
scroll to position [151, 0]
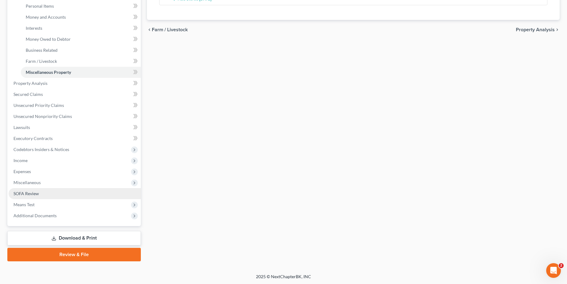
click at [26, 193] on span "SOFA Review" at bounding box center [25, 193] width 25 height 5
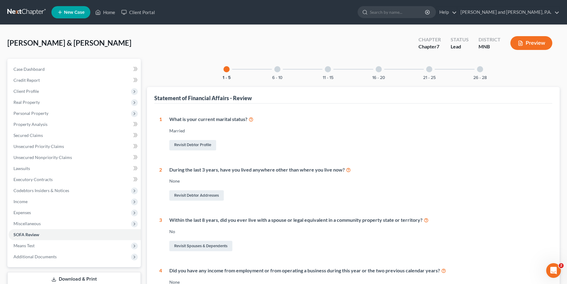
click at [431, 71] on div at bounding box center [429, 69] width 6 height 6
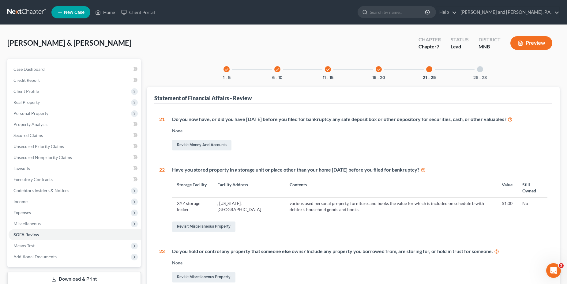
click at [482, 69] on div at bounding box center [480, 69] width 6 height 6
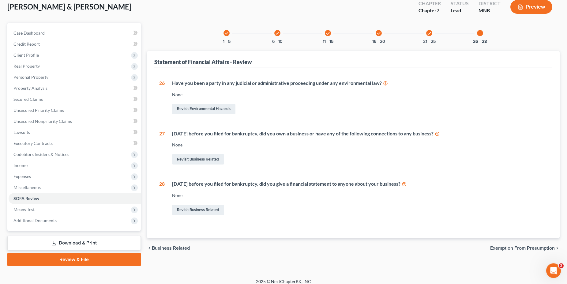
scroll to position [33, 0]
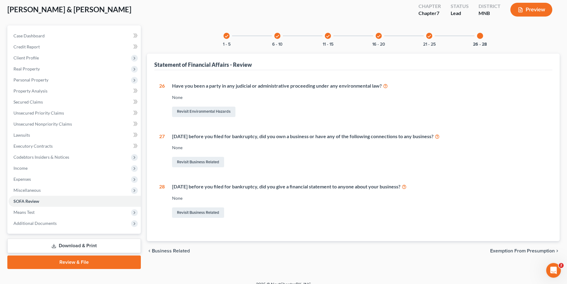
click at [74, 244] on link "Download & Print" at bounding box center [73, 246] width 133 height 14
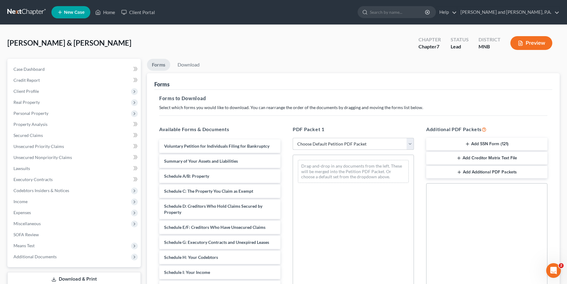
click at [293, 138] on select "Choose Default Petition PDF Packet Complete Bankruptcy Petition (all forms and …" at bounding box center [353, 144] width 121 height 12
select select "0"
click option "Complete Bankruptcy Petition (all forms and schedules)" at bounding box center [0, 0] width 0 height 0
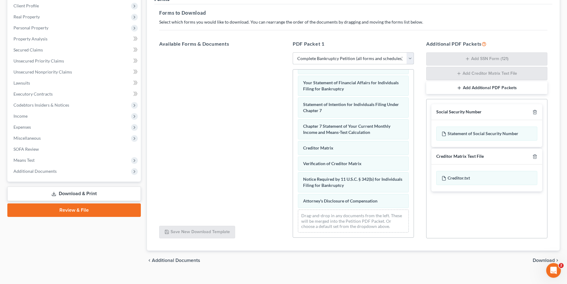
scroll to position [95, 0]
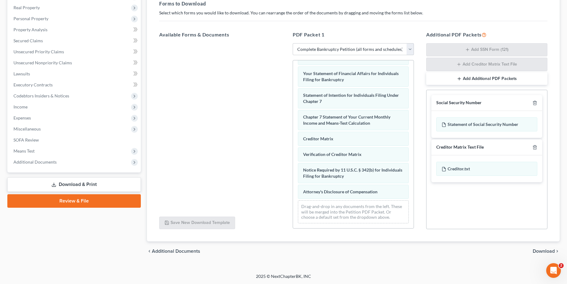
click at [540, 249] on span "Download" at bounding box center [544, 251] width 22 height 5
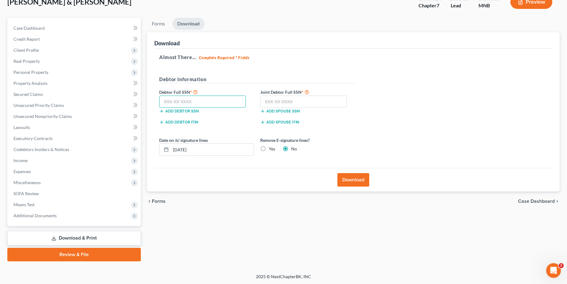
click at [171, 98] on input "text" at bounding box center [202, 102] width 87 height 12
type input "506-52-7603"
click at [275, 99] on input "text" at bounding box center [303, 102] width 87 height 12
type input "362-46-7755"
click at [358, 179] on button "Download" at bounding box center [353, 179] width 32 height 13
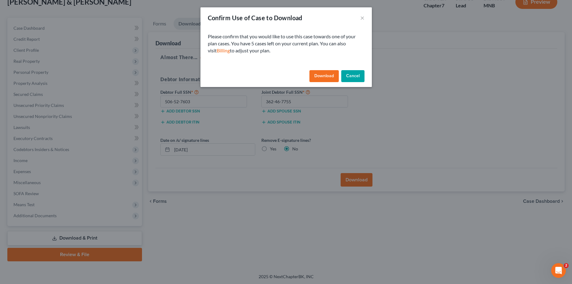
click at [324, 76] on button "Download" at bounding box center [323, 76] width 29 height 12
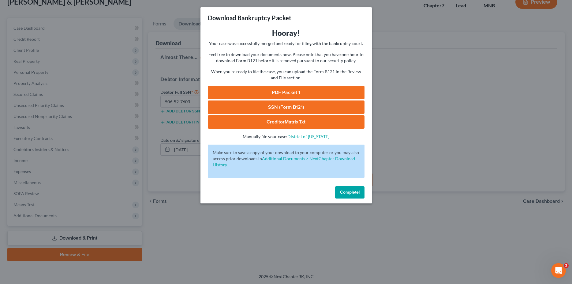
click at [284, 92] on link "PDF Packet 1" at bounding box center [286, 92] width 157 height 13
click at [289, 107] on link "SSN (Form B121)" at bounding box center [286, 106] width 157 height 13
click at [281, 124] on link "CreditorMatrix.txt" at bounding box center [286, 121] width 157 height 13
click at [413, 1] on div "Download Bankruptcy Packet Hooray! Your case was successfully merged and ready …" at bounding box center [286, 142] width 572 height 284
